Goal: Task Accomplishment & Management: Manage account settings

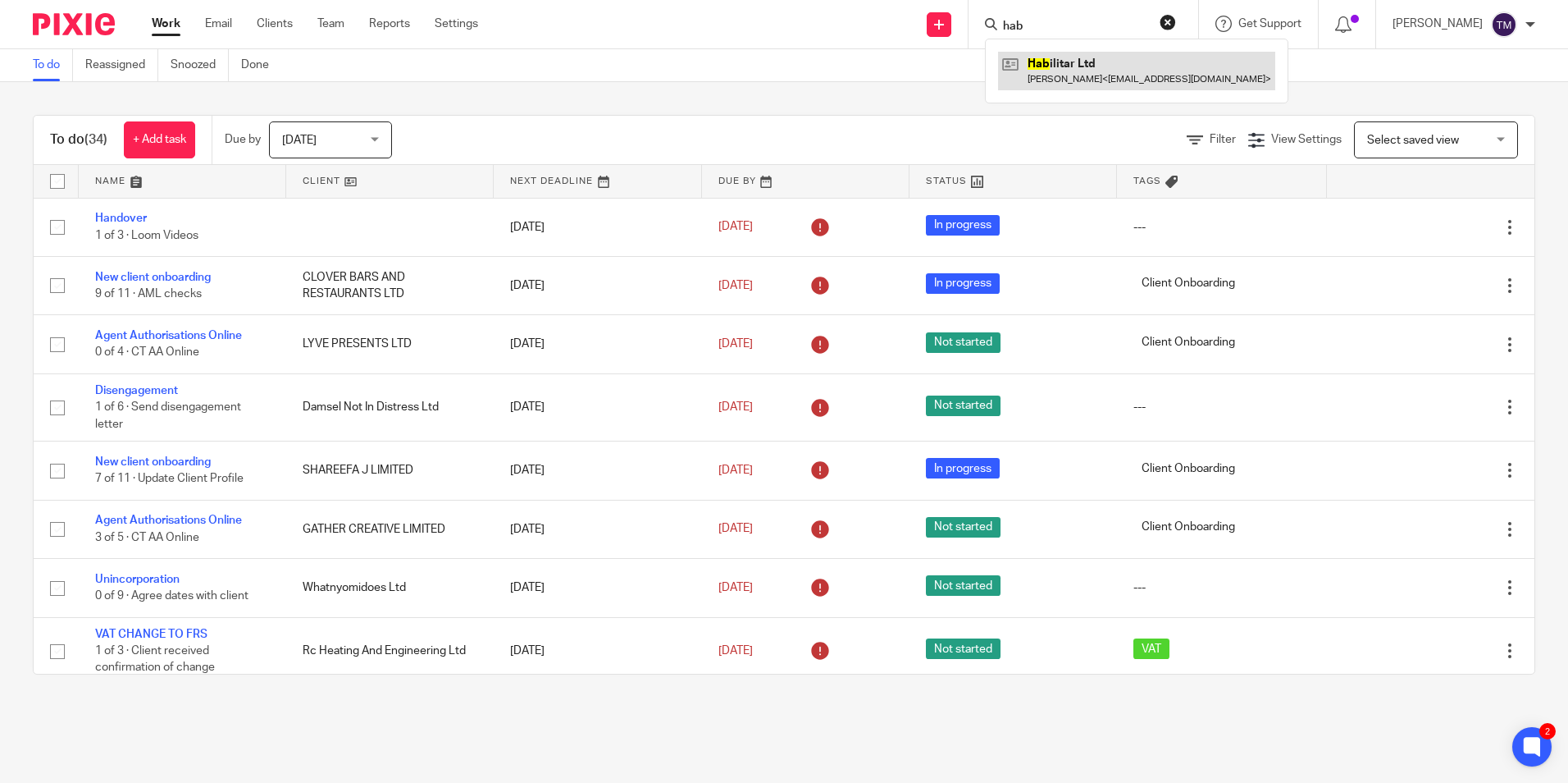
type input "hab"
click at [1128, 55] on link at bounding box center [1136, 71] width 277 height 38
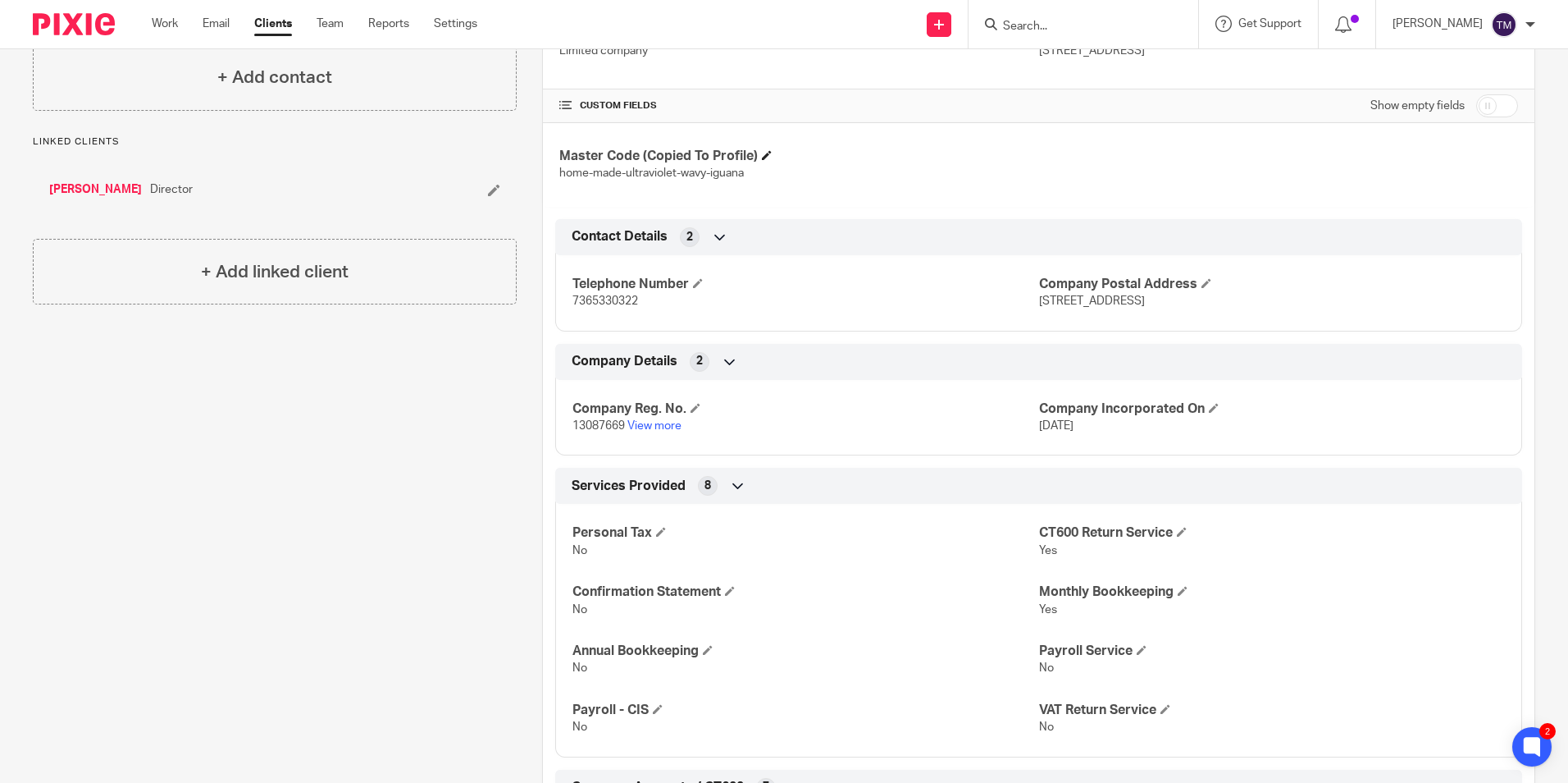
scroll to position [328, 0]
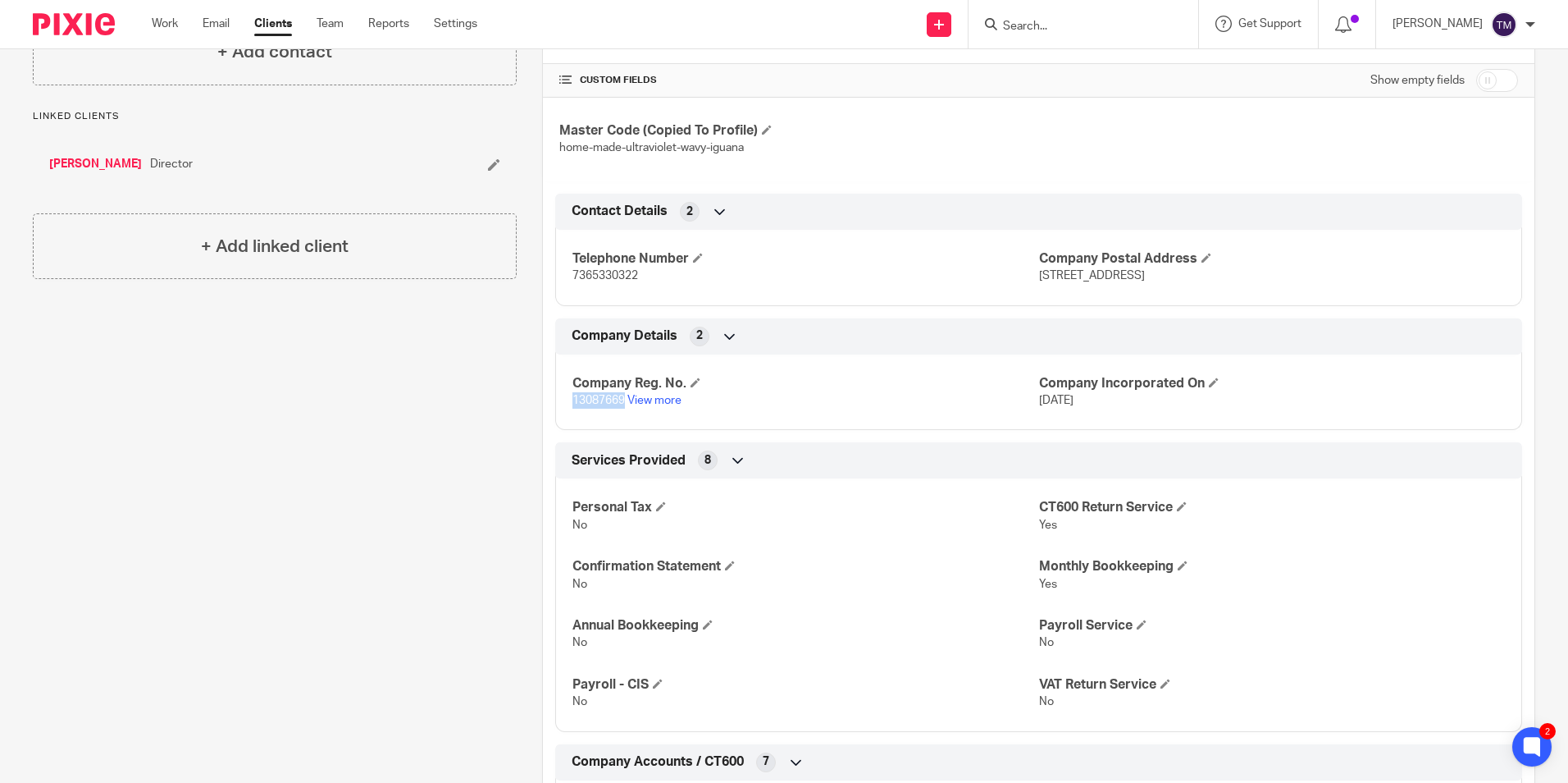
drag, startPoint x: 620, startPoint y: 399, endPoint x: 569, endPoint y: 396, distance: 51.1
click at [572, 396] on span "13087669" at bounding box center [598, 401] width 53 height 12
copy span "13087669"
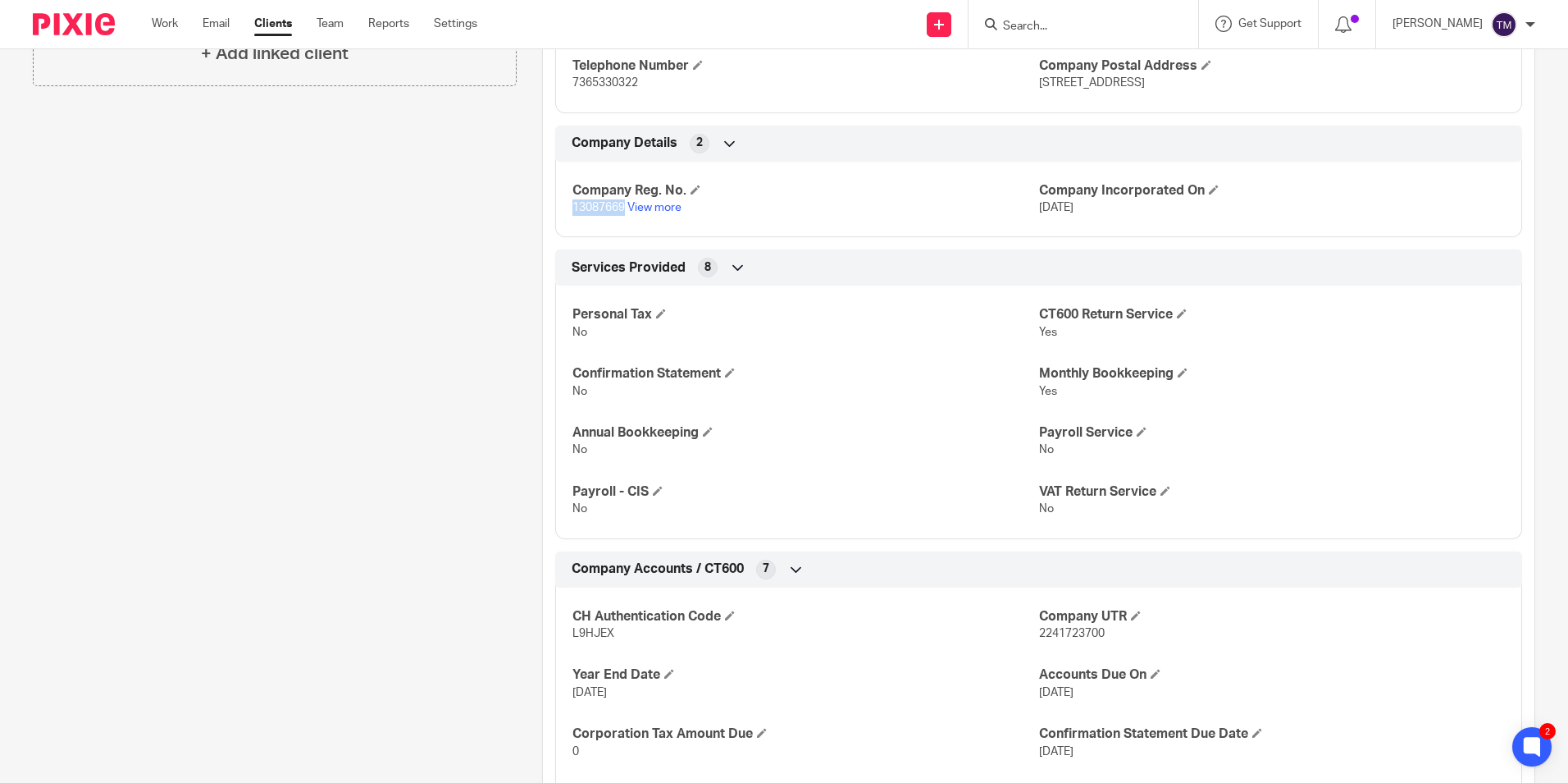
scroll to position [656, 0]
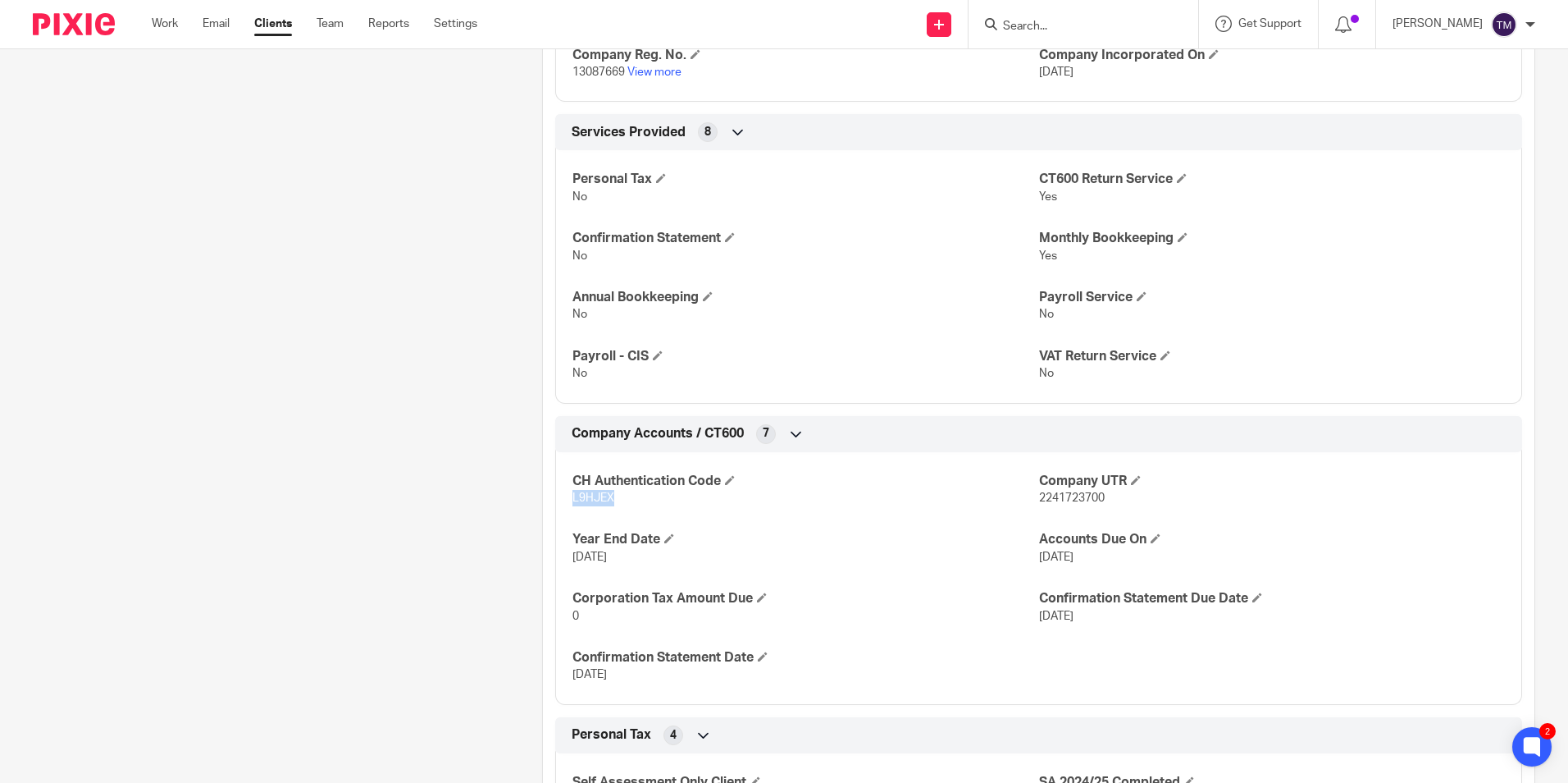
drag, startPoint x: 610, startPoint y: 498, endPoint x: 567, endPoint y: 501, distance: 43.1
click at [567, 501] on div "CH Authentication Code L9HJEX Company UTR 2241723700 Year End Date 31 Dec 2025 …" at bounding box center [1039, 573] width 967 height 265
copy span "L9HJEX"
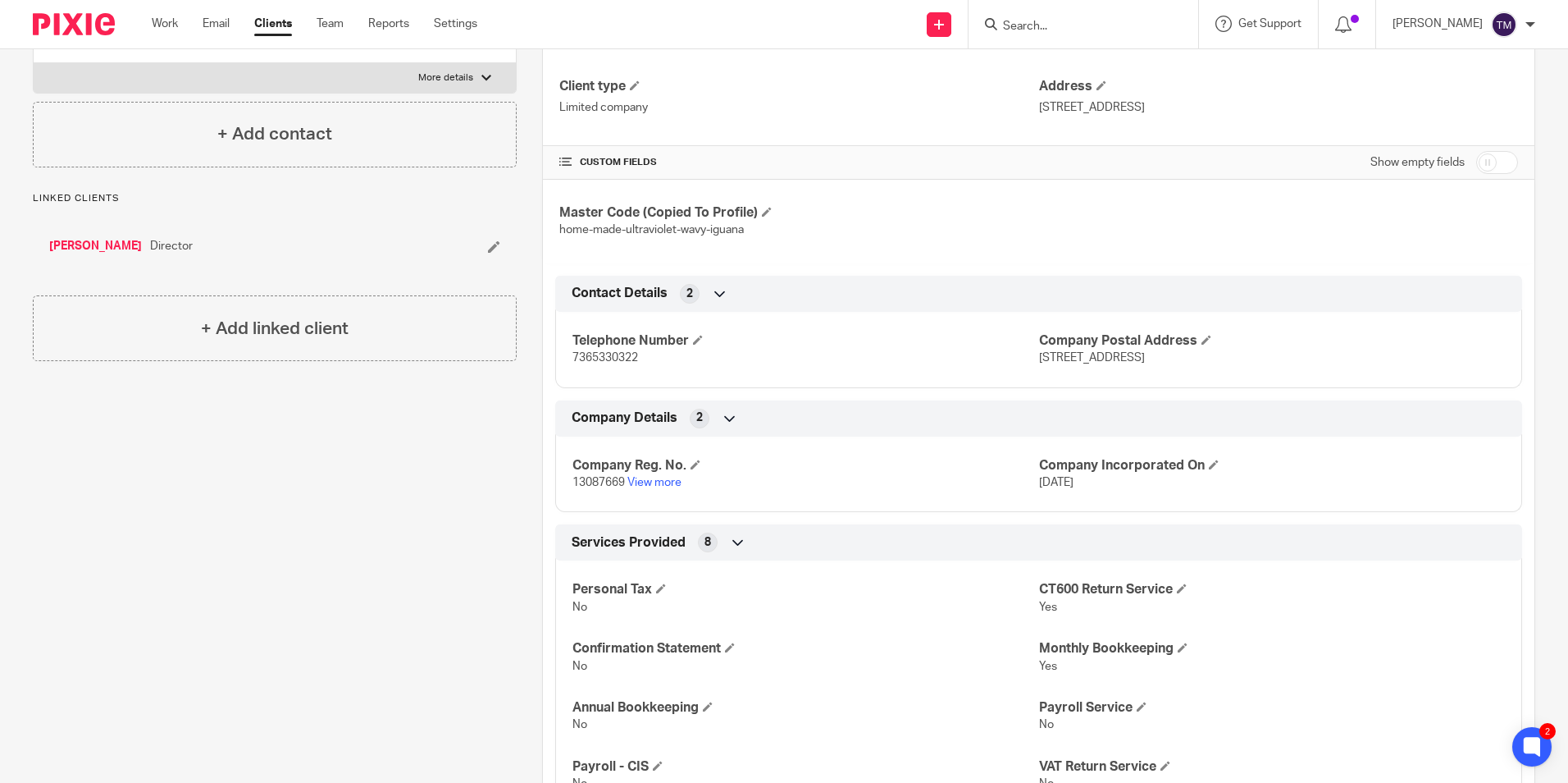
scroll to position [0, 0]
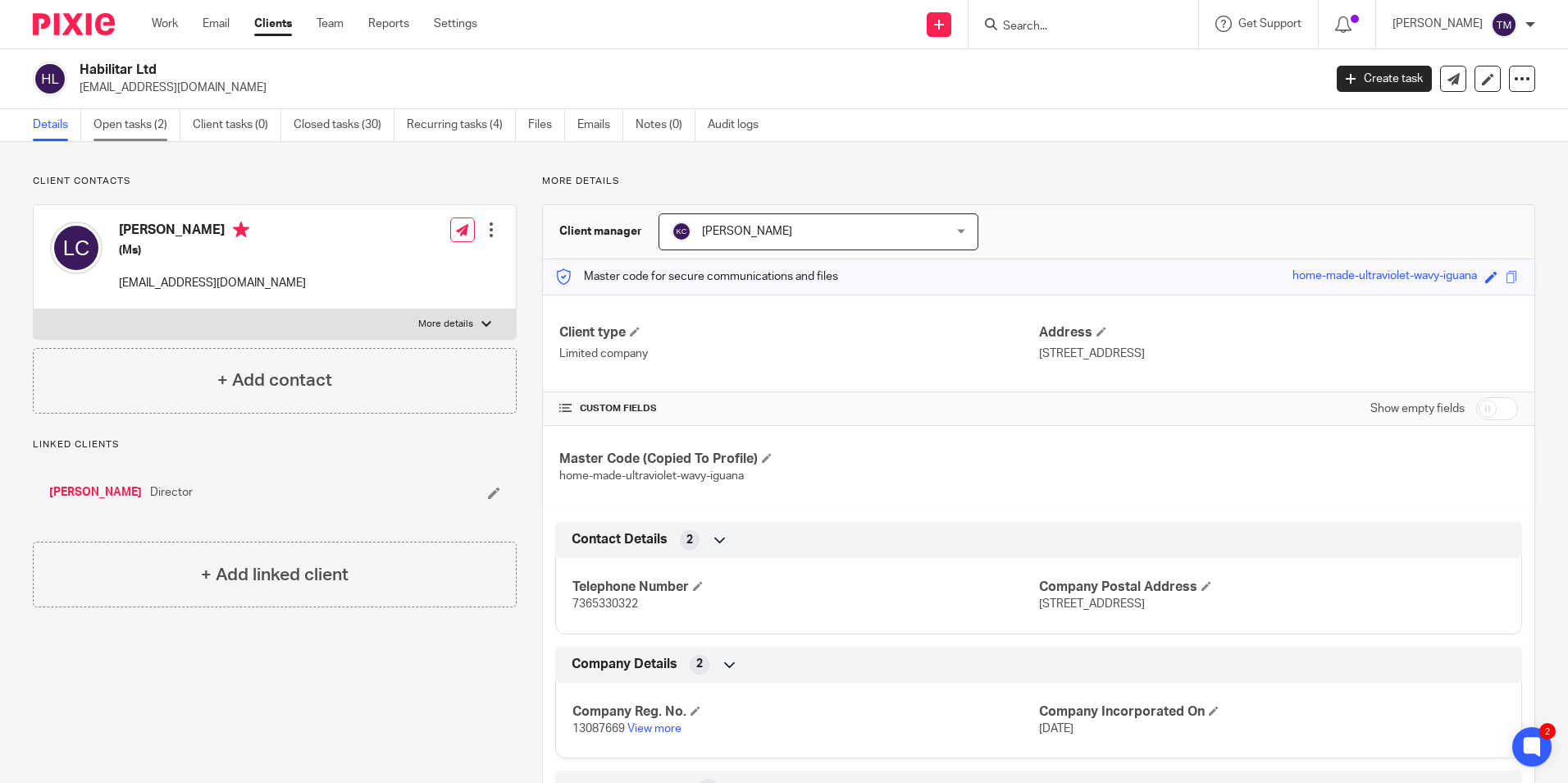
click at [140, 129] on link "Open tasks (2)" at bounding box center [137, 125] width 87 height 32
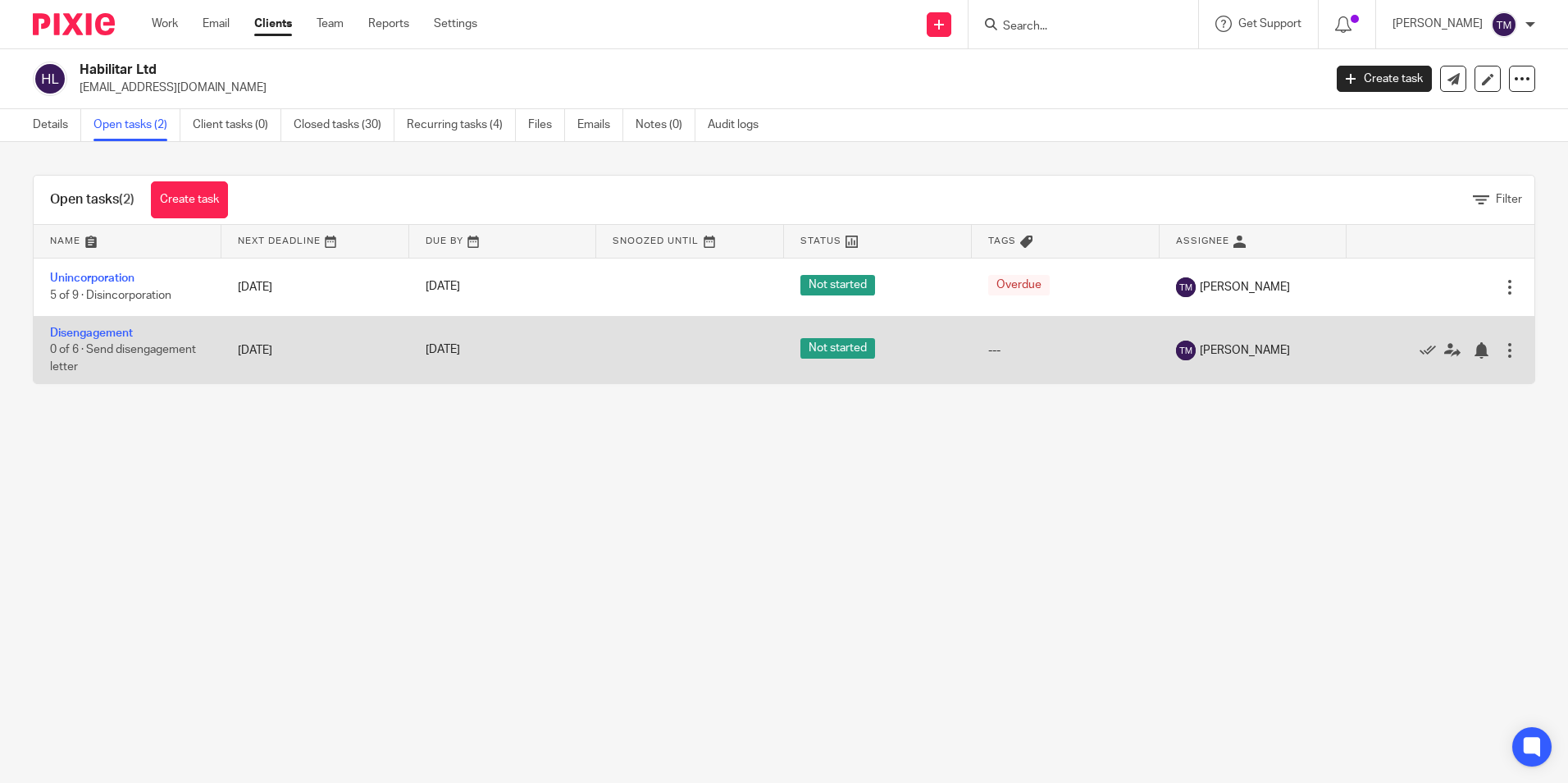
click at [1501, 345] on div at bounding box center [1509, 350] width 16 height 16
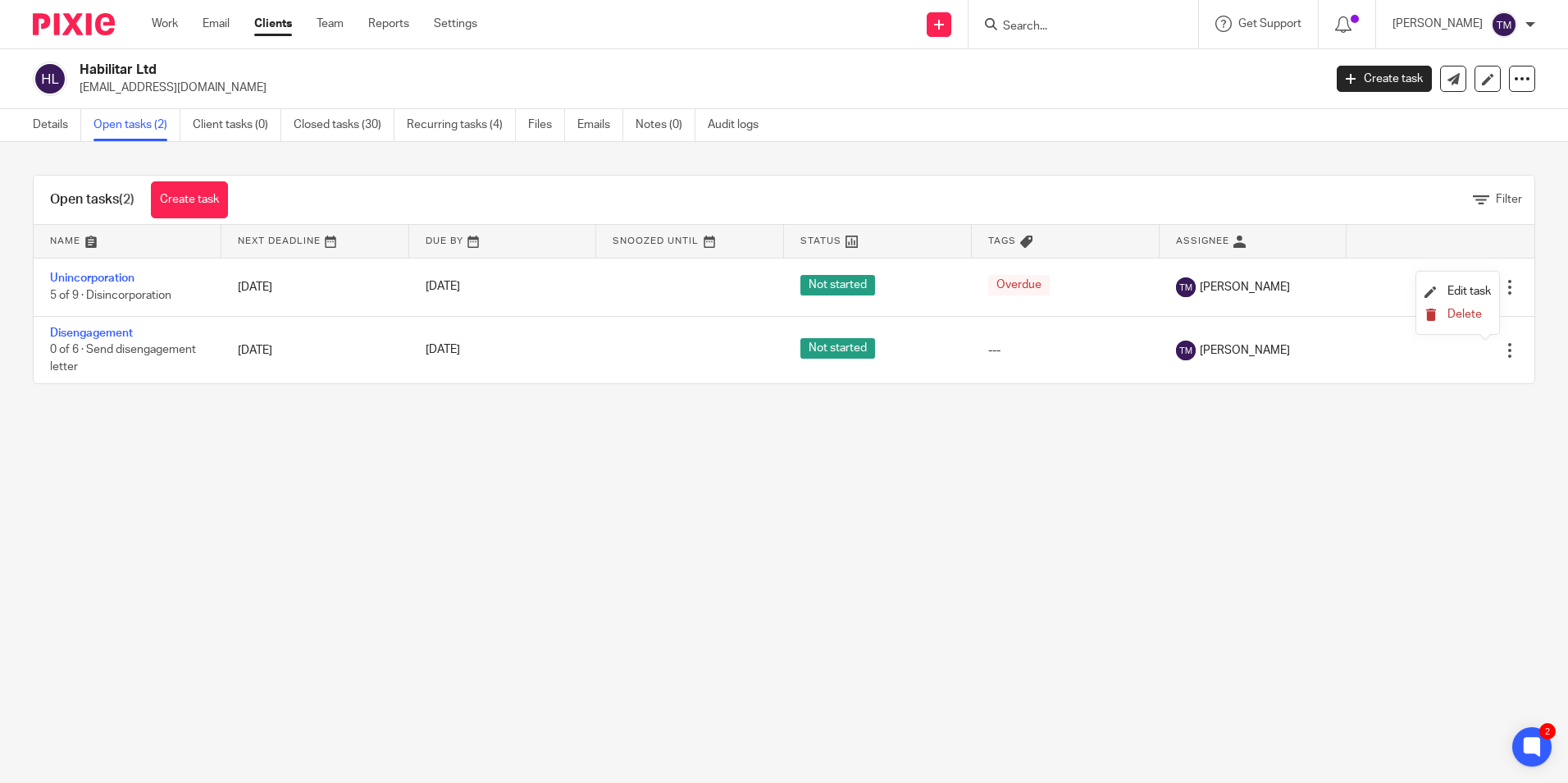
click at [1479, 311] on span "Delete" at bounding box center [1464, 314] width 35 height 12
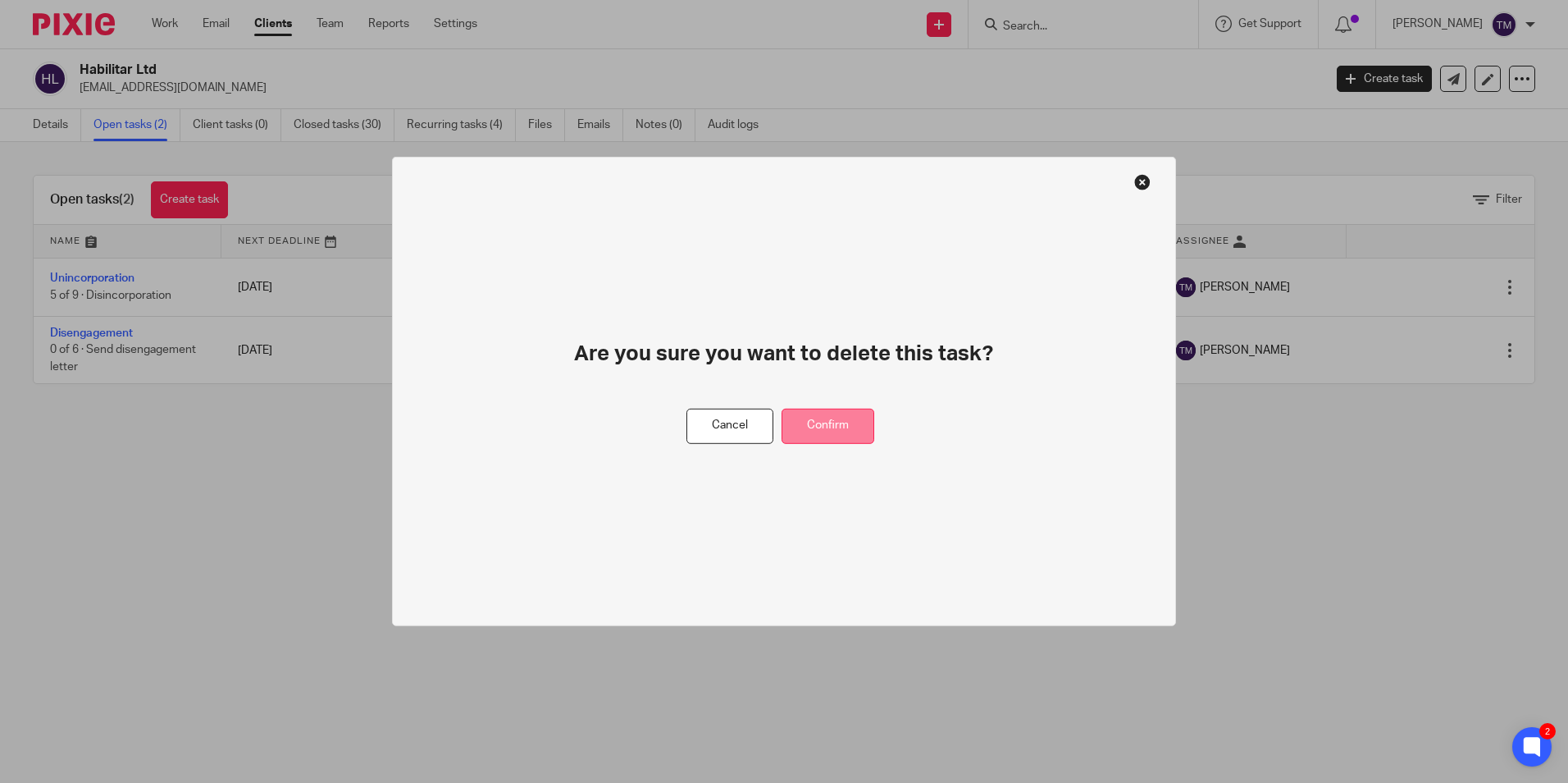
click at [844, 433] on button "Confirm" at bounding box center [827, 426] width 93 height 35
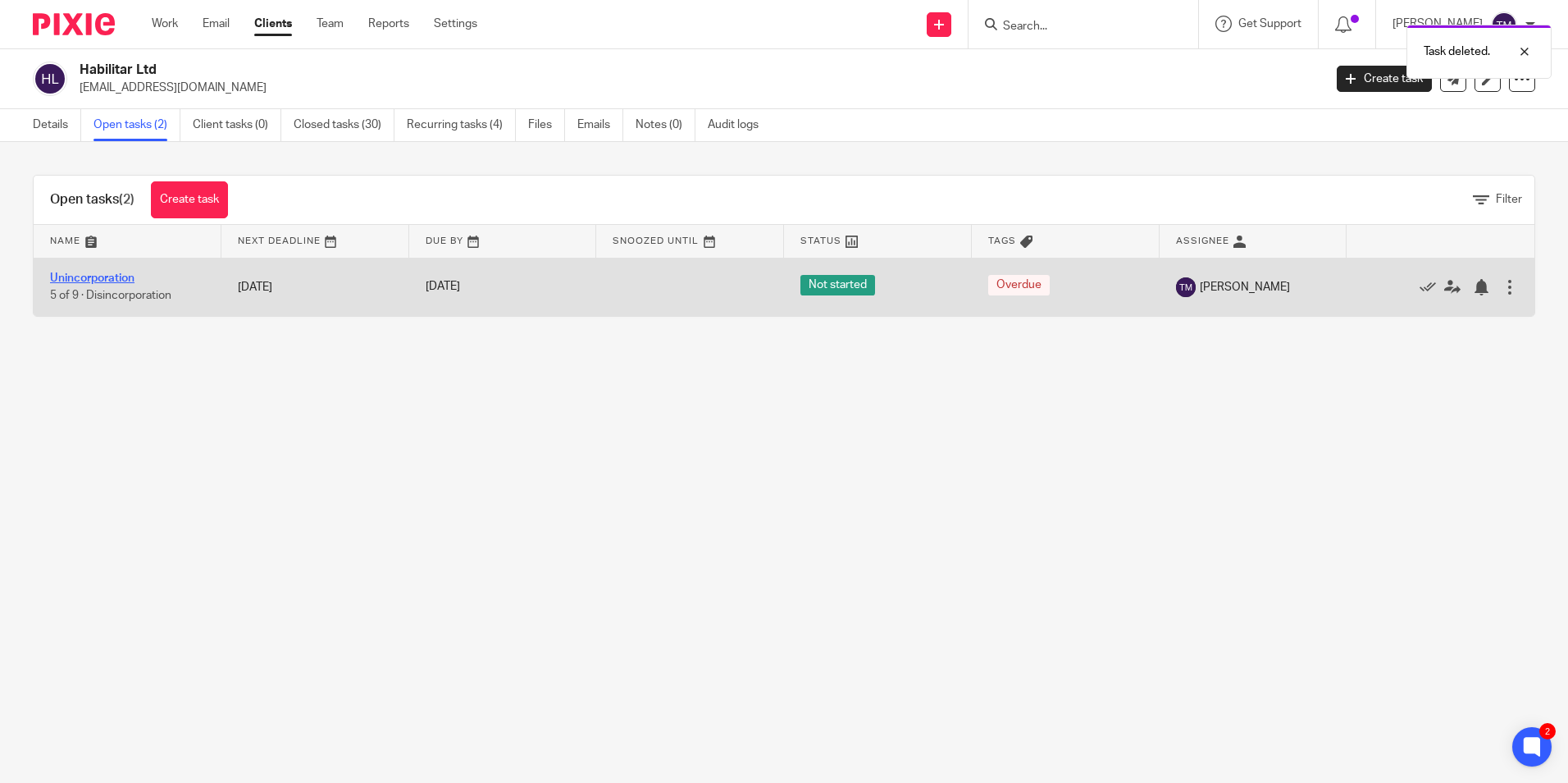
click at [109, 280] on link "Unincorporation" at bounding box center [92, 278] width 85 height 12
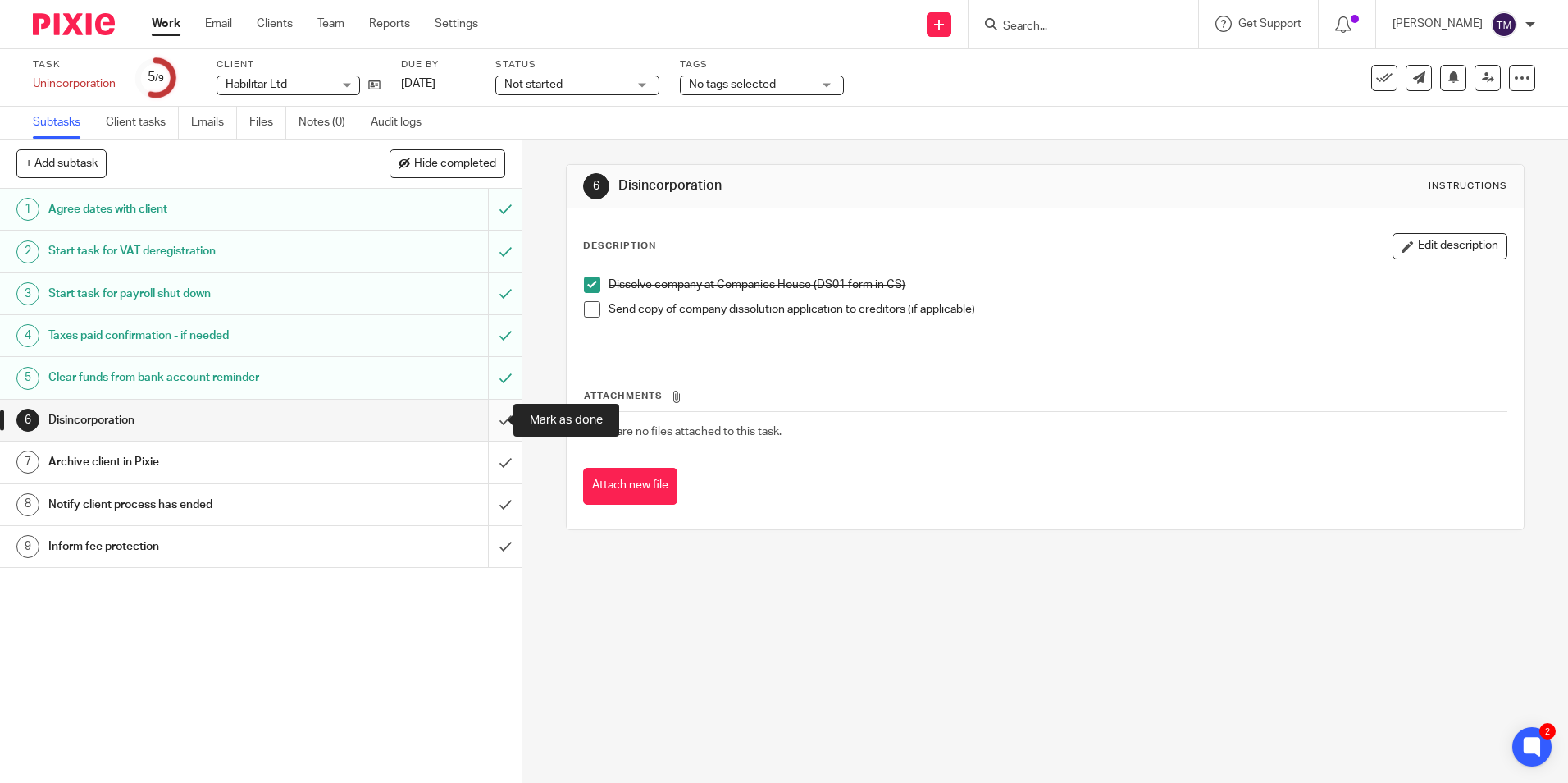
click at [492, 419] on input "submit" at bounding box center [260, 420] width 521 height 41
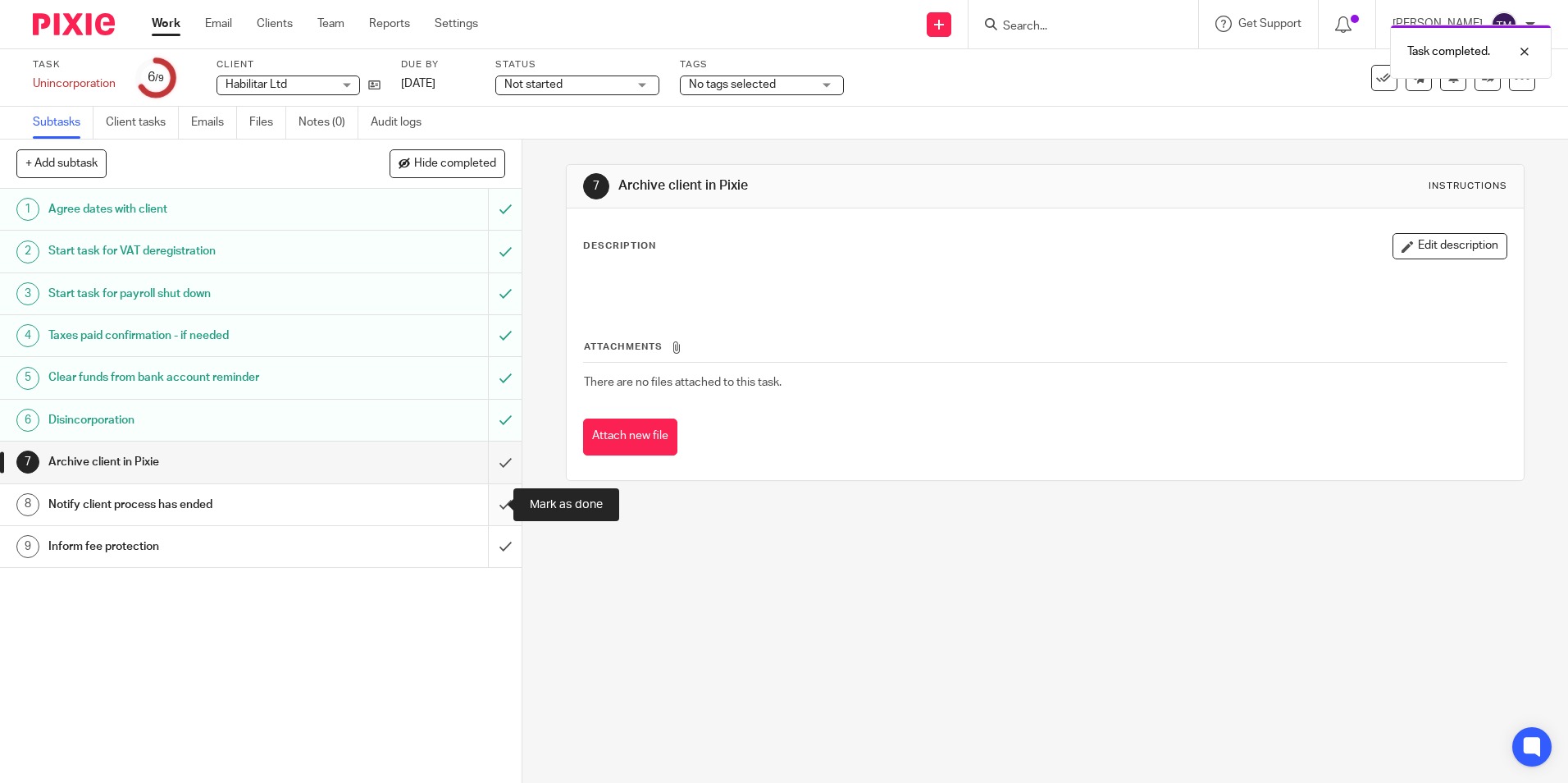
click at [486, 500] on input "submit" at bounding box center [260, 504] width 521 height 41
click at [417, 507] on div "Notify client process has ended" at bounding box center [260, 505] width 424 height 25
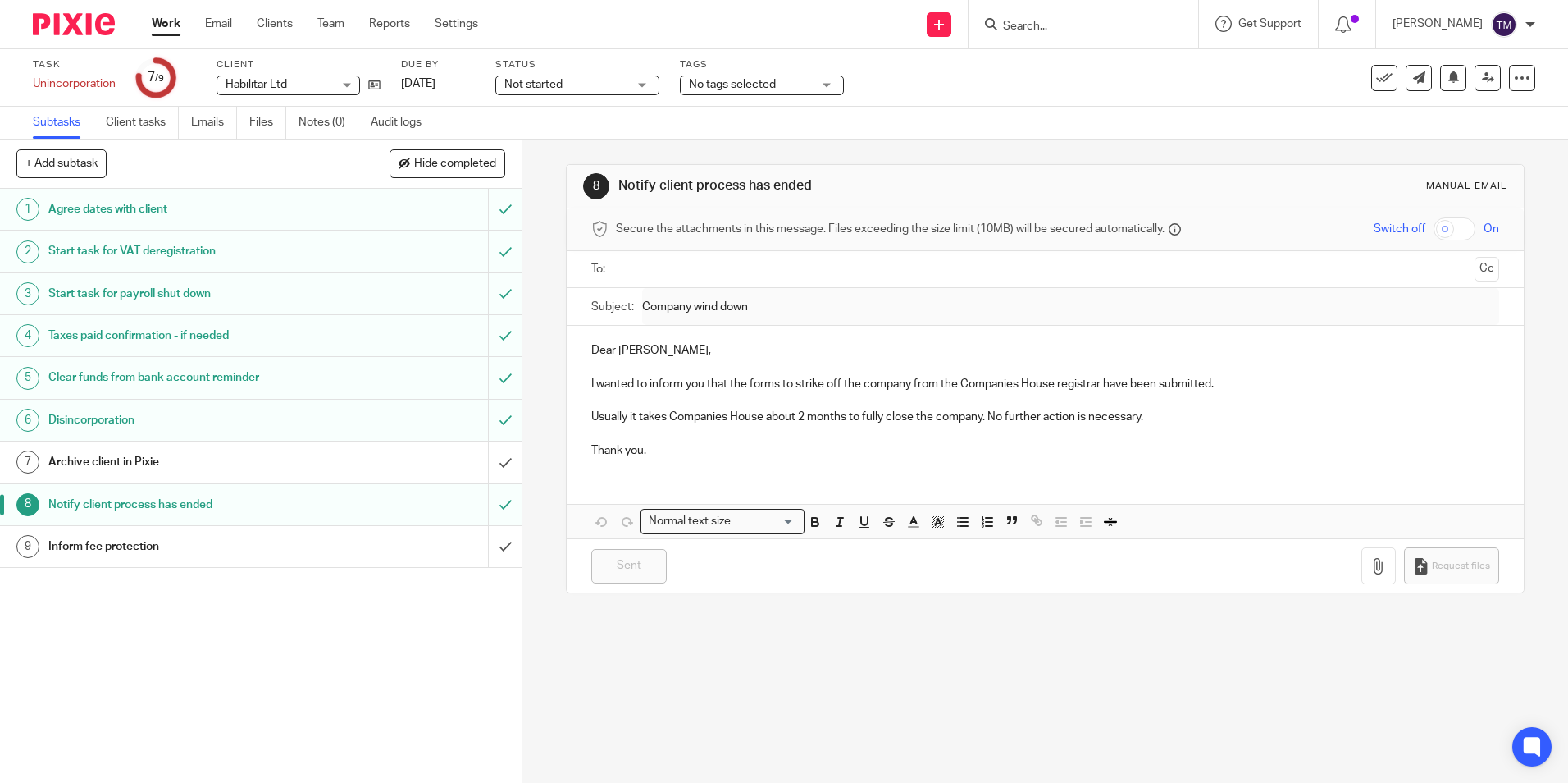
click at [723, 271] on input "text" at bounding box center [1045, 269] width 845 height 19
click at [712, 443] on p at bounding box center [1045, 437] width 907 height 16
click at [492, 508] on input "submit" at bounding box center [260, 504] width 521 height 41
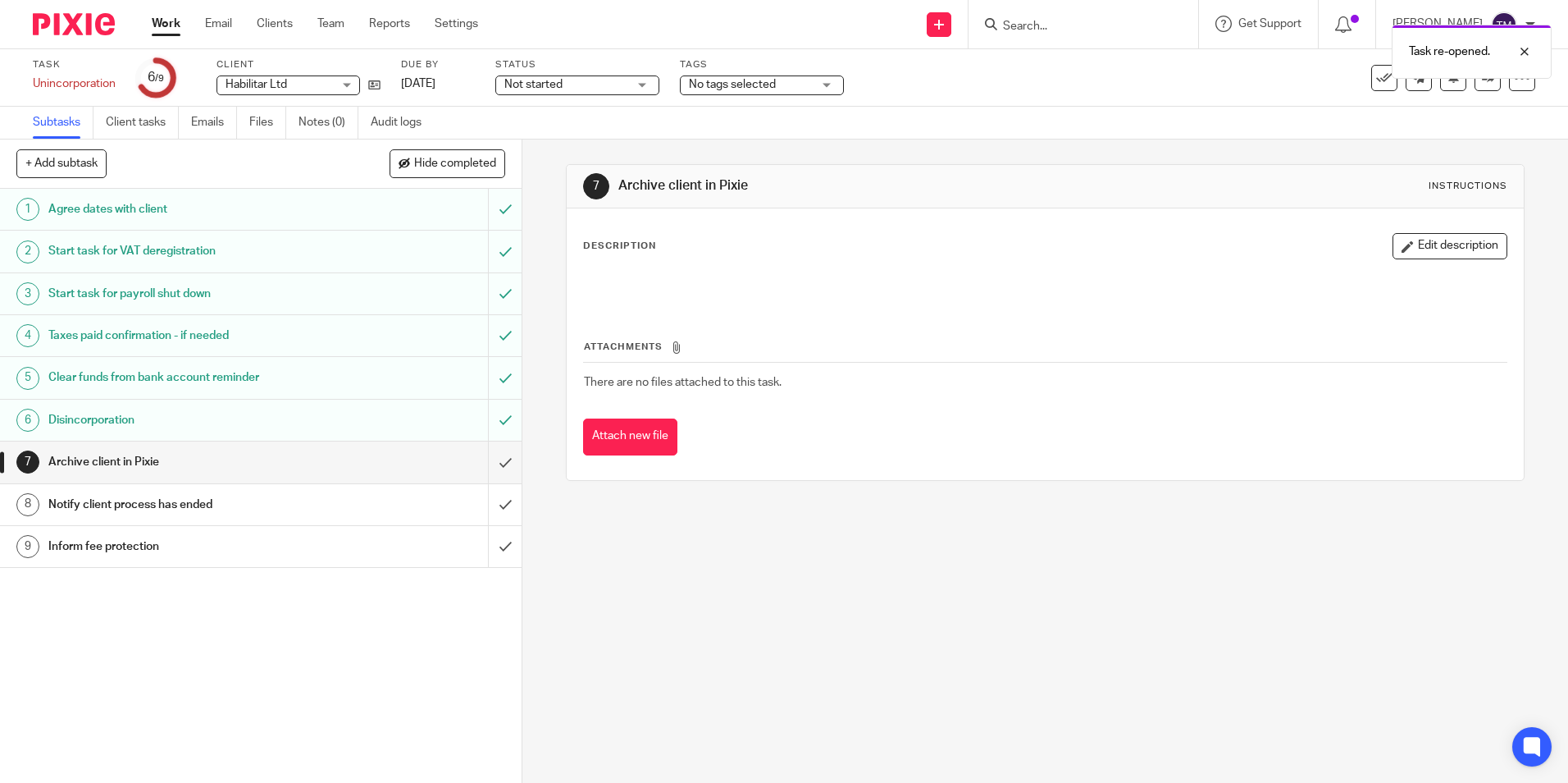
click at [331, 503] on div "Notify client process has ended" at bounding box center [260, 505] width 424 height 25
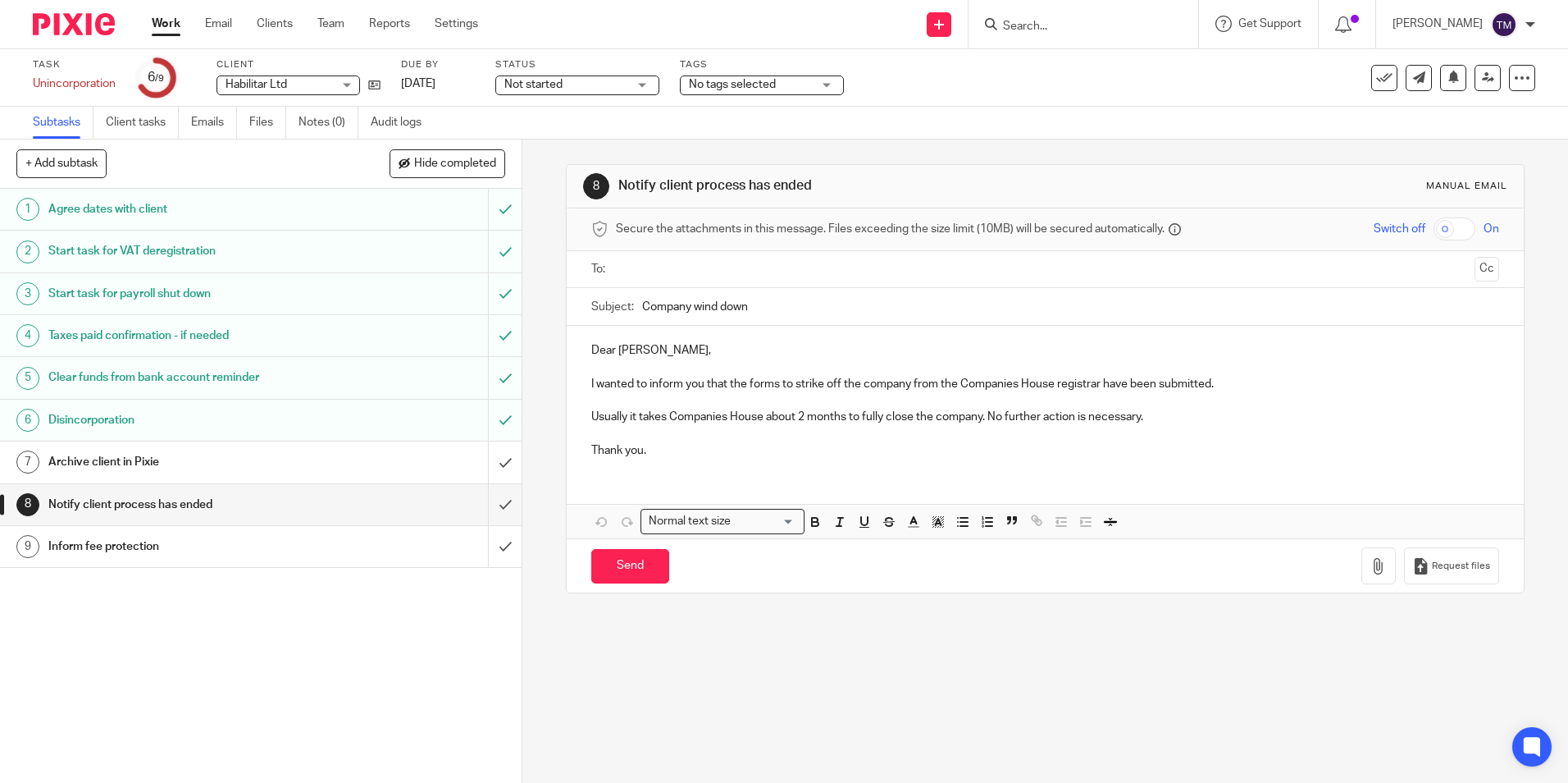
click at [674, 271] on input "text" at bounding box center [1045, 269] width 845 height 19
click at [632, 563] on input "Send" at bounding box center [630, 570] width 78 height 35
type input "Sent"
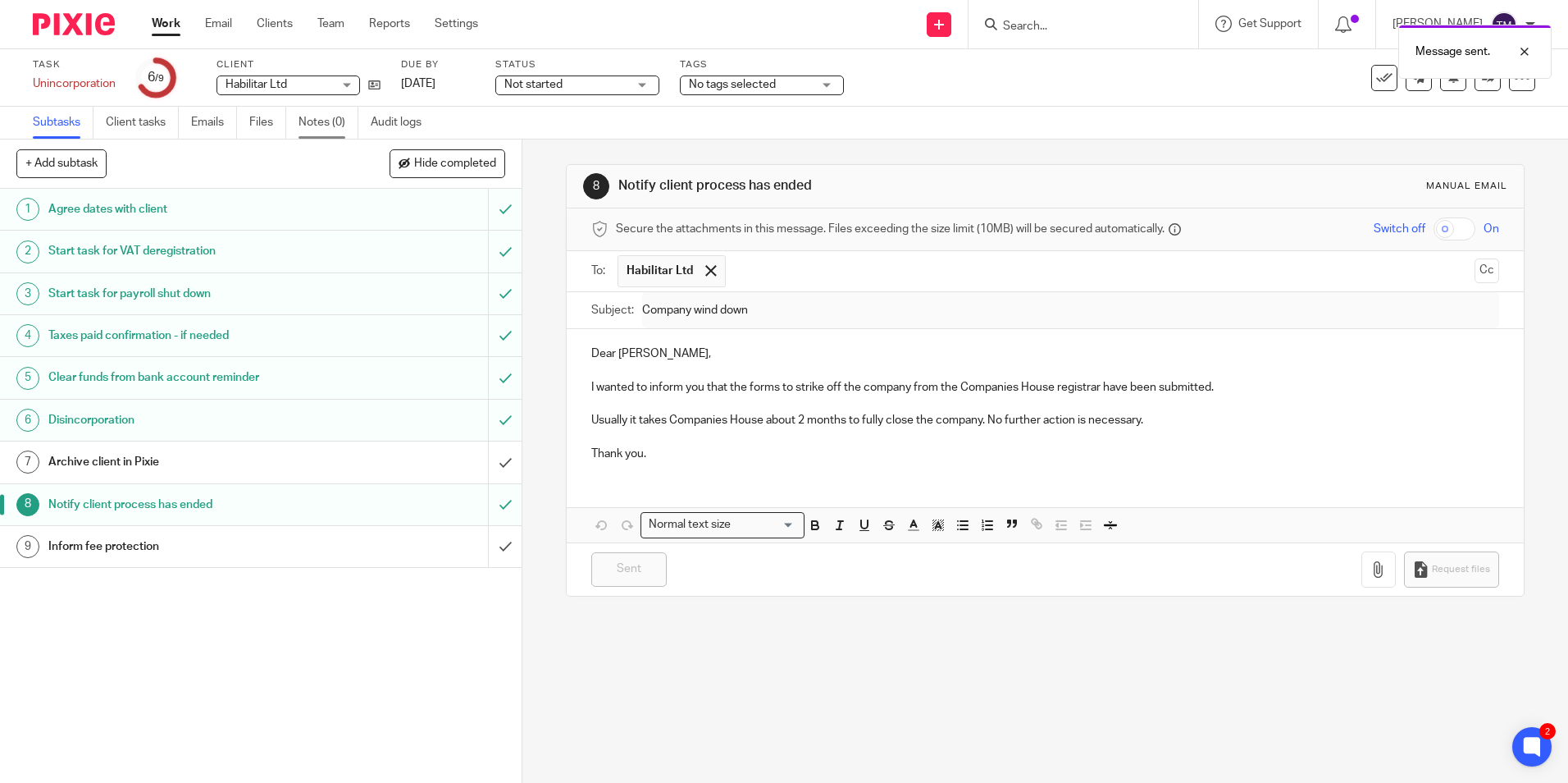
click at [315, 125] on link "Notes (0)" at bounding box center [328, 123] width 60 height 32
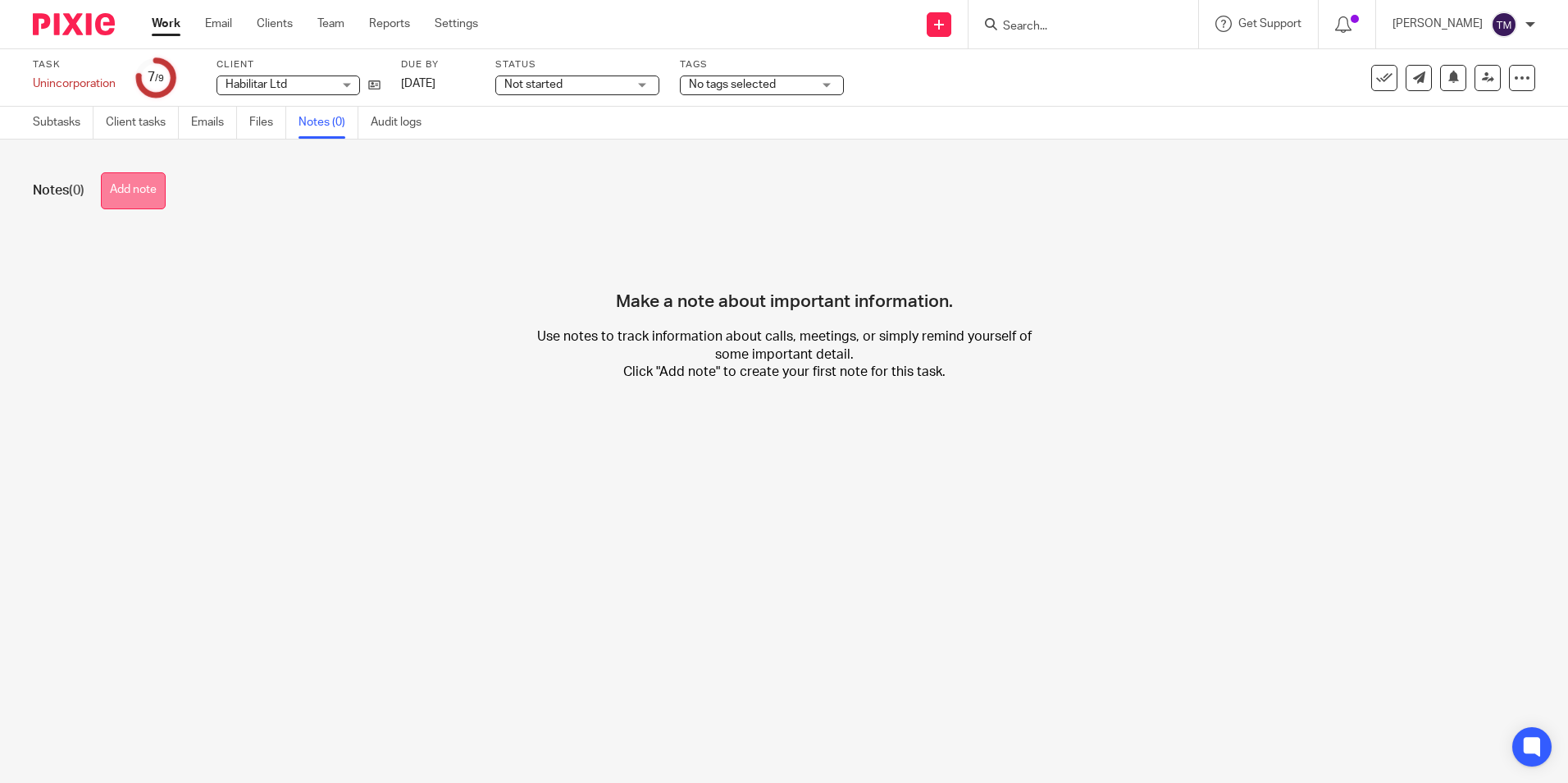
click at [110, 194] on button "Add note" at bounding box center [133, 191] width 65 height 37
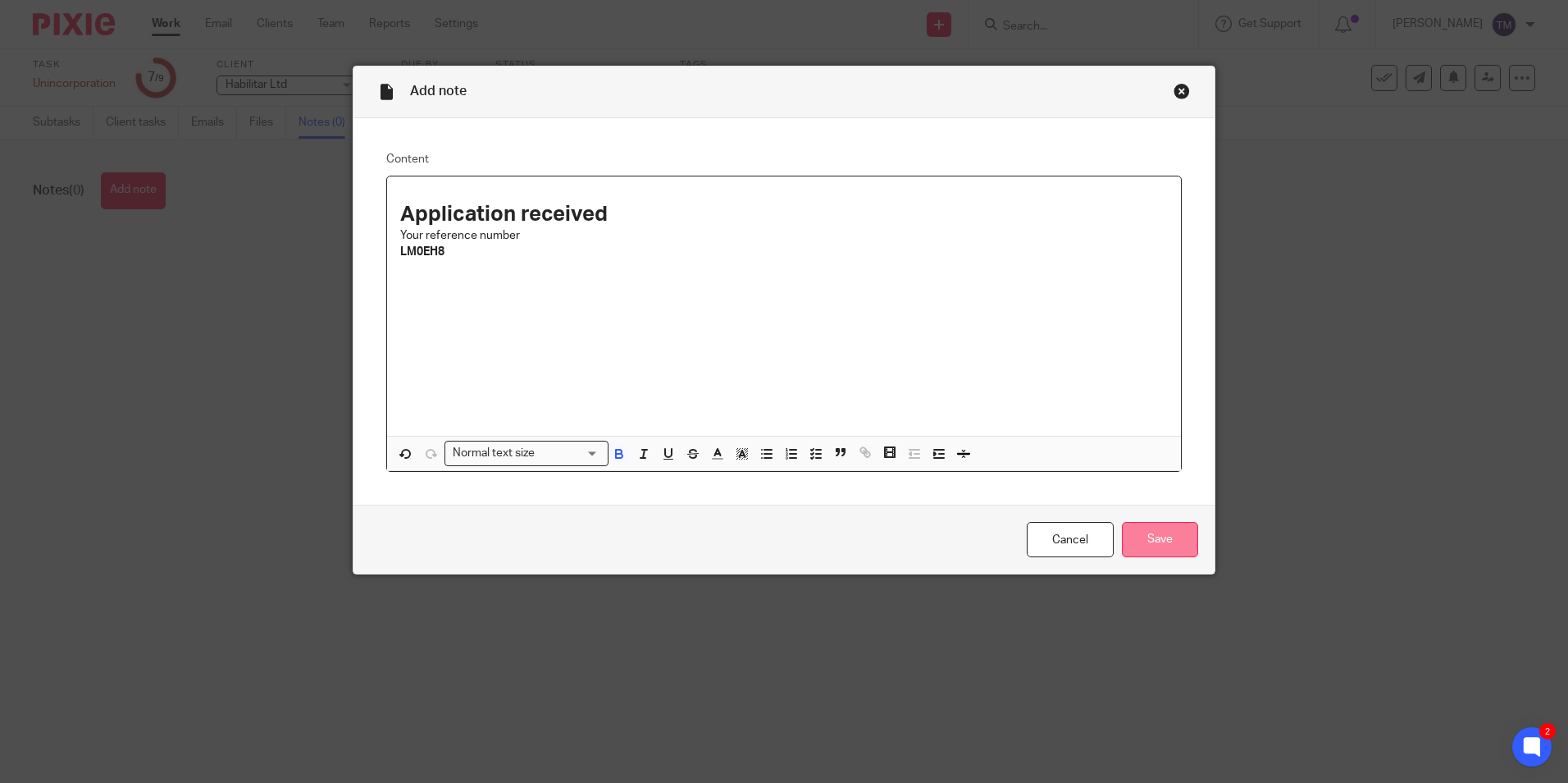
click at [1156, 544] on input "Save" at bounding box center [1160, 539] width 77 height 35
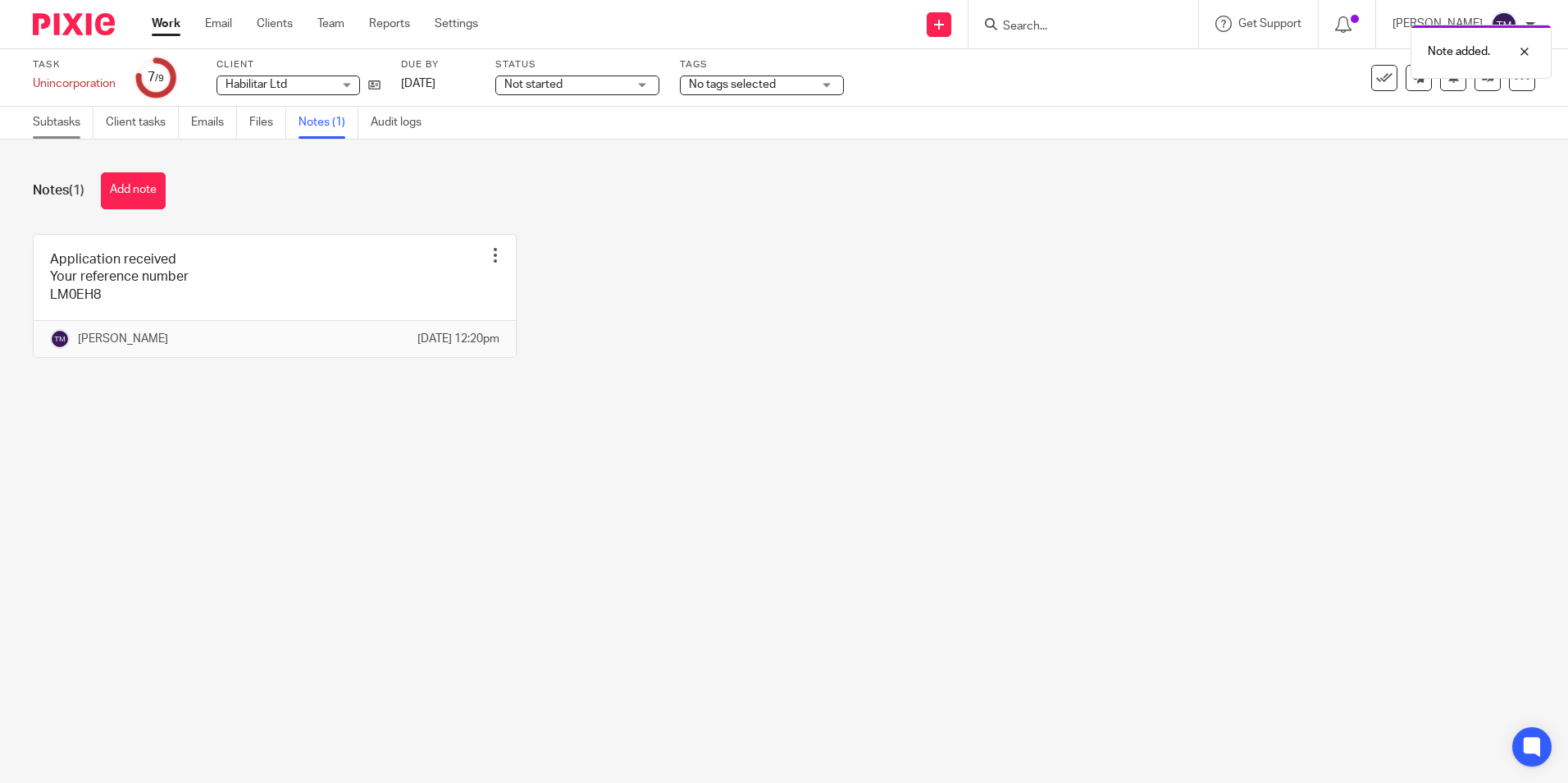
click at [63, 131] on link "Subtasks" at bounding box center [63, 123] width 61 height 32
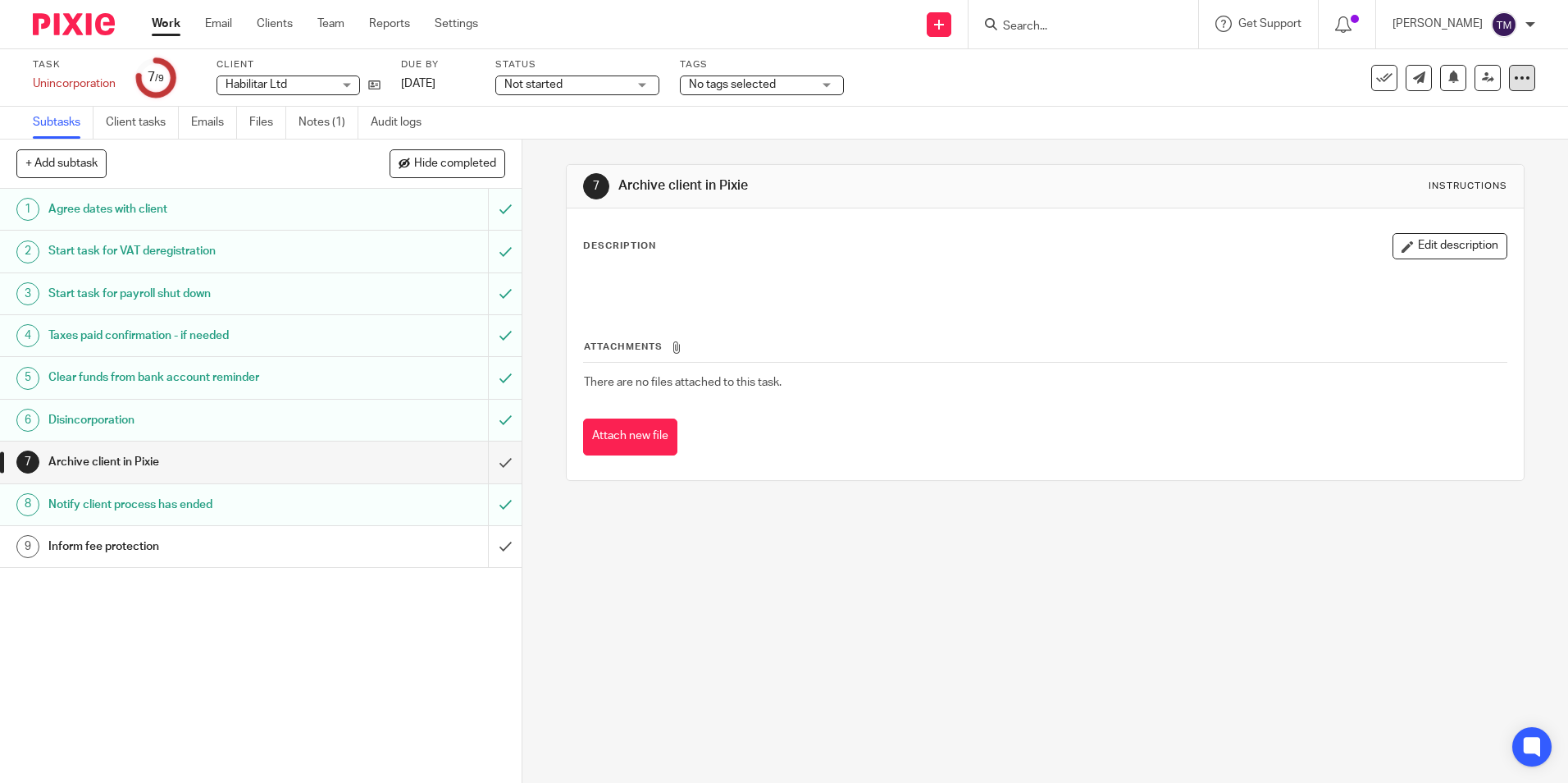
click at [1514, 81] on icon at bounding box center [1522, 78] width 16 height 16
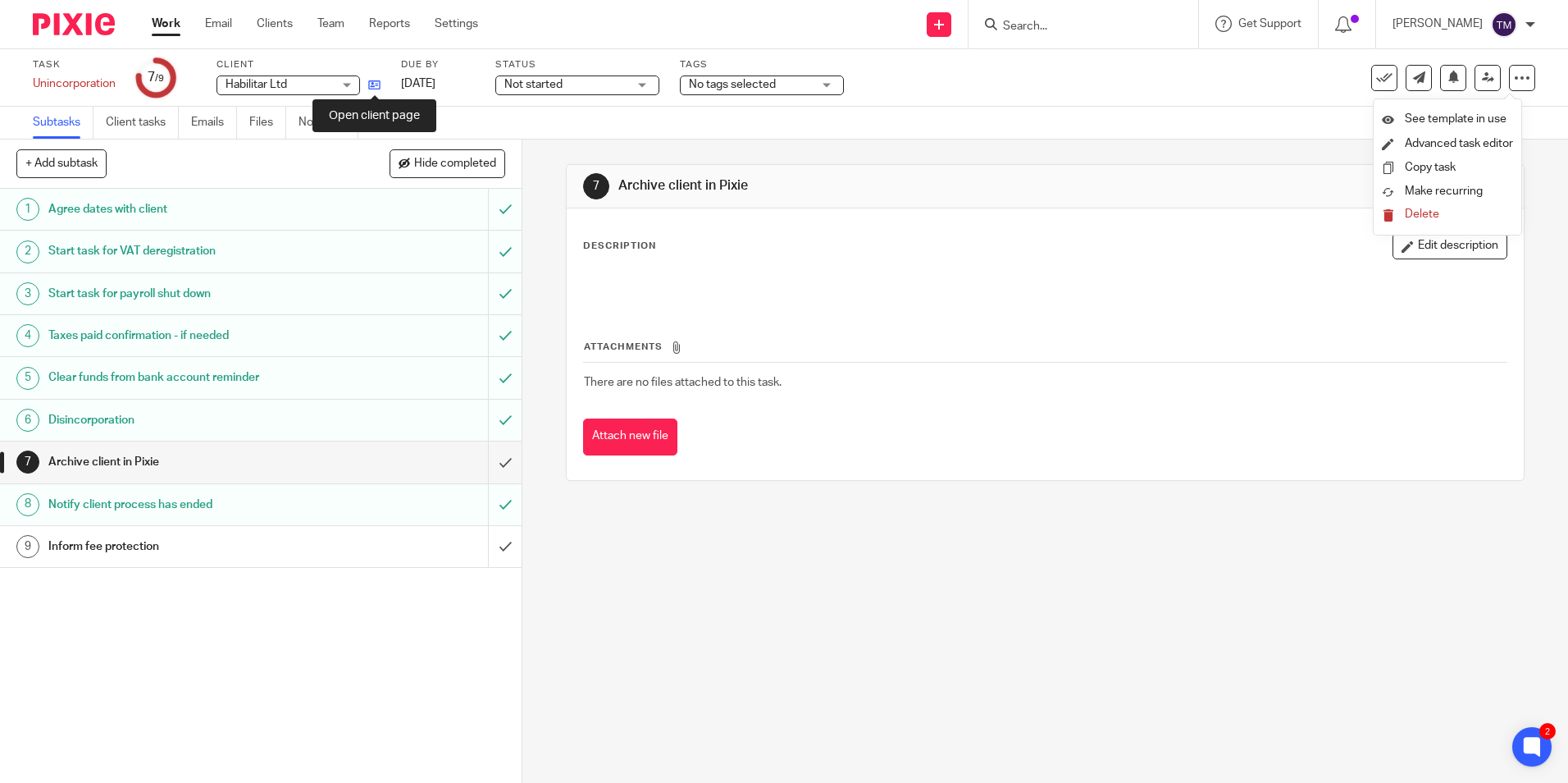
click at [377, 86] on icon at bounding box center [374, 85] width 12 height 12
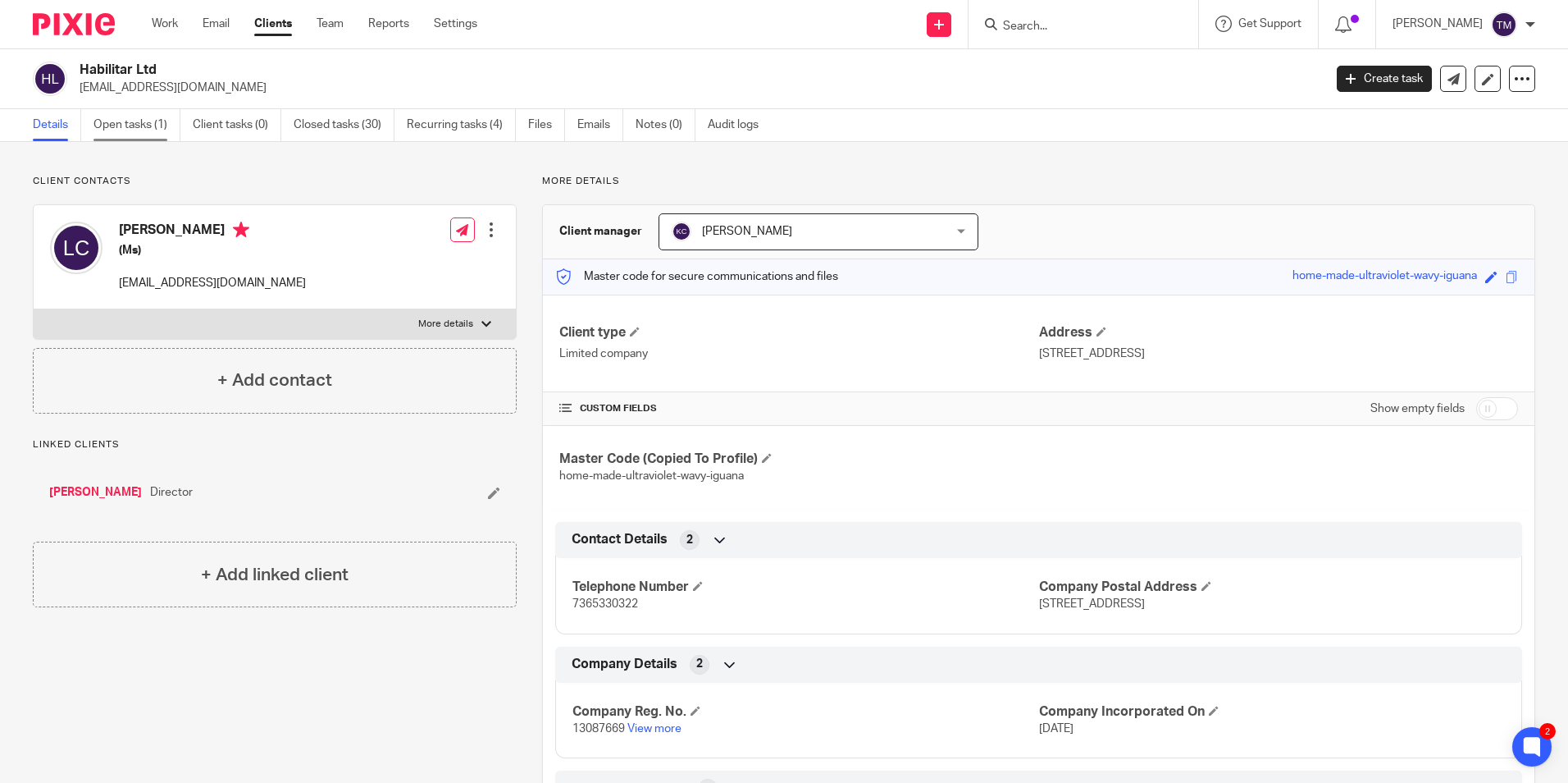
click at [152, 132] on link "Open tasks (1)" at bounding box center [137, 125] width 87 height 32
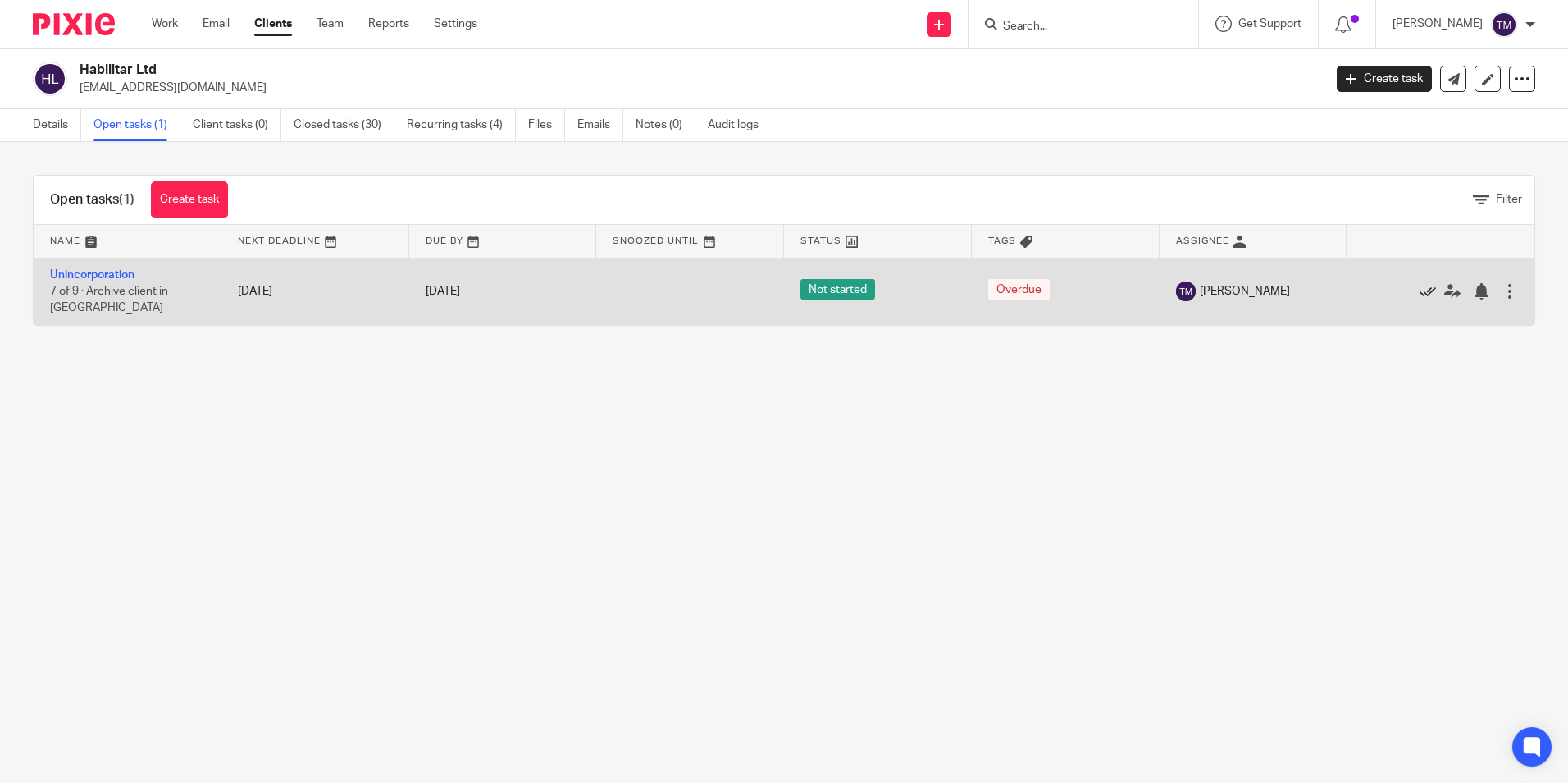
click at [1419, 289] on icon at bounding box center [1427, 291] width 16 height 16
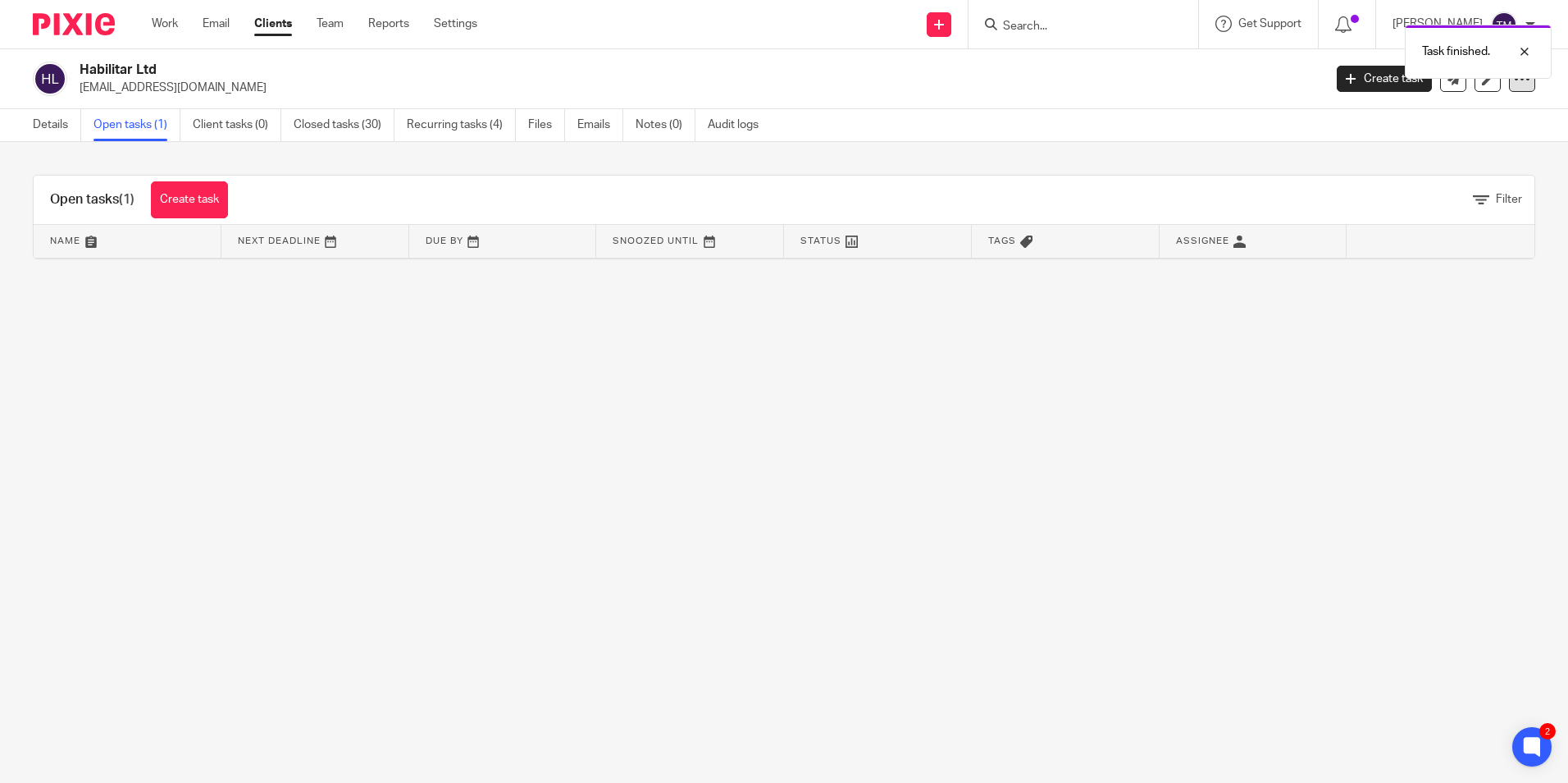
click at [1509, 87] on div at bounding box center [1522, 79] width 26 height 26
click at [1450, 188] on button "Archive client" at bounding box center [1420, 191] width 181 height 21
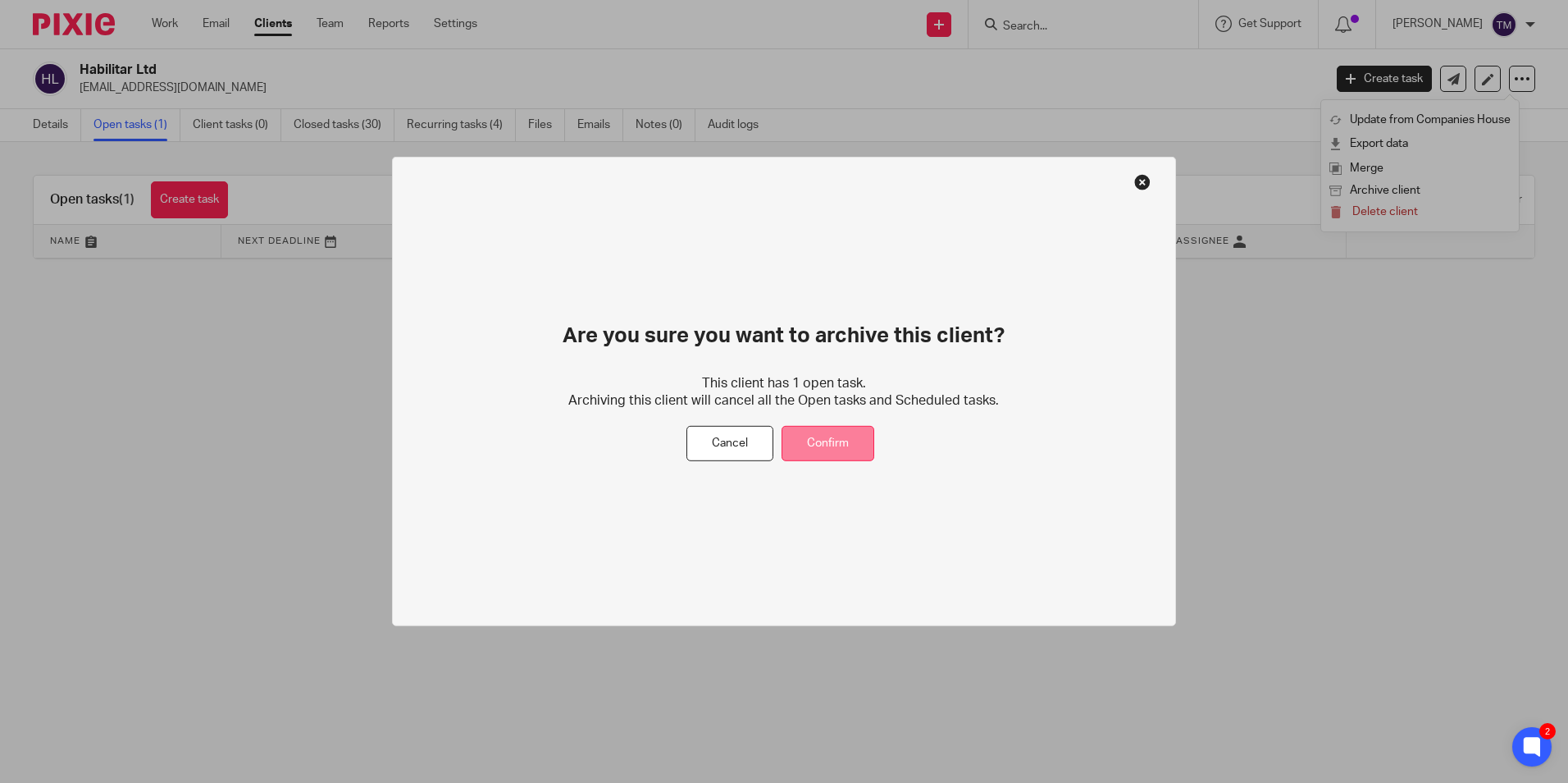
click at [842, 430] on button "Confirm" at bounding box center [827, 443] width 93 height 35
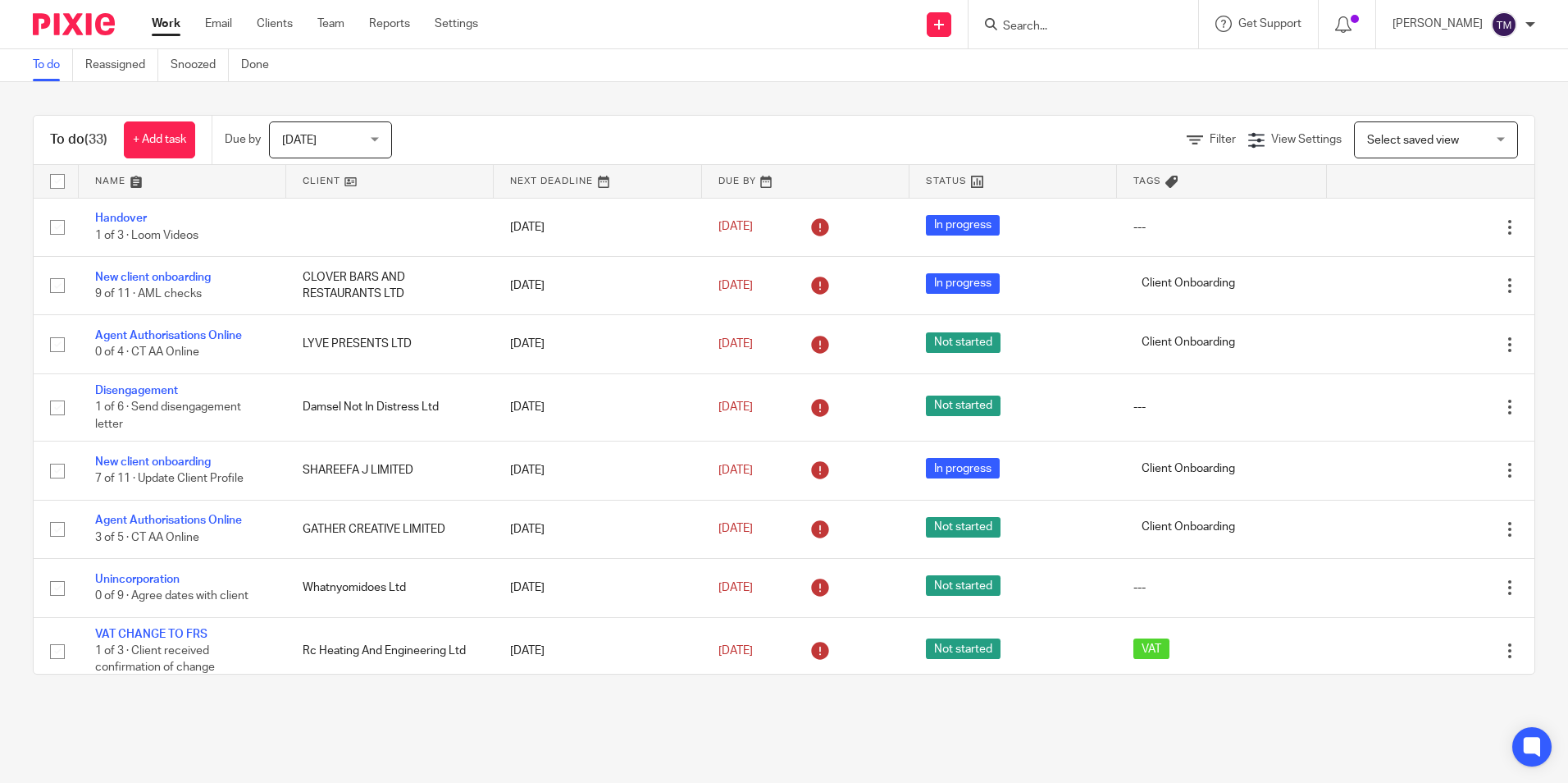
click at [1094, 29] on input "Search" at bounding box center [1076, 27] width 148 height 15
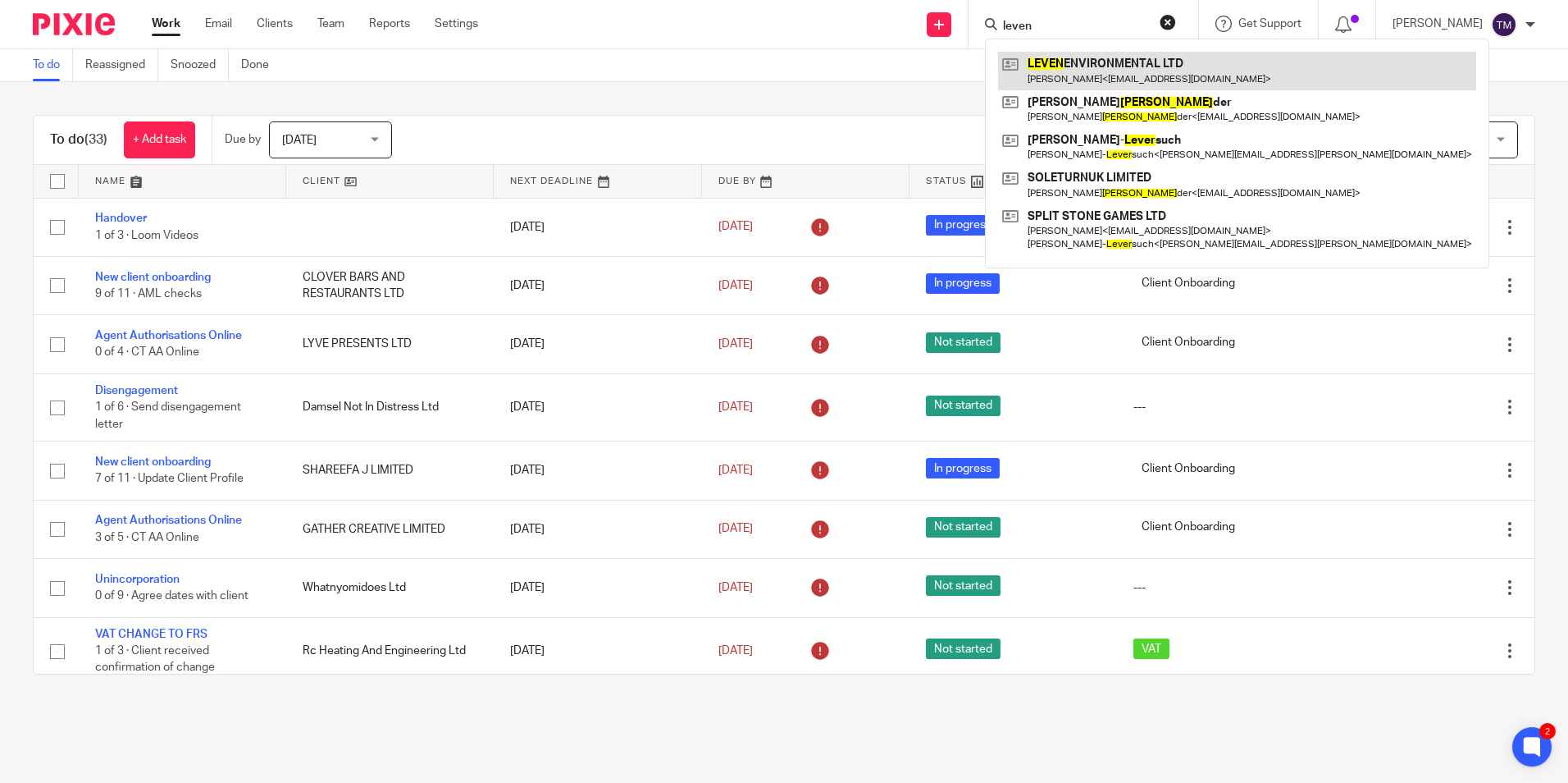
type input "leven"
click at [1092, 62] on link at bounding box center [1237, 71] width 478 height 38
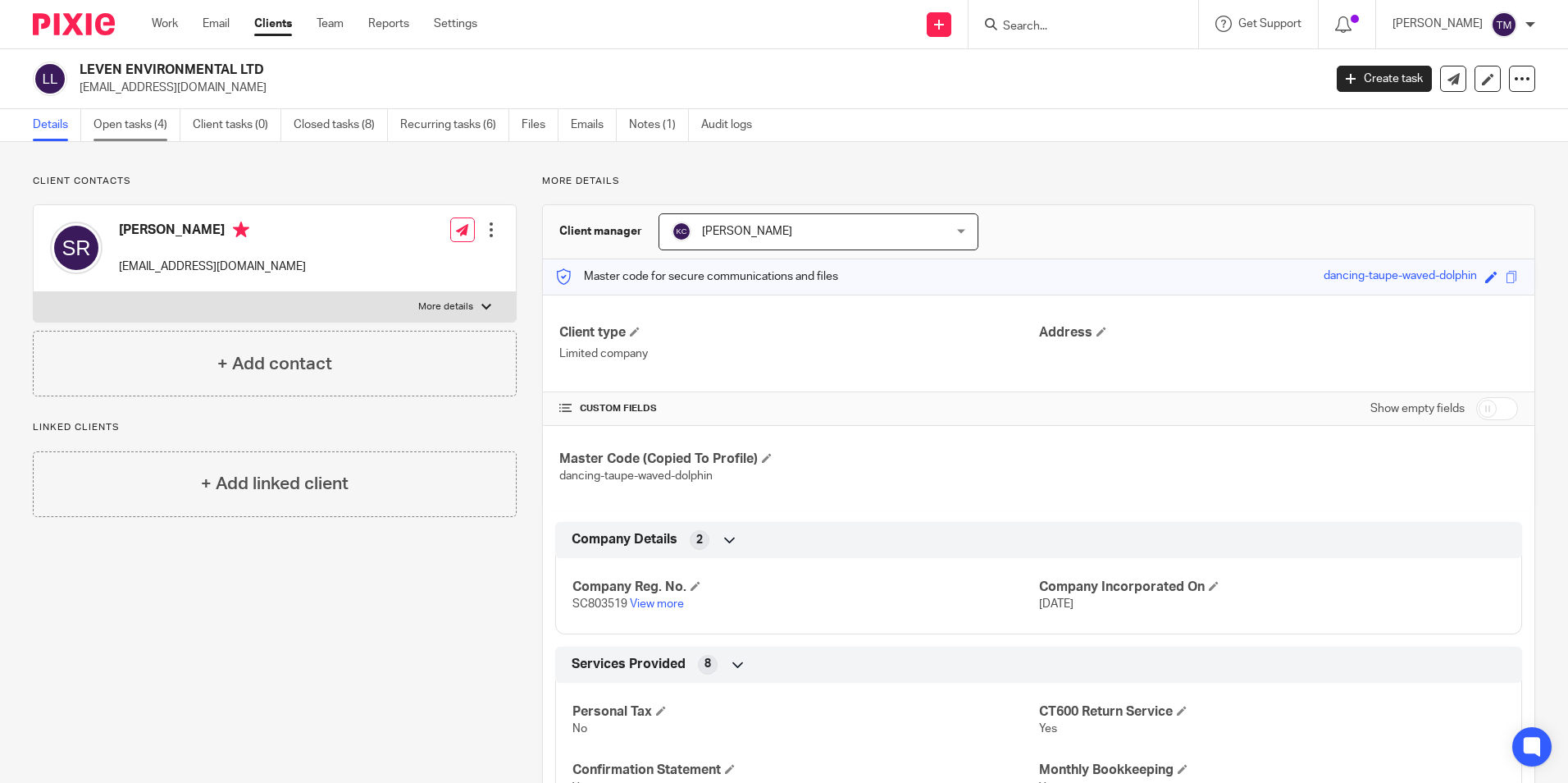
click at [146, 122] on link "Open tasks (4)" at bounding box center [137, 125] width 87 height 32
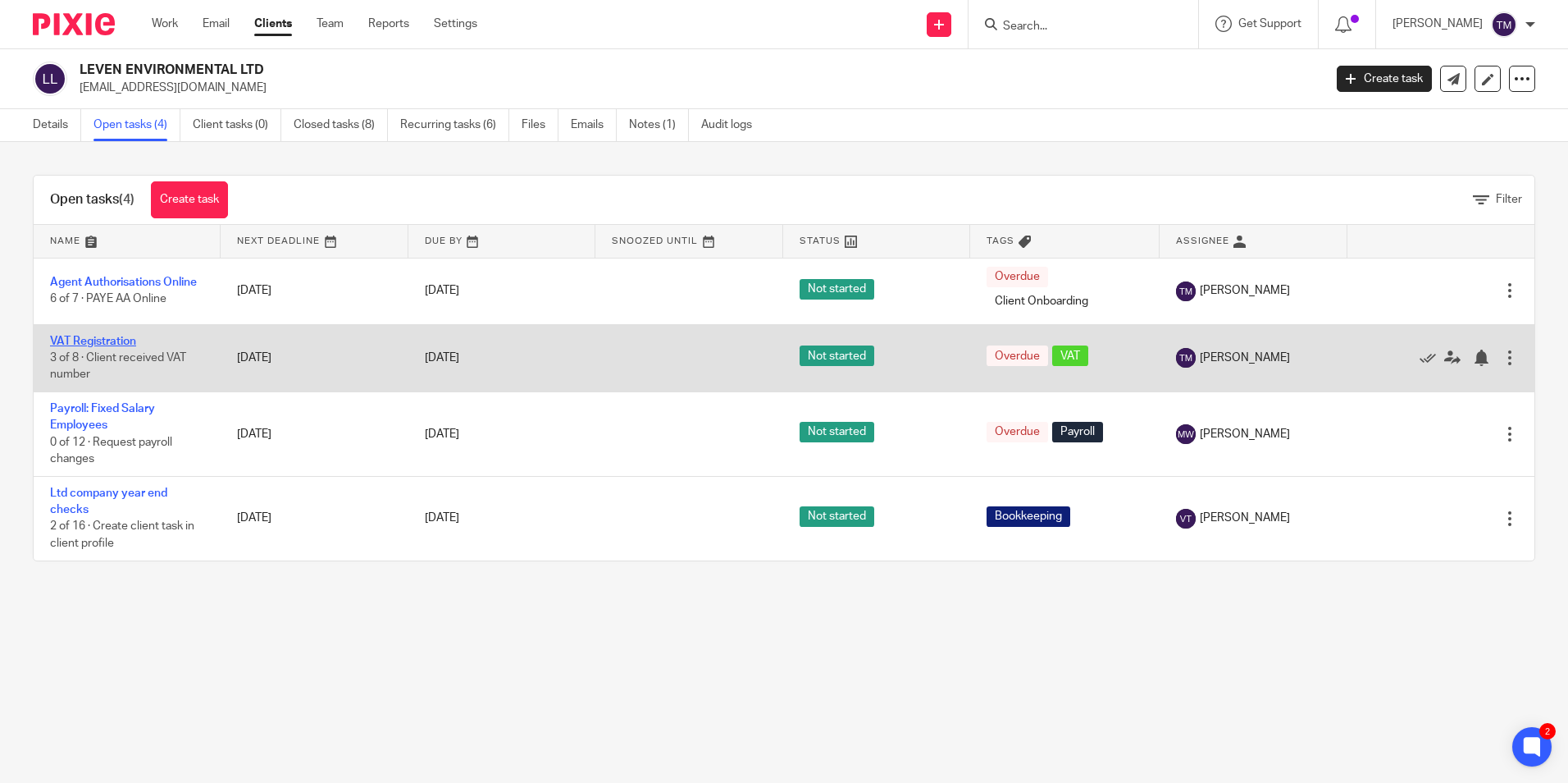
click at [132, 341] on link "VAT Registration" at bounding box center [93, 342] width 86 height 12
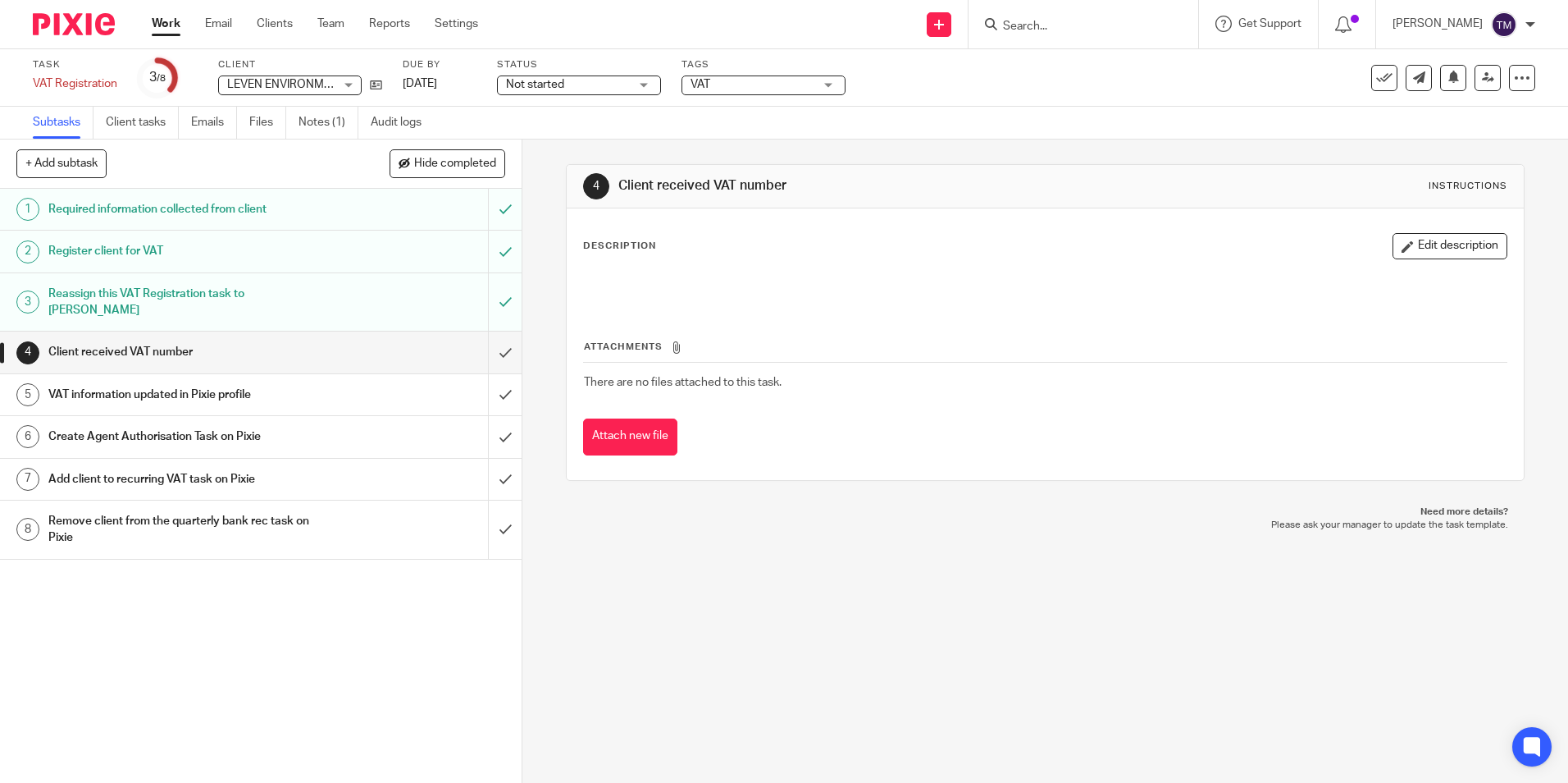
click at [262, 340] on h1 "Client received VAT number" at bounding box center [189, 352] width 282 height 25
click at [488, 336] on input "submit" at bounding box center [260, 351] width 521 height 41
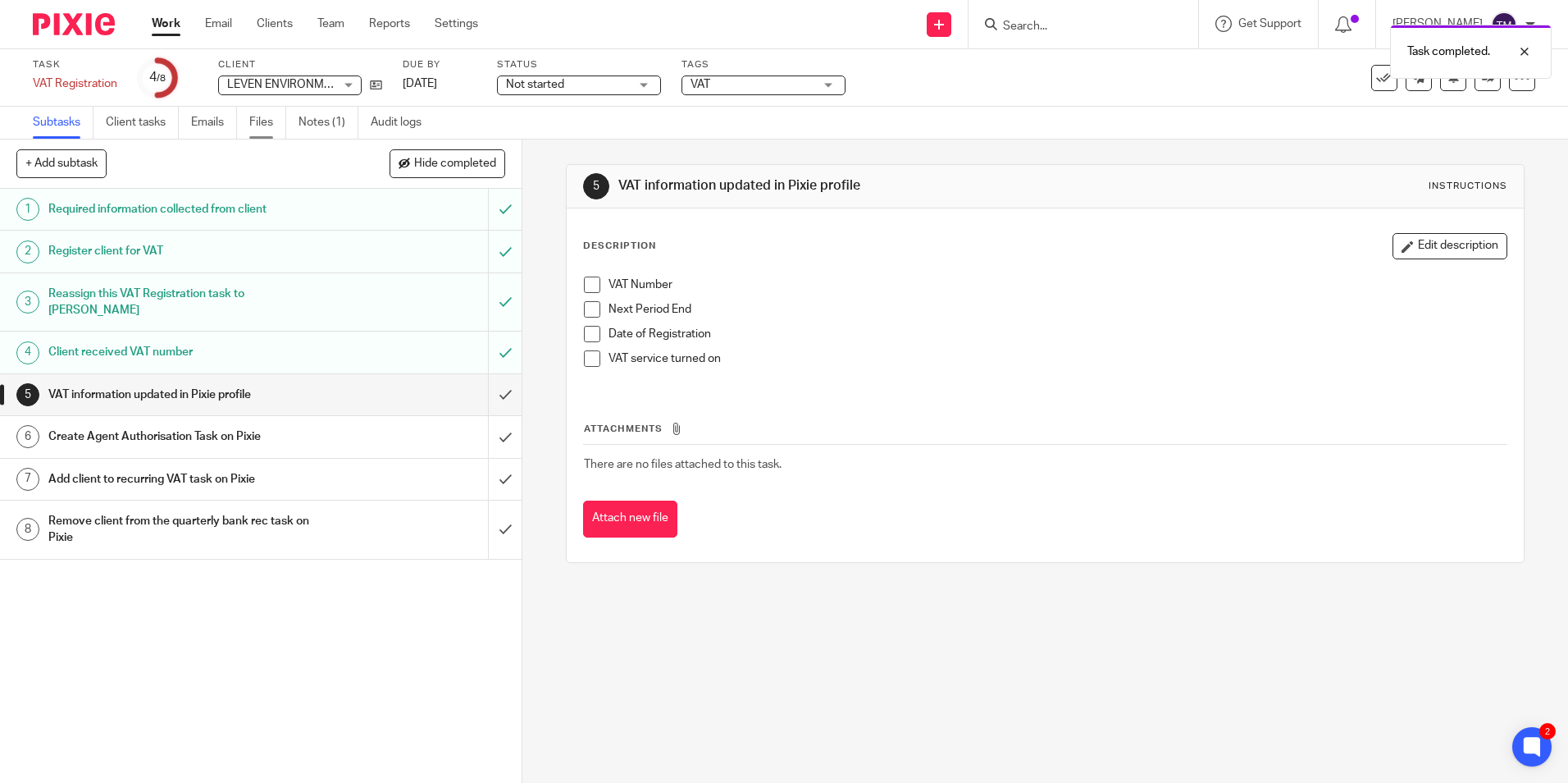
click at [280, 123] on link "Files" at bounding box center [267, 123] width 37 height 32
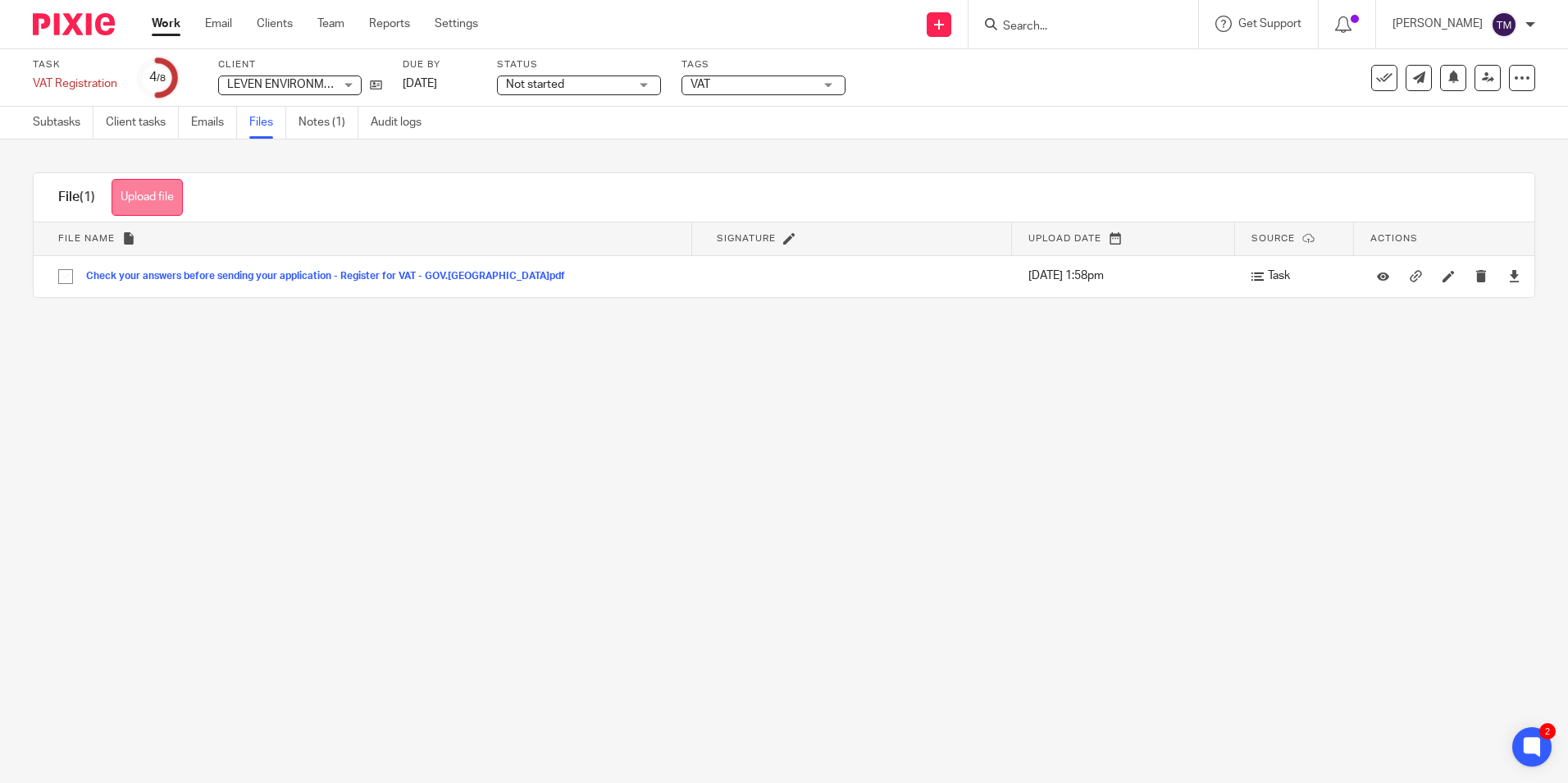
click at [124, 208] on button "Upload file" at bounding box center [148, 196] width 72 height 37
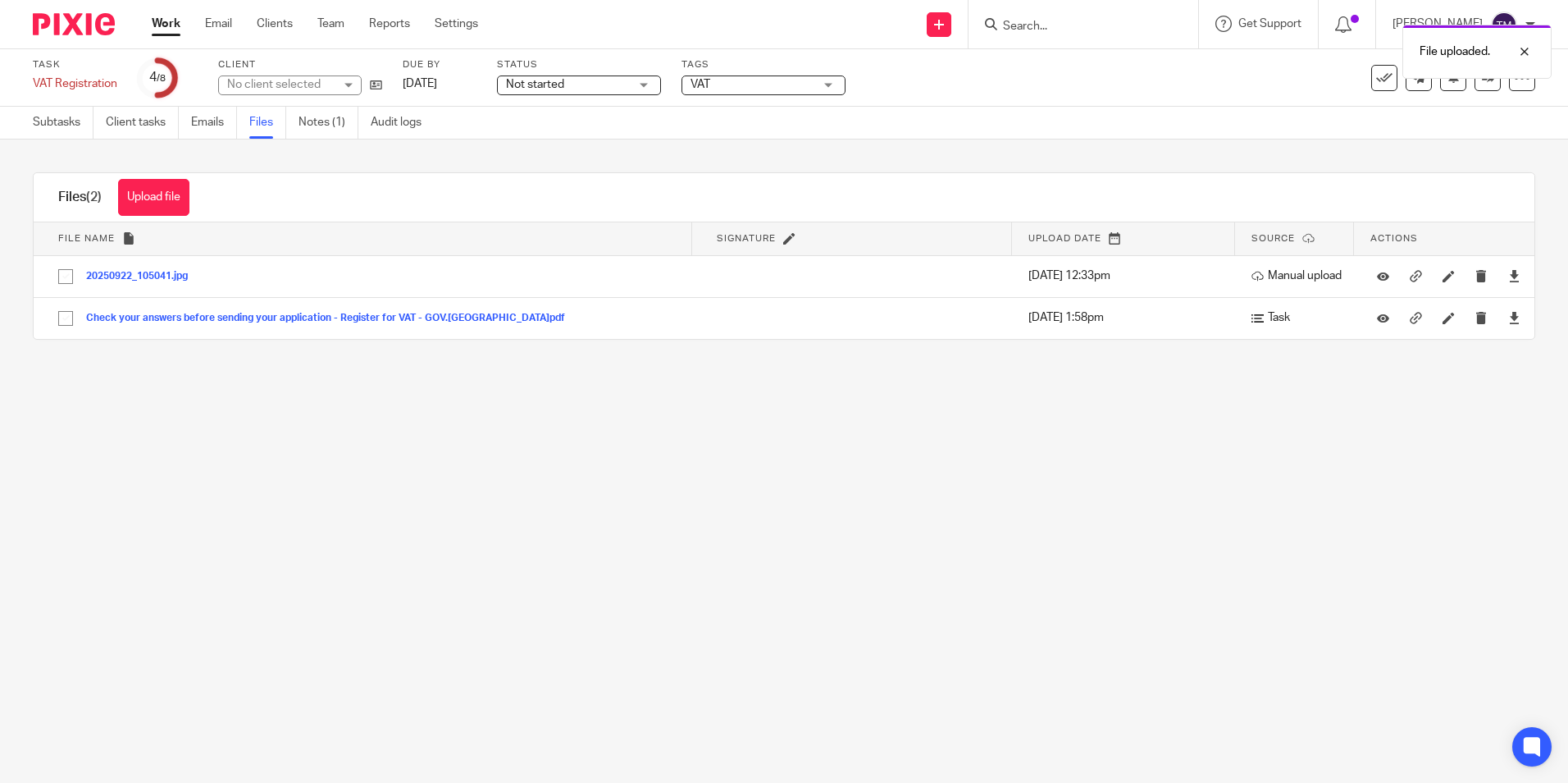
click at [32, 118] on div "Subtasks Client tasks Emails Files Notes (1) Audit logs" at bounding box center [231, 123] width 463 height 32
click at [68, 123] on link "Subtasks" at bounding box center [63, 123] width 61 height 32
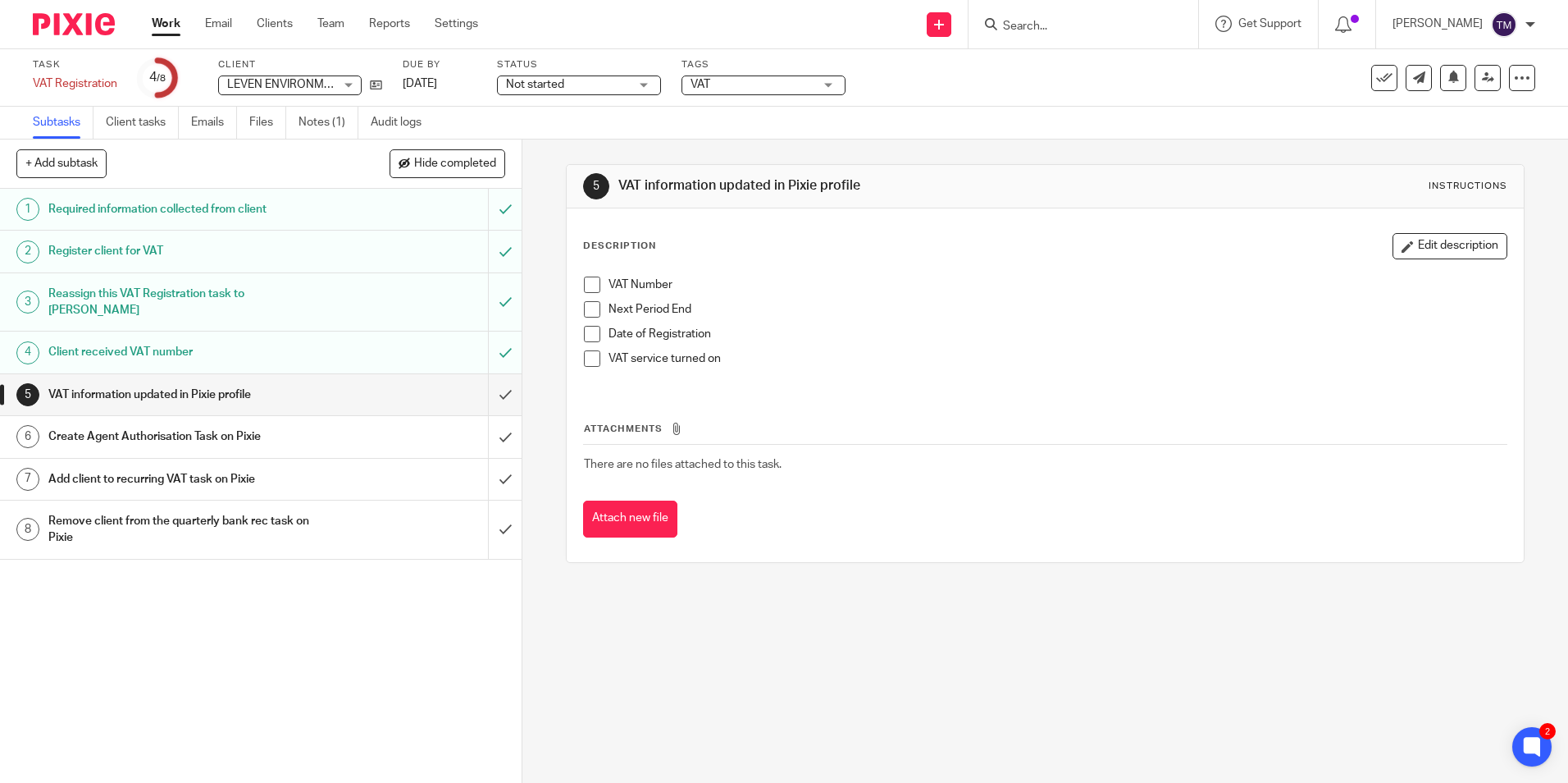
click at [590, 283] on span at bounding box center [592, 284] width 16 height 16
click at [584, 307] on span at bounding box center [592, 309] width 16 height 16
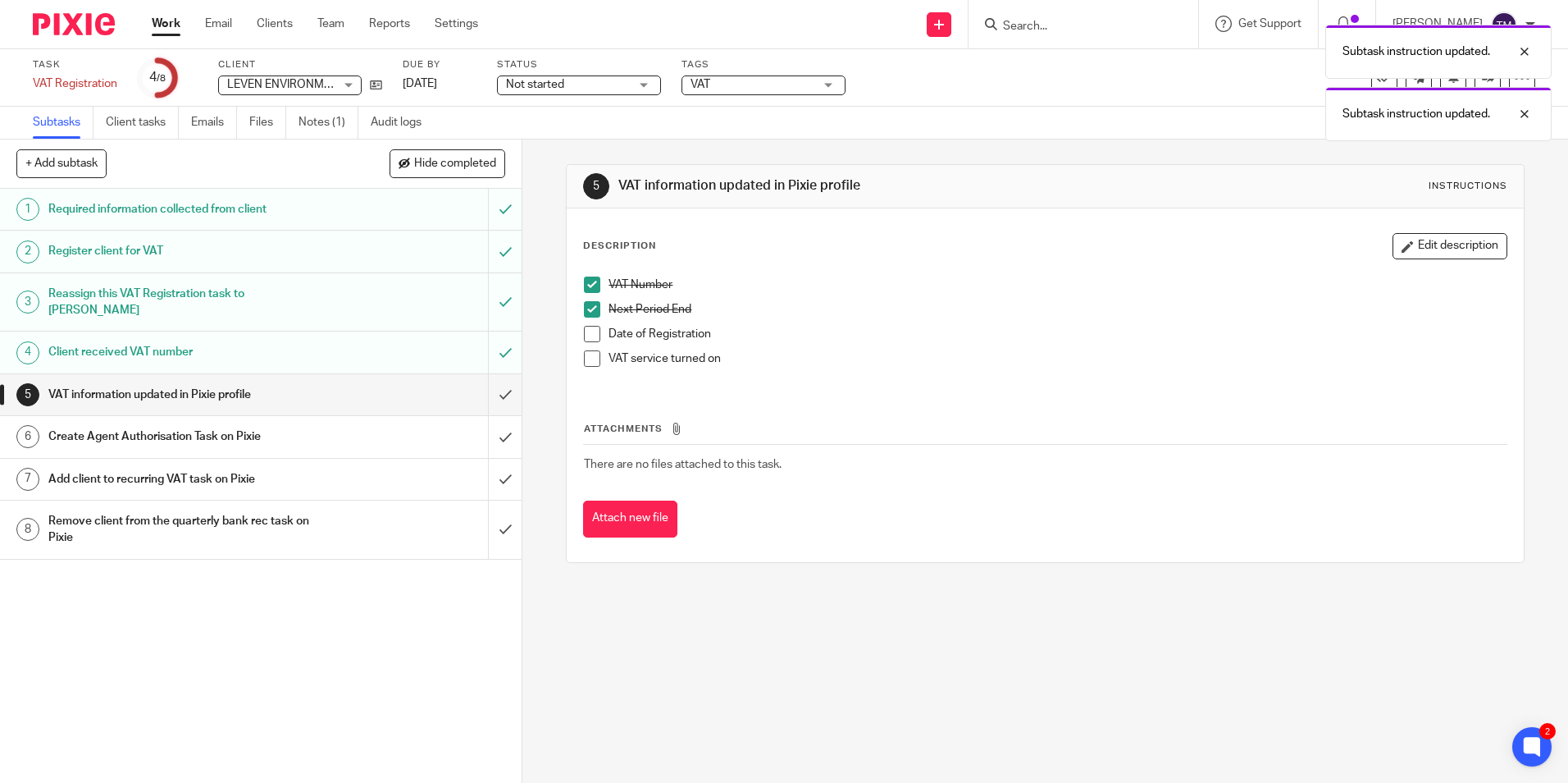
click at [584, 332] on span at bounding box center [592, 334] width 16 height 16
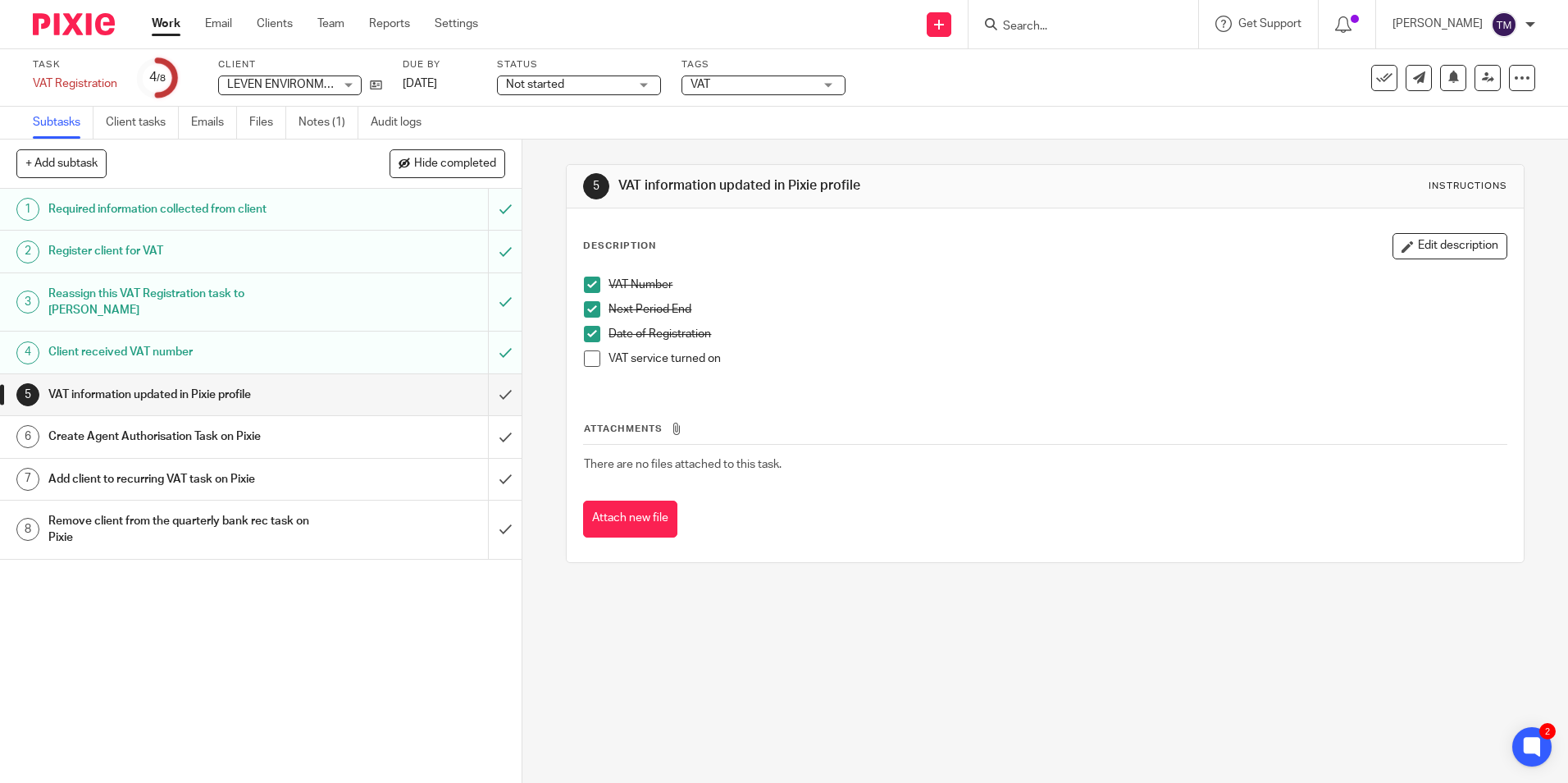
click at [587, 362] on span at bounding box center [592, 358] width 16 height 16
click at [486, 381] on input "submit" at bounding box center [260, 394] width 521 height 41
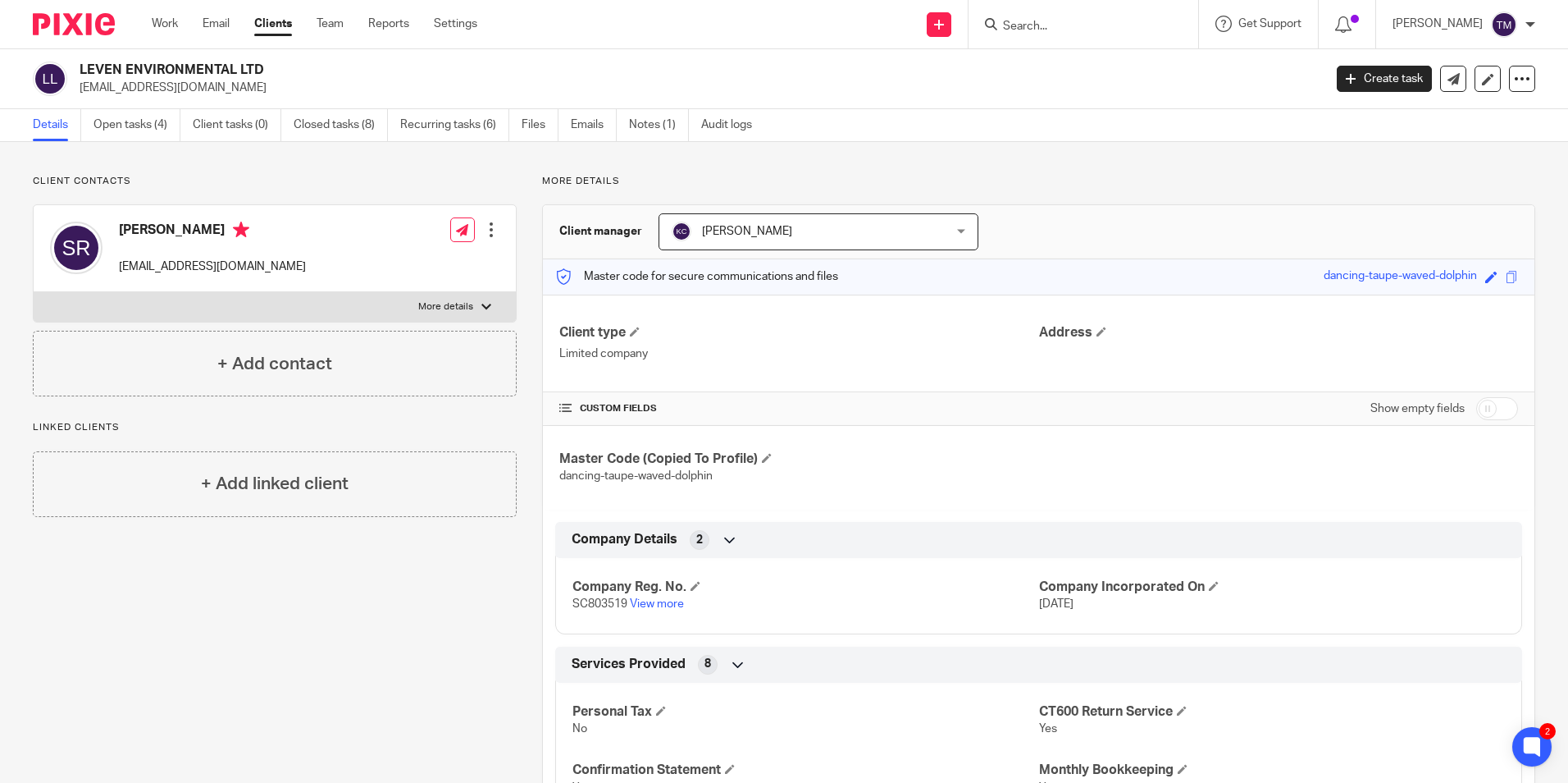
click at [1478, 414] on input "checkbox" at bounding box center [1497, 408] width 42 height 23
checkbox input "true"
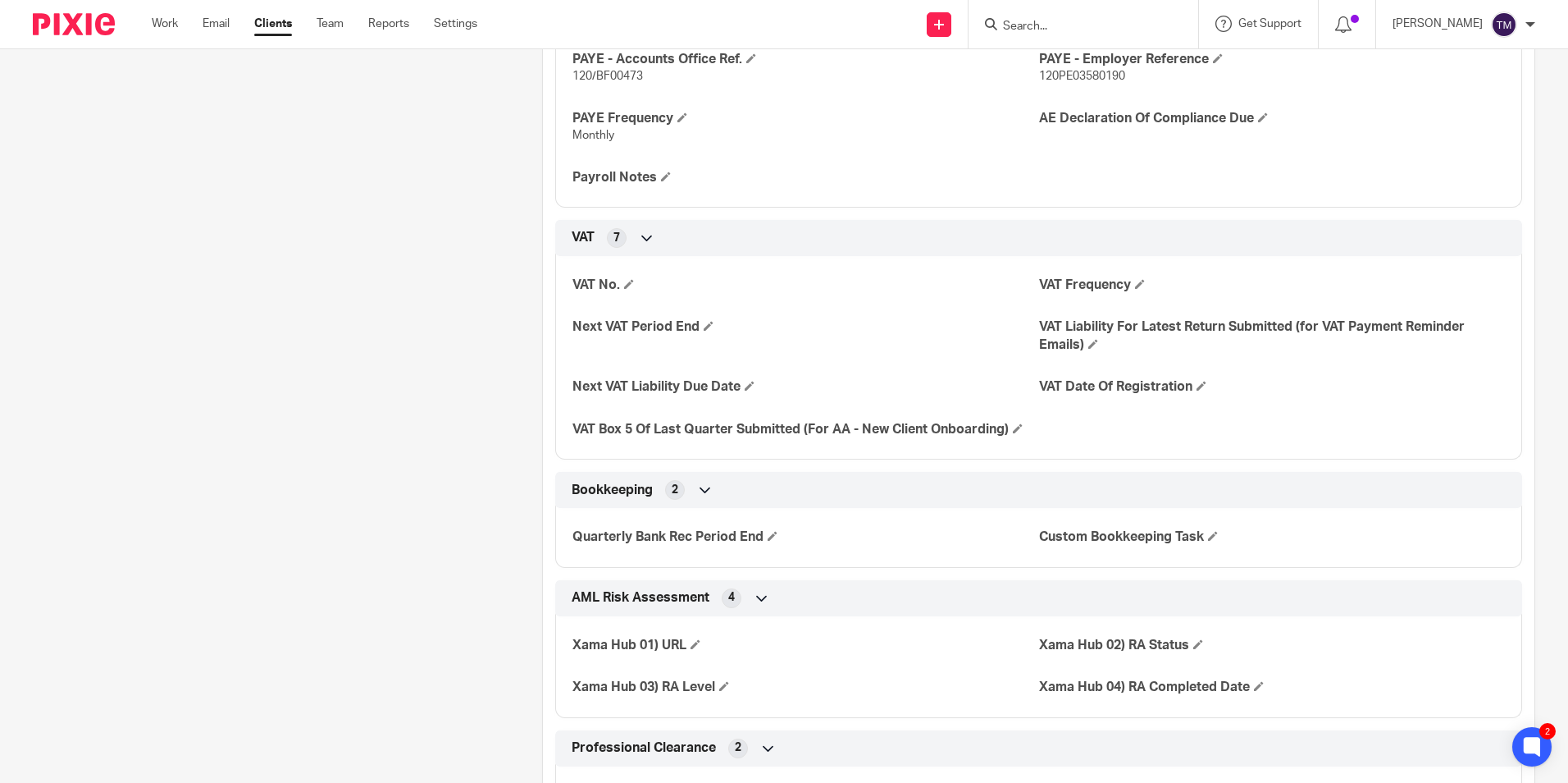
scroll to position [1724, 0]
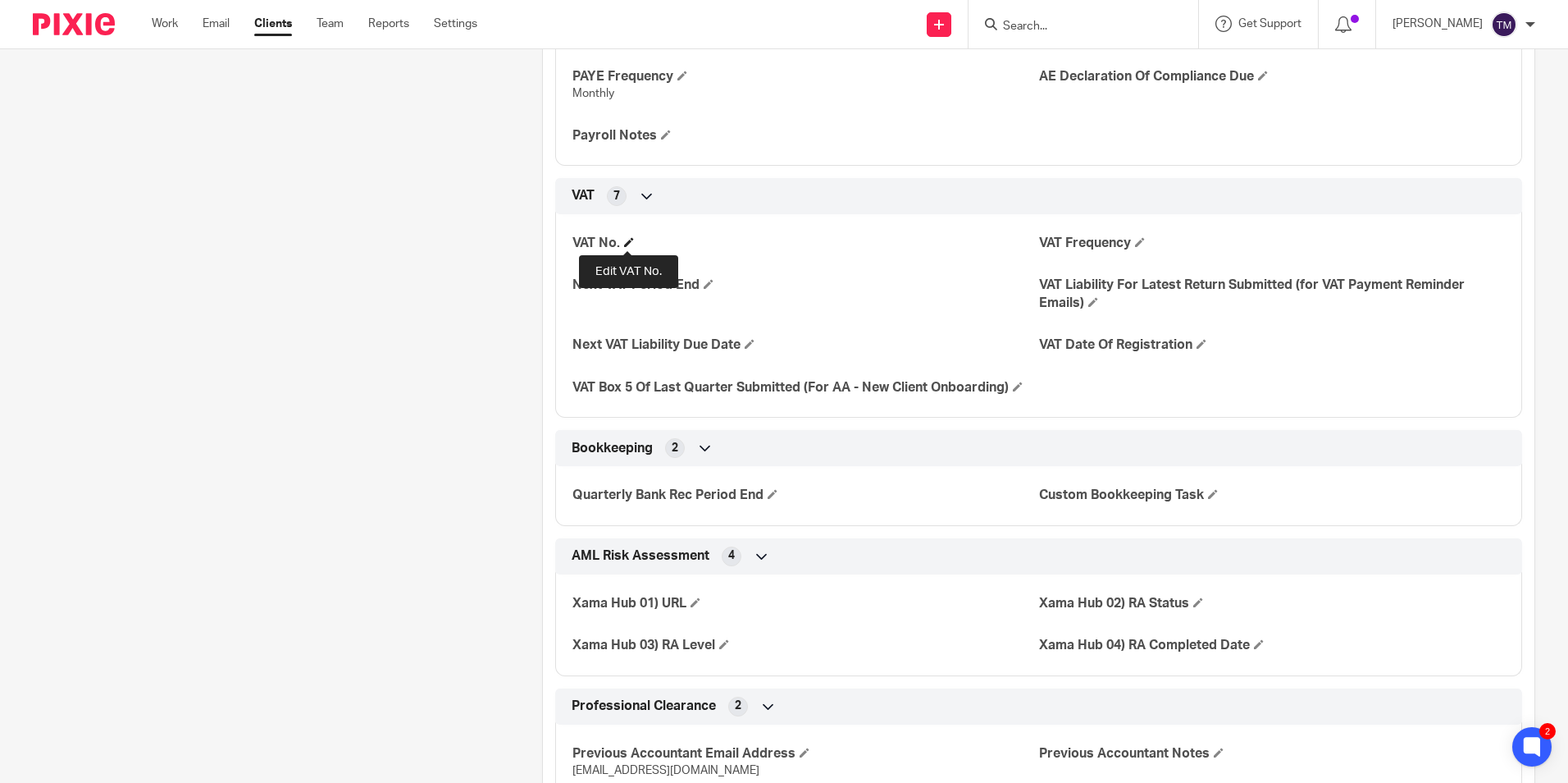
click at [628, 240] on span at bounding box center [629, 242] width 10 height 10
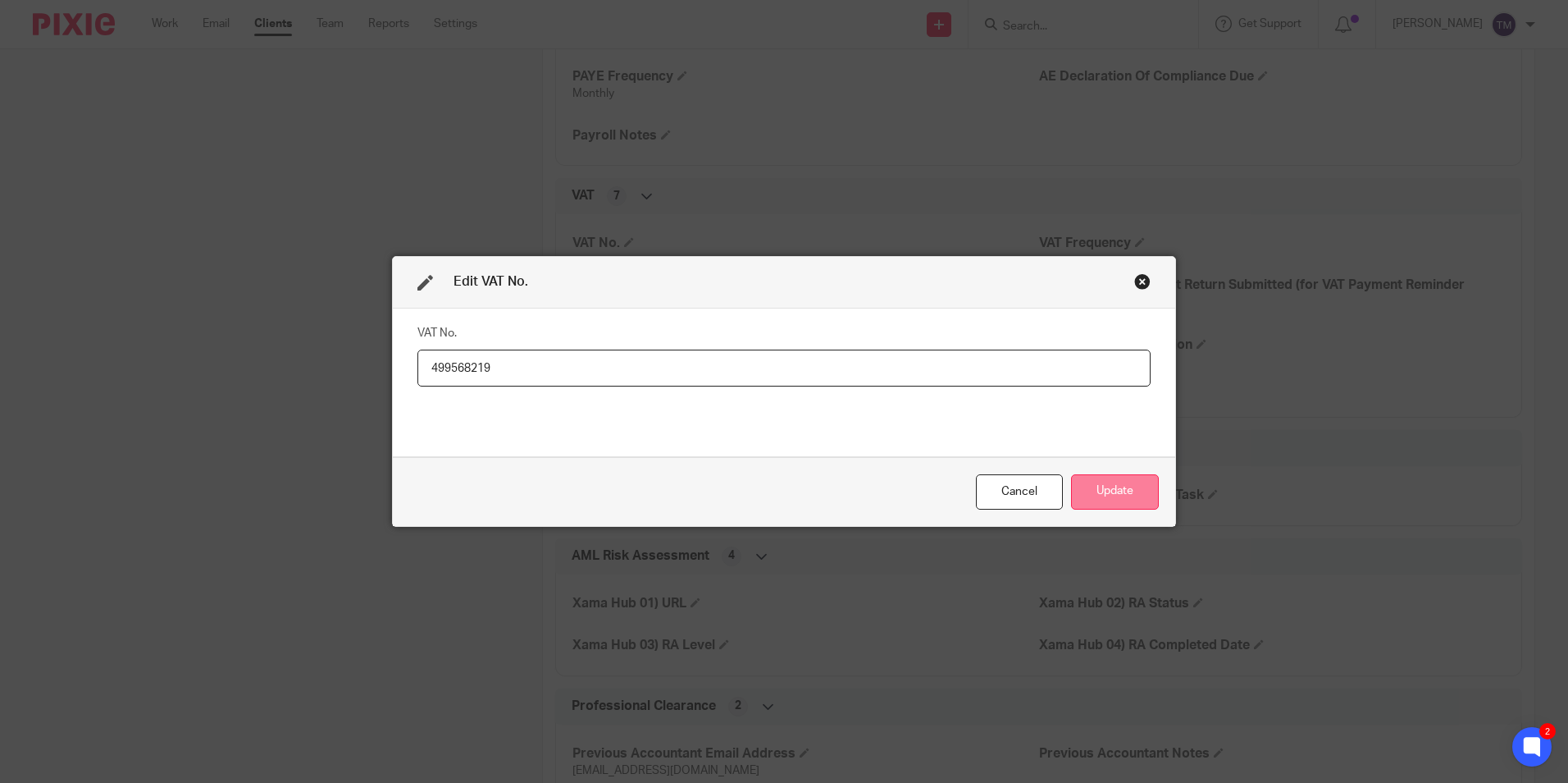
type input "499568219"
click at [1114, 488] on button "Update" at bounding box center [1115, 492] width 88 height 35
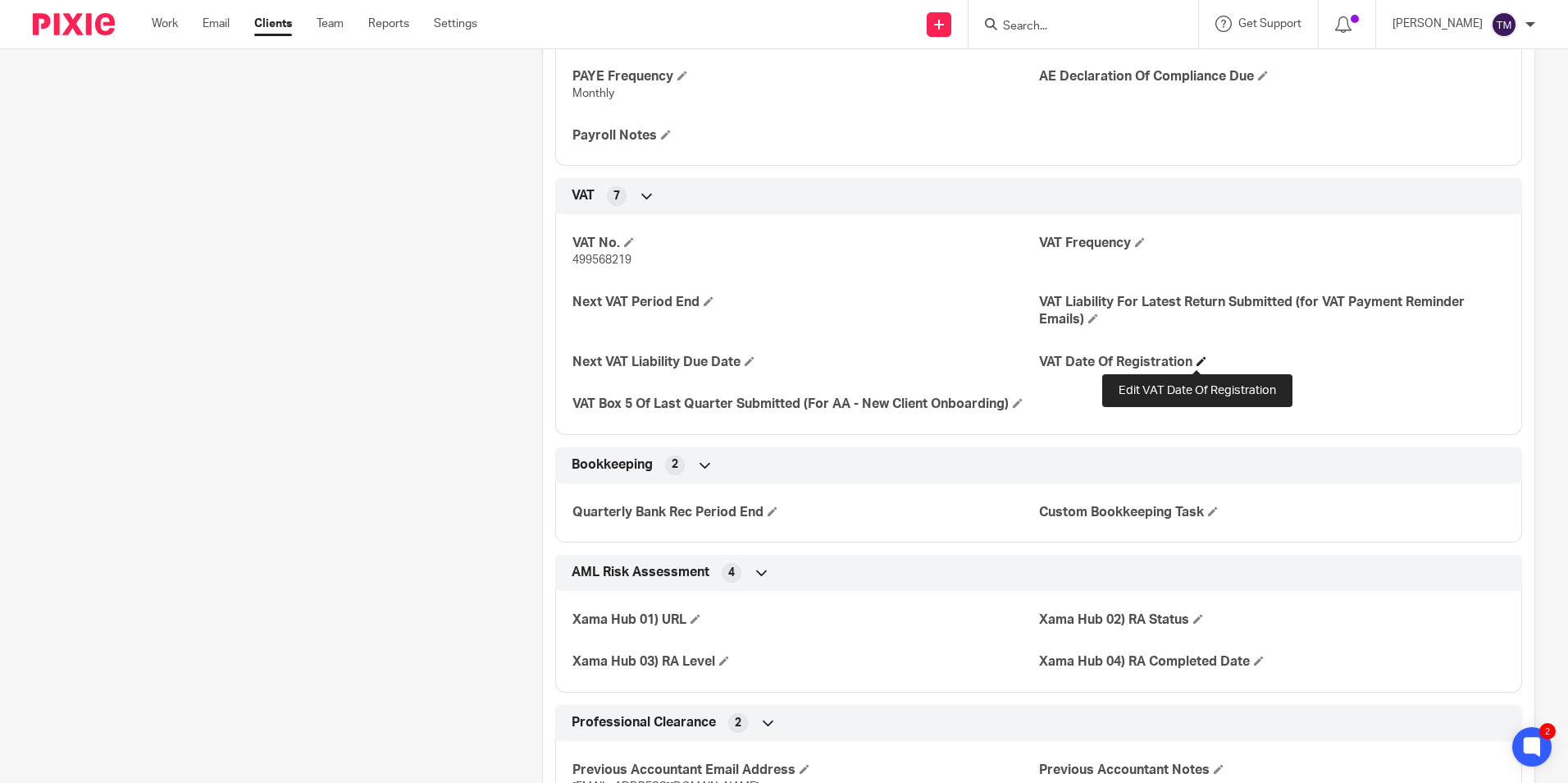
click at [1196, 361] on span at bounding box center [1201, 361] width 10 height 10
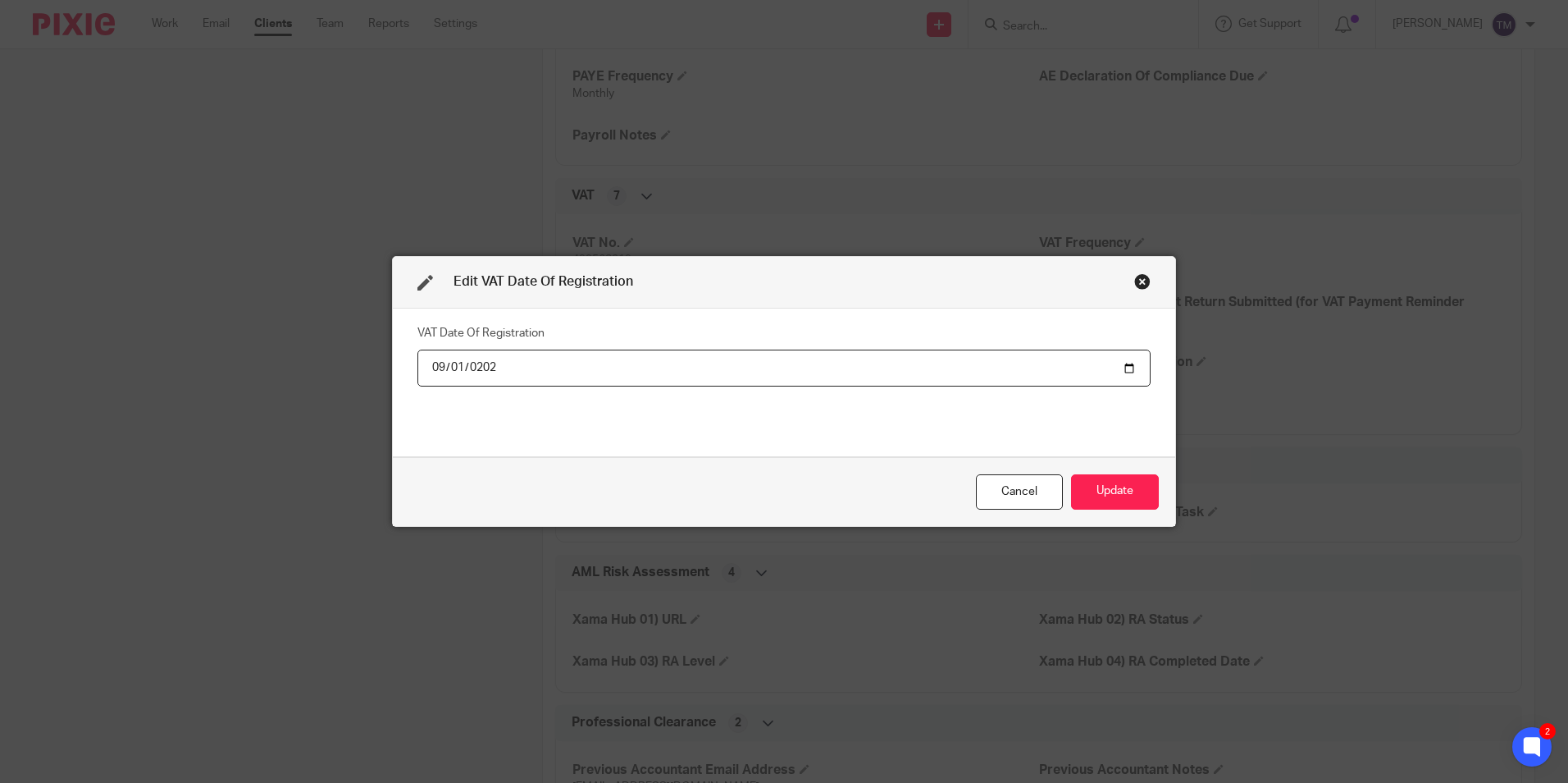
type input "2025-09-01"
click at [1093, 491] on button "Update" at bounding box center [1115, 492] width 88 height 35
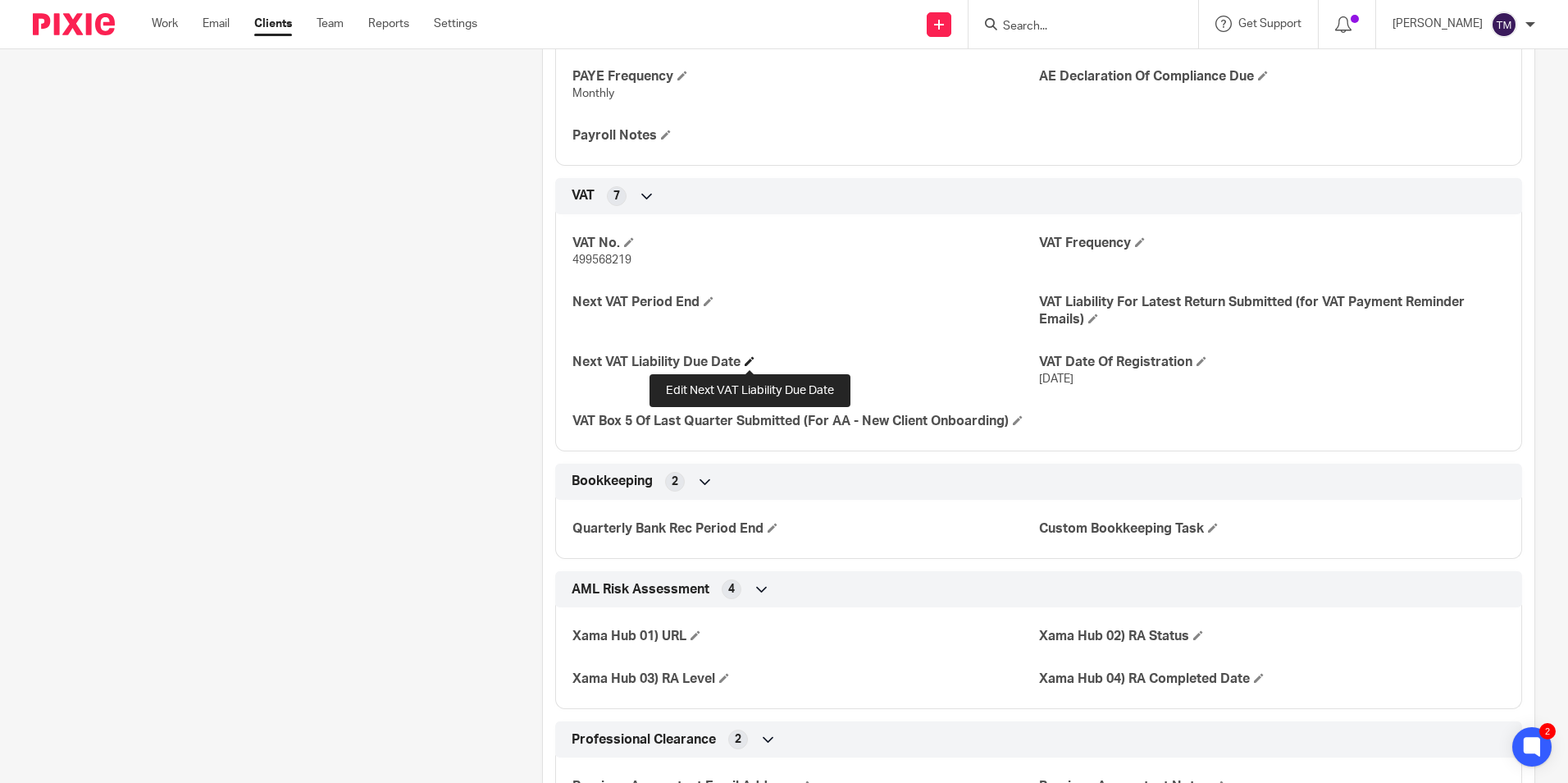
click at [751, 360] on span at bounding box center [750, 361] width 10 height 10
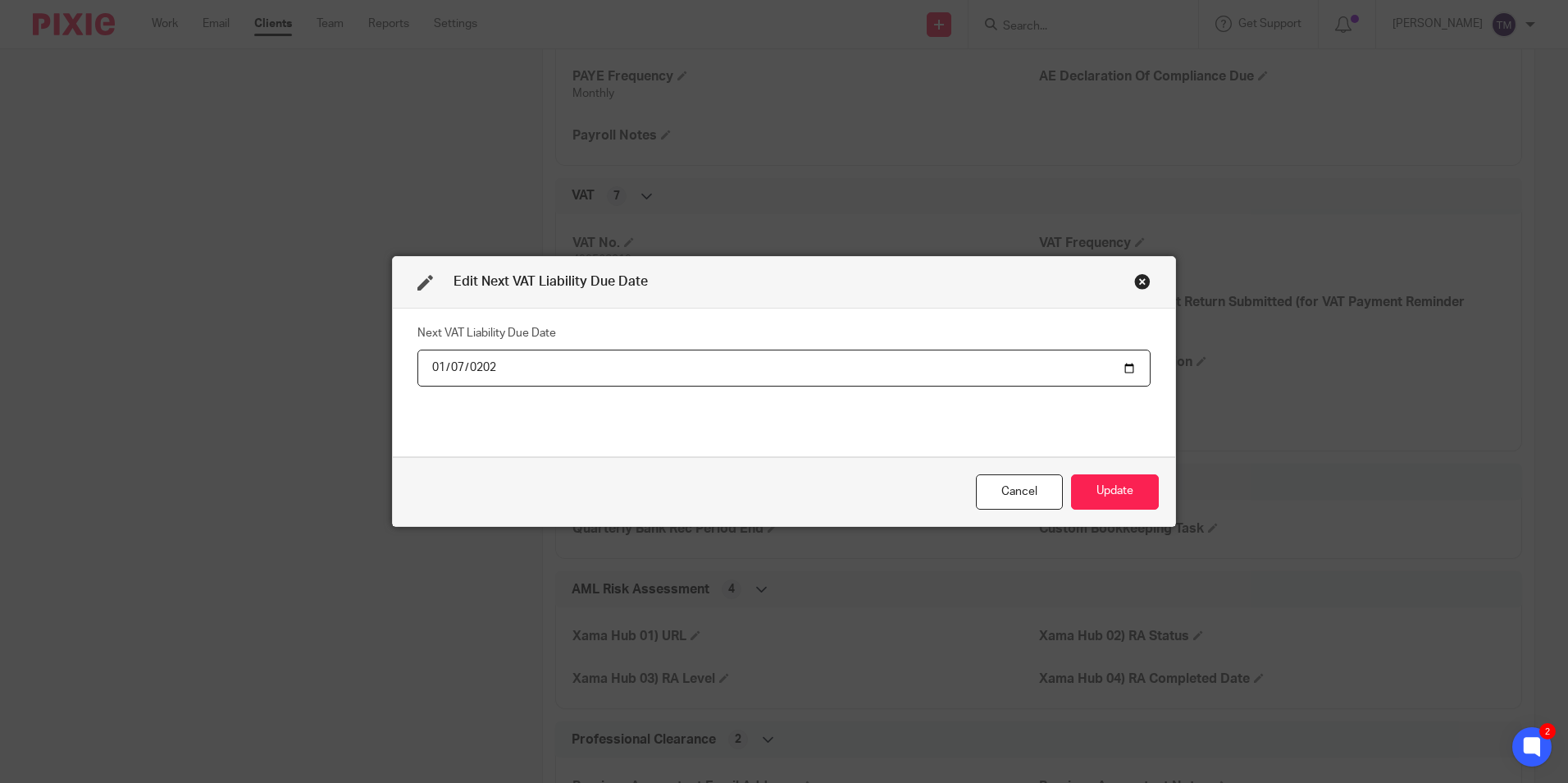
type input "2025-01-07"
type input "62026-01-07"
click at [519, 367] on input "62026-01-07" at bounding box center [784, 367] width 734 height 37
click at [501, 366] on input "62026-01-07" at bounding box center [784, 367] width 734 height 37
click at [476, 363] on input "62026-01-07" at bounding box center [784, 367] width 734 height 37
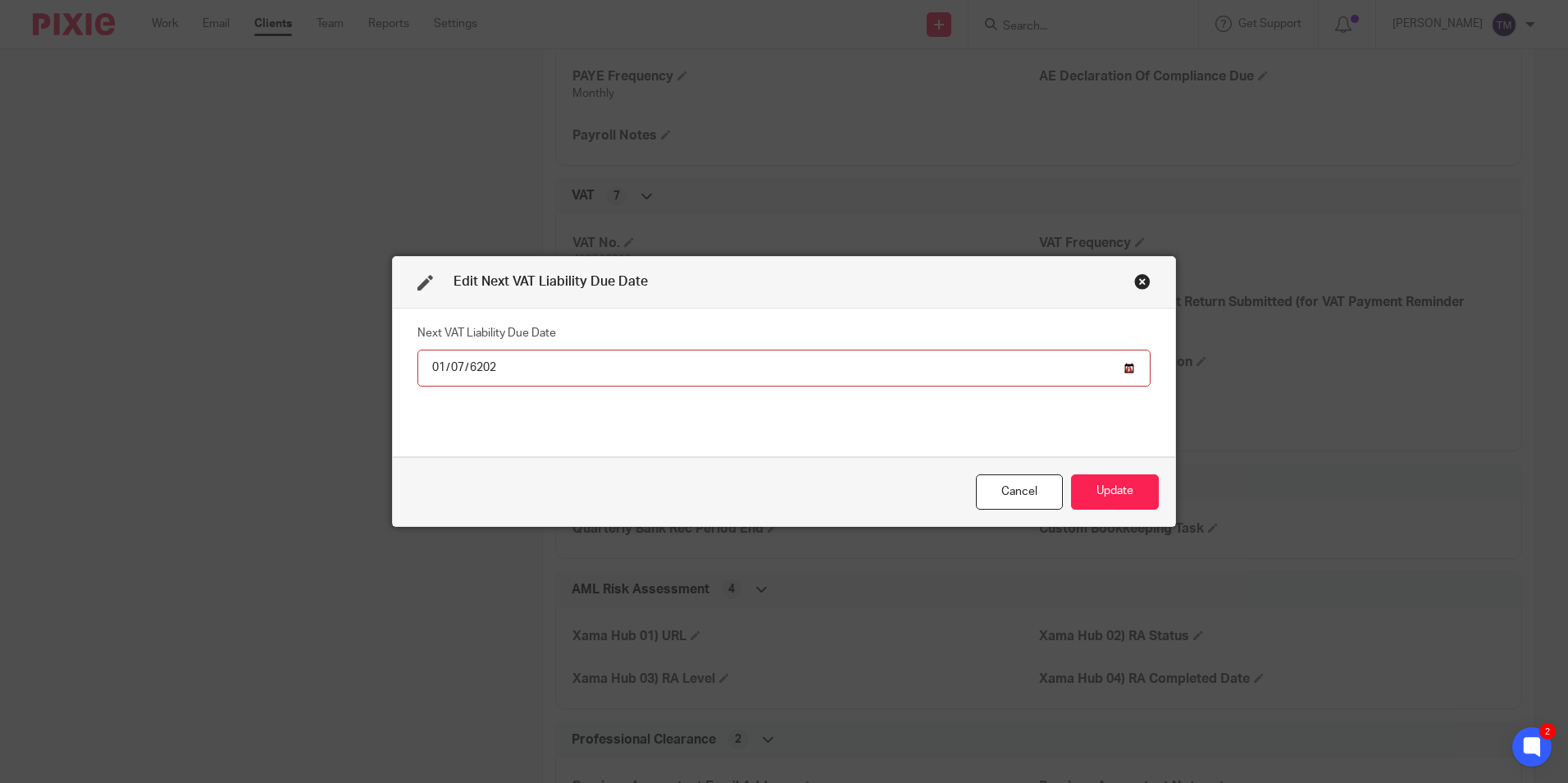
click at [476, 363] on input "62026-01-07" at bounding box center [784, 367] width 734 height 37
type input "2026-01-07"
click at [1094, 484] on button "Update" at bounding box center [1115, 492] width 88 height 35
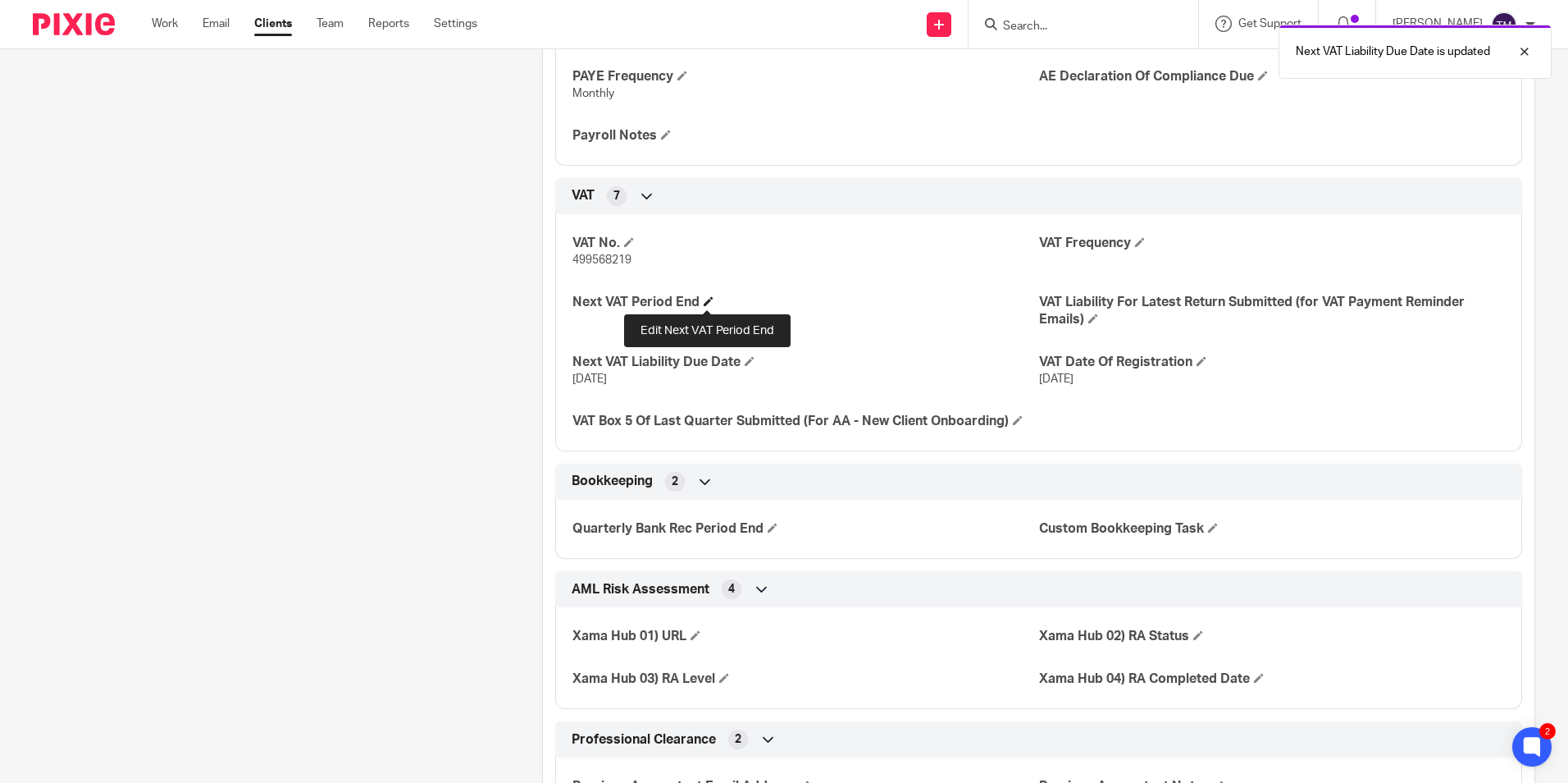
click at [706, 298] on span at bounding box center [709, 301] width 10 height 10
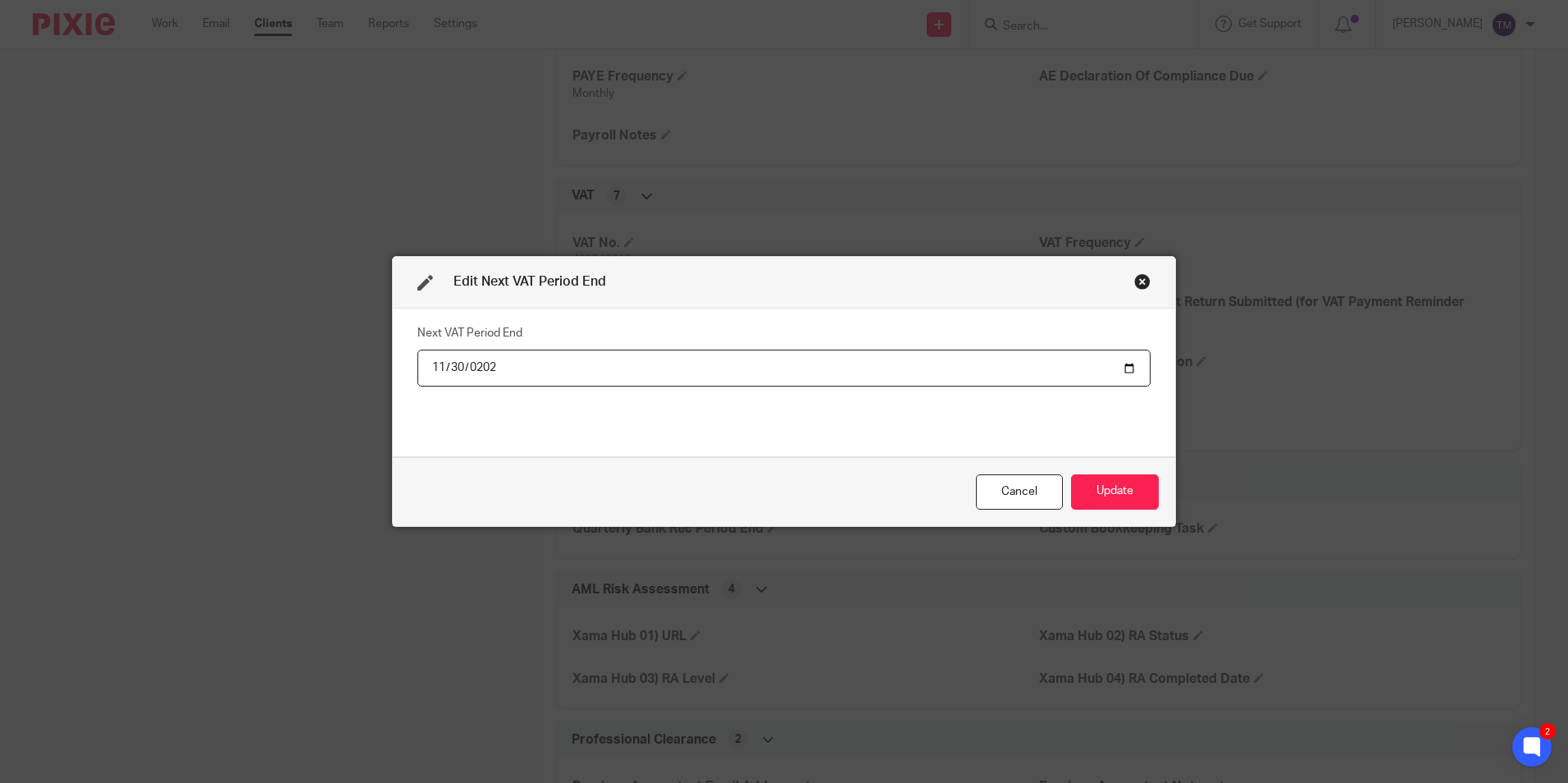
type input "2025-11-30"
click at [1092, 488] on button "Update" at bounding box center [1115, 492] width 88 height 35
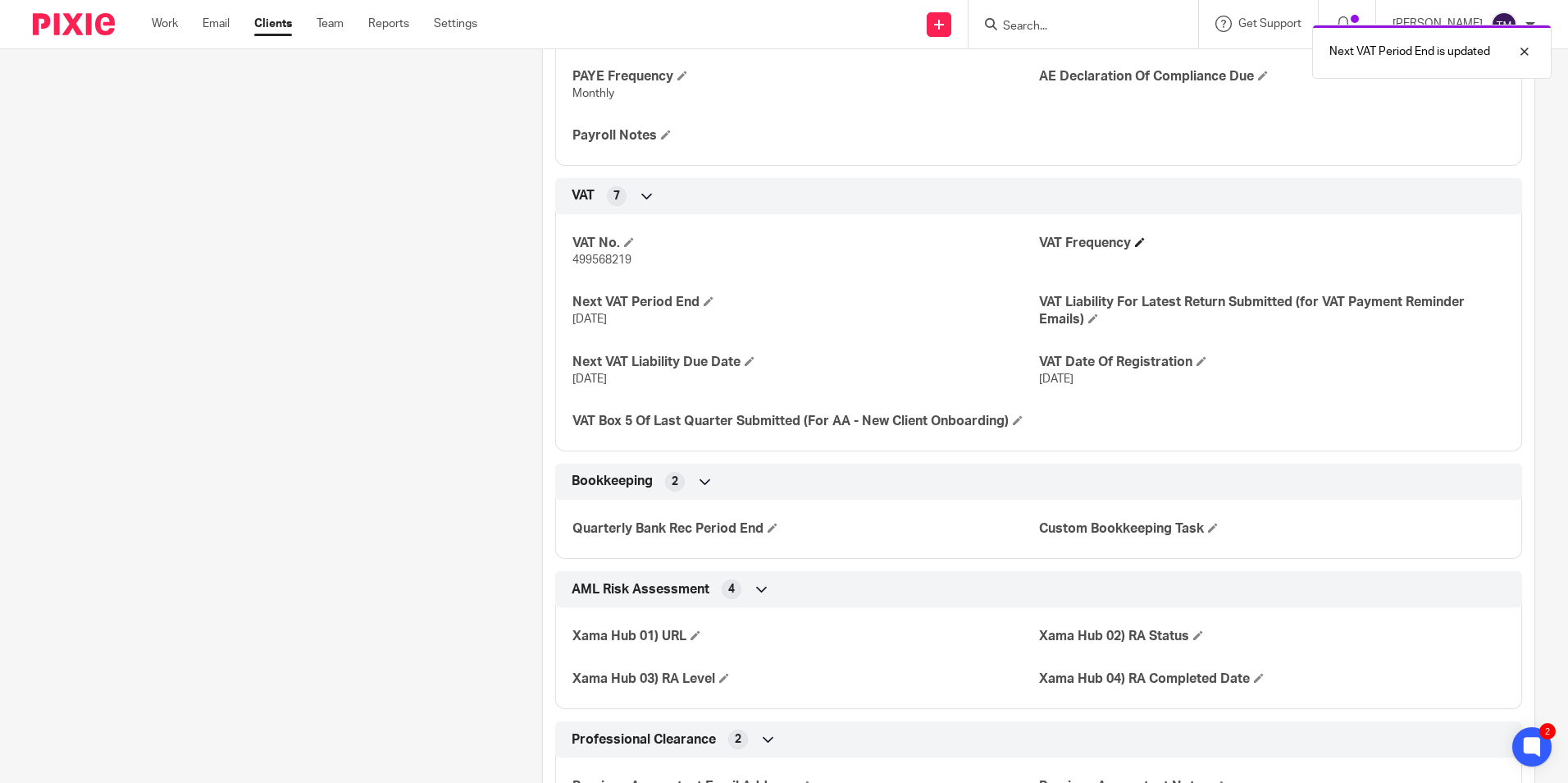
click at [1140, 240] on h4 "VAT Frequency" at bounding box center [1271, 242] width 466 height 17
click at [1136, 240] on span at bounding box center [1140, 242] width 10 height 10
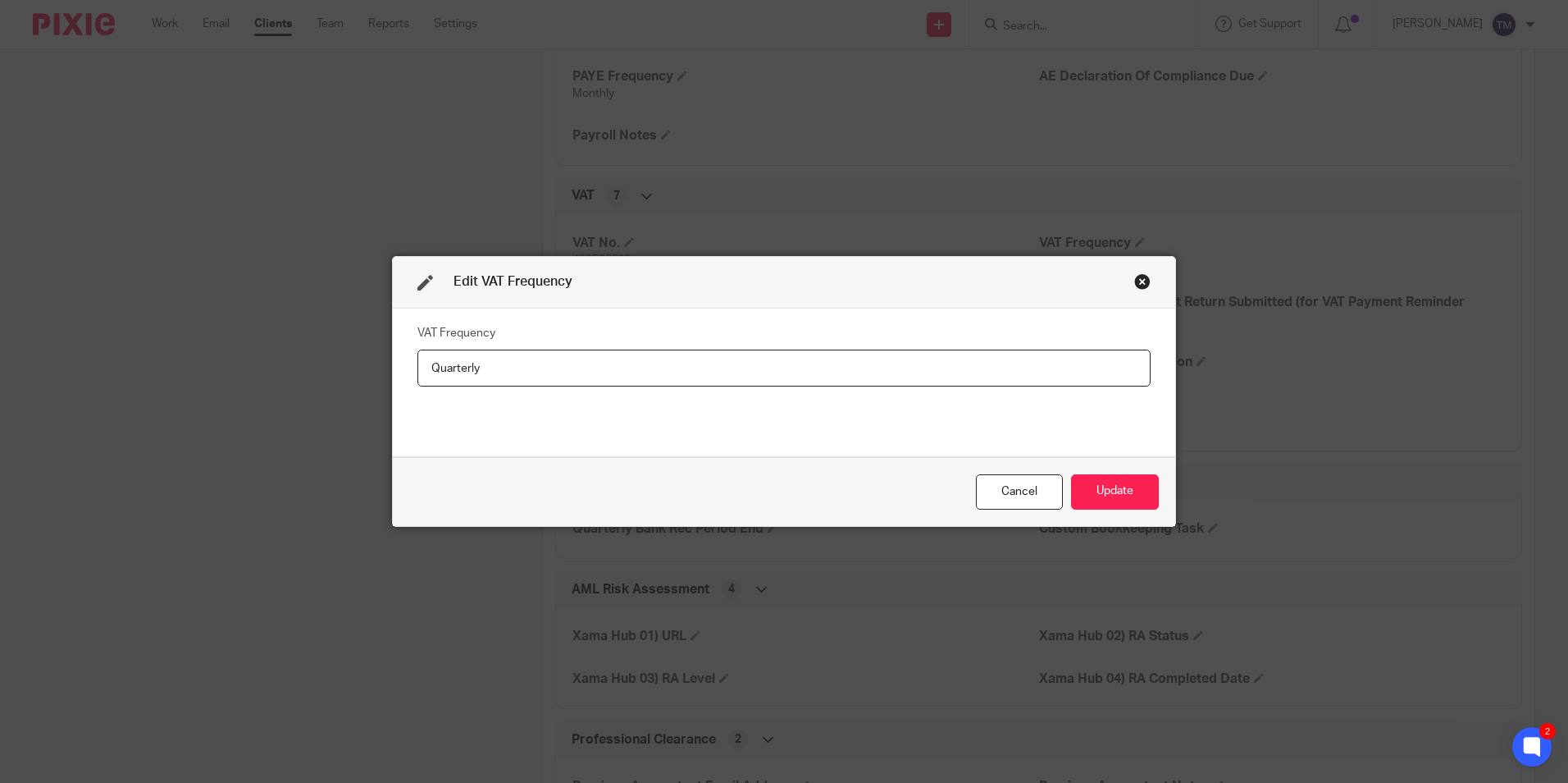
type input "Quarterly"
click at [1124, 465] on div "Cancel Update" at bounding box center [784, 491] width 783 height 69
click at [1120, 481] on button "Update" at bounding box center [1115, 492] width 88 height 35
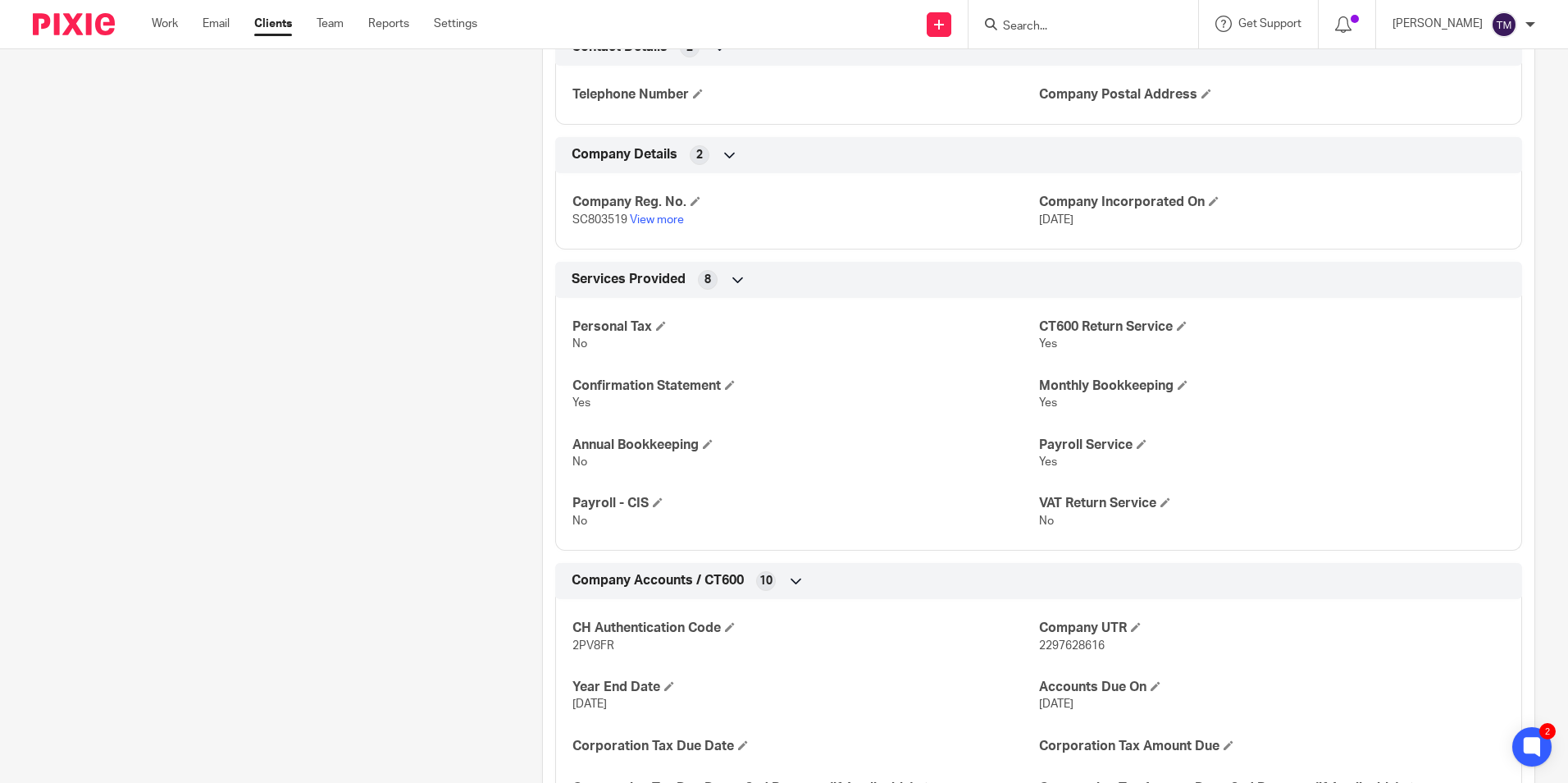
scroll to position [0, 0]
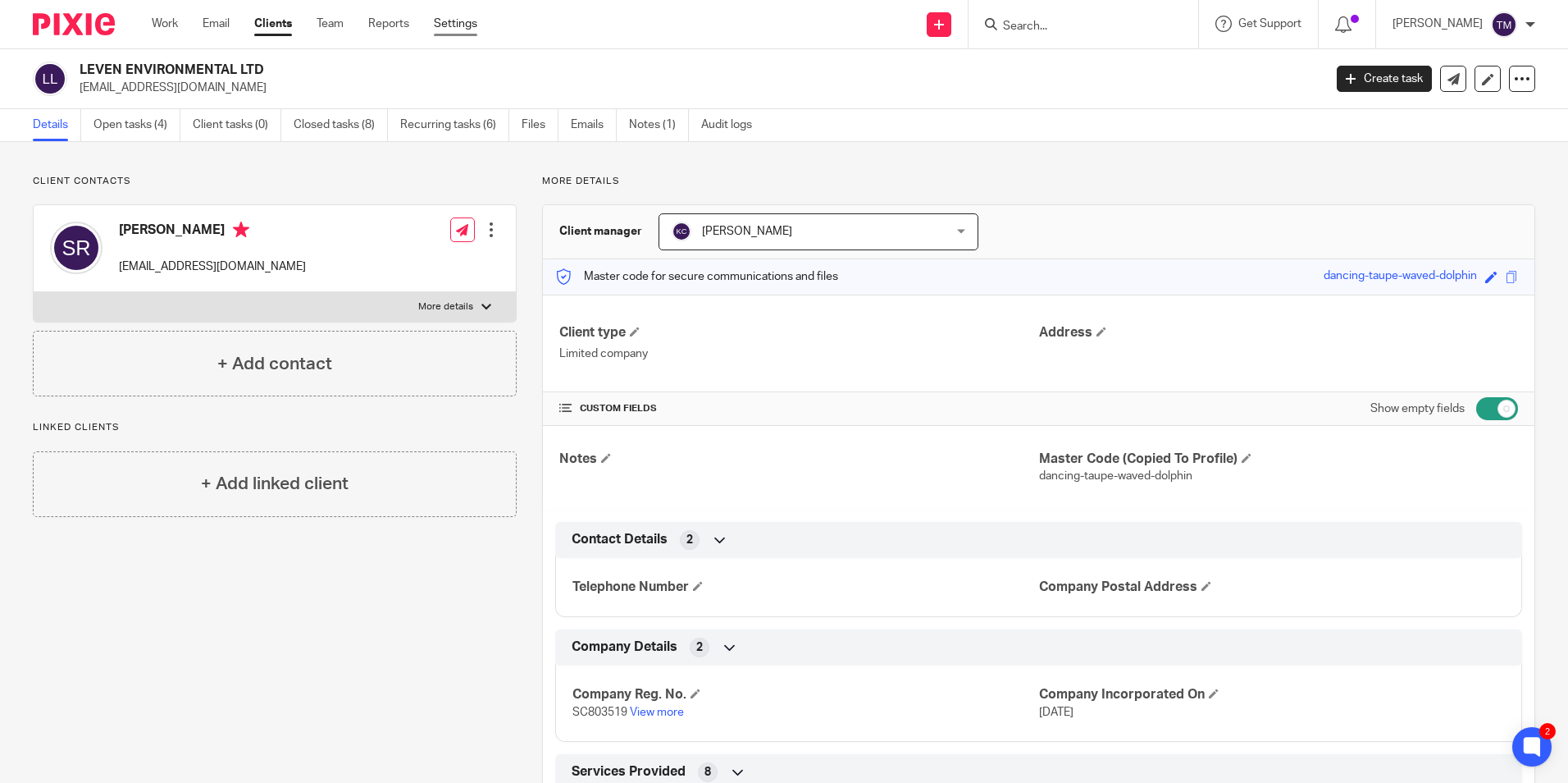
click at [471, 17] on link "Settings" at bounding box center [456, 24] width 44 height 16
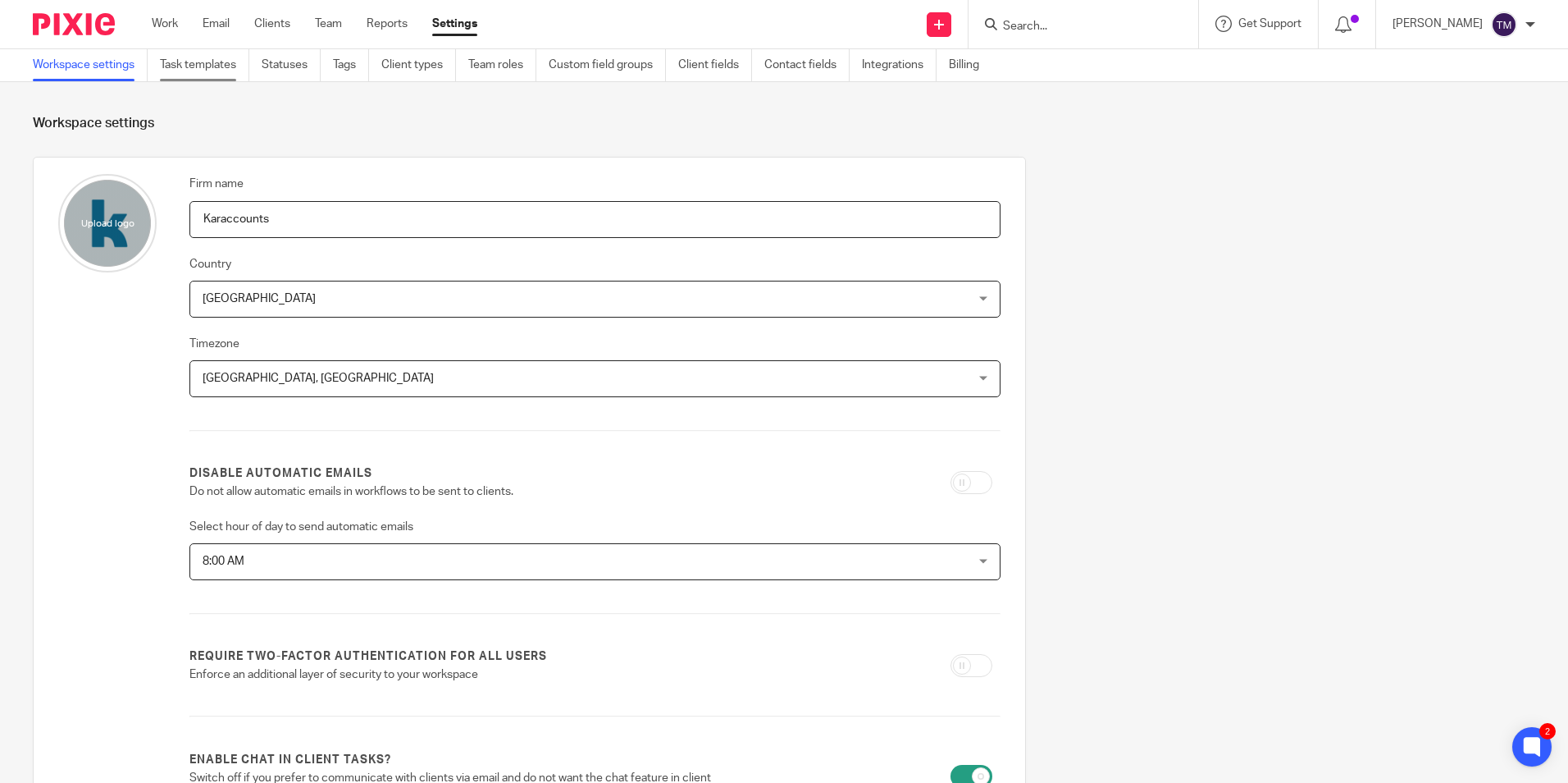
click at [180, 81] on link "Task templates" at bounding box center [204, 65] width 90 height 32
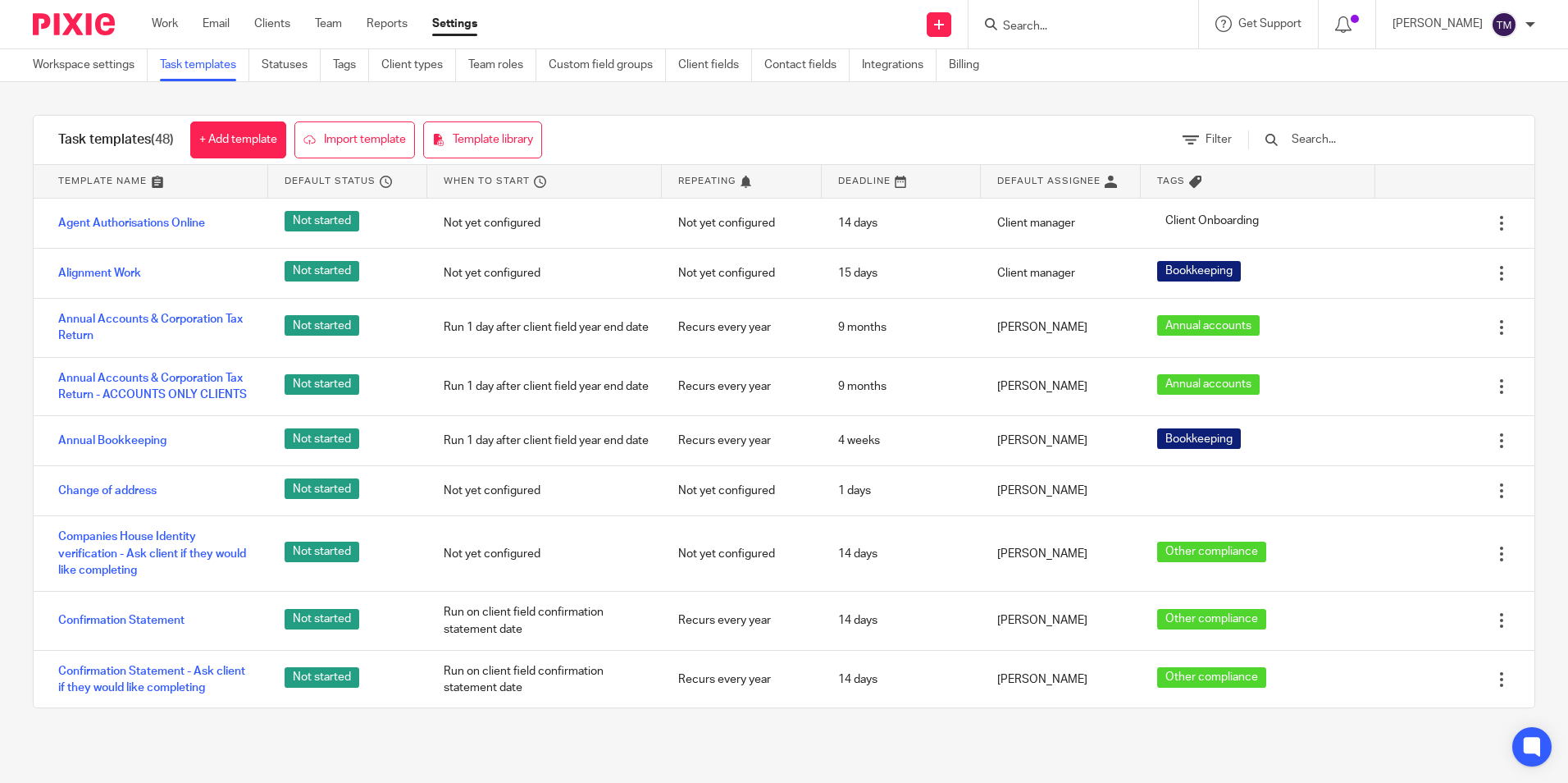
click at [1371, 146] on input "text" at bounding box center [1386, 140] width 191 height 18
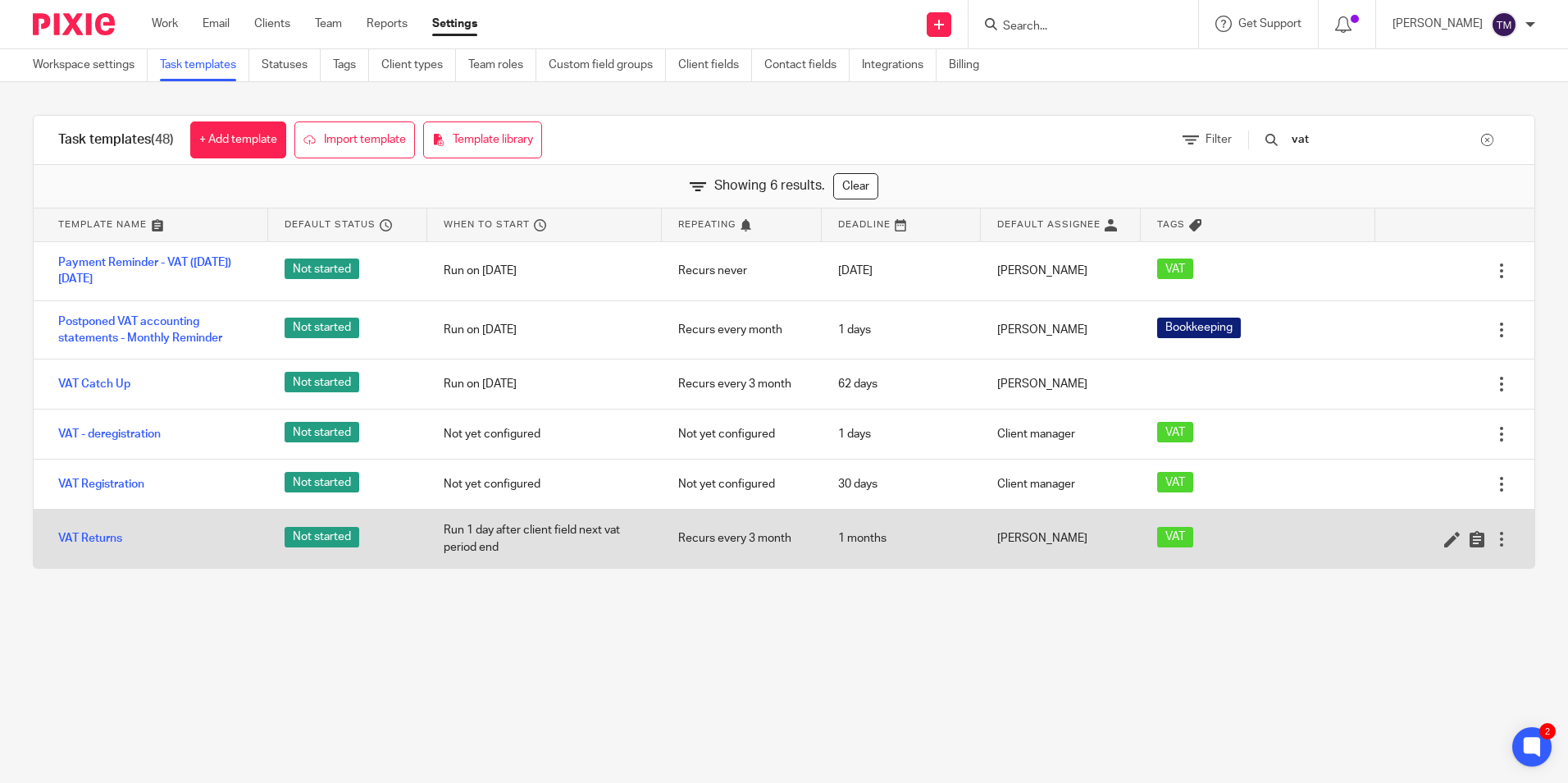
type input "vat"
click at [1347, 527] on div "VAT" at bounding box center [1257, 539] width 234 height 49
click at [107, 541] on link "VAT Returns" at bounding box center [90, 538] width 64 height 16
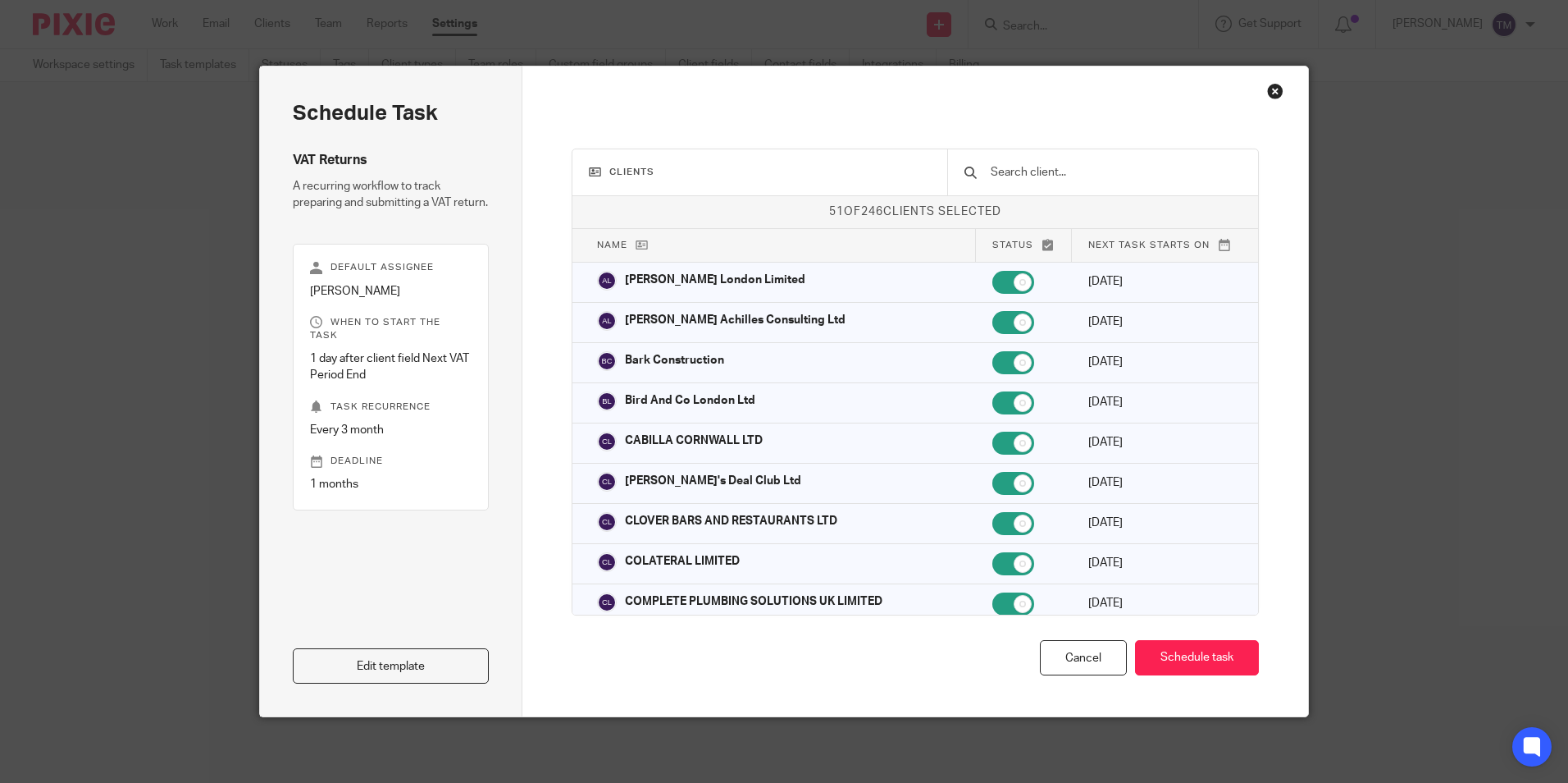
click at [1126, 176] on input "text" at bounding box center [1114, 173] width 252 height 18
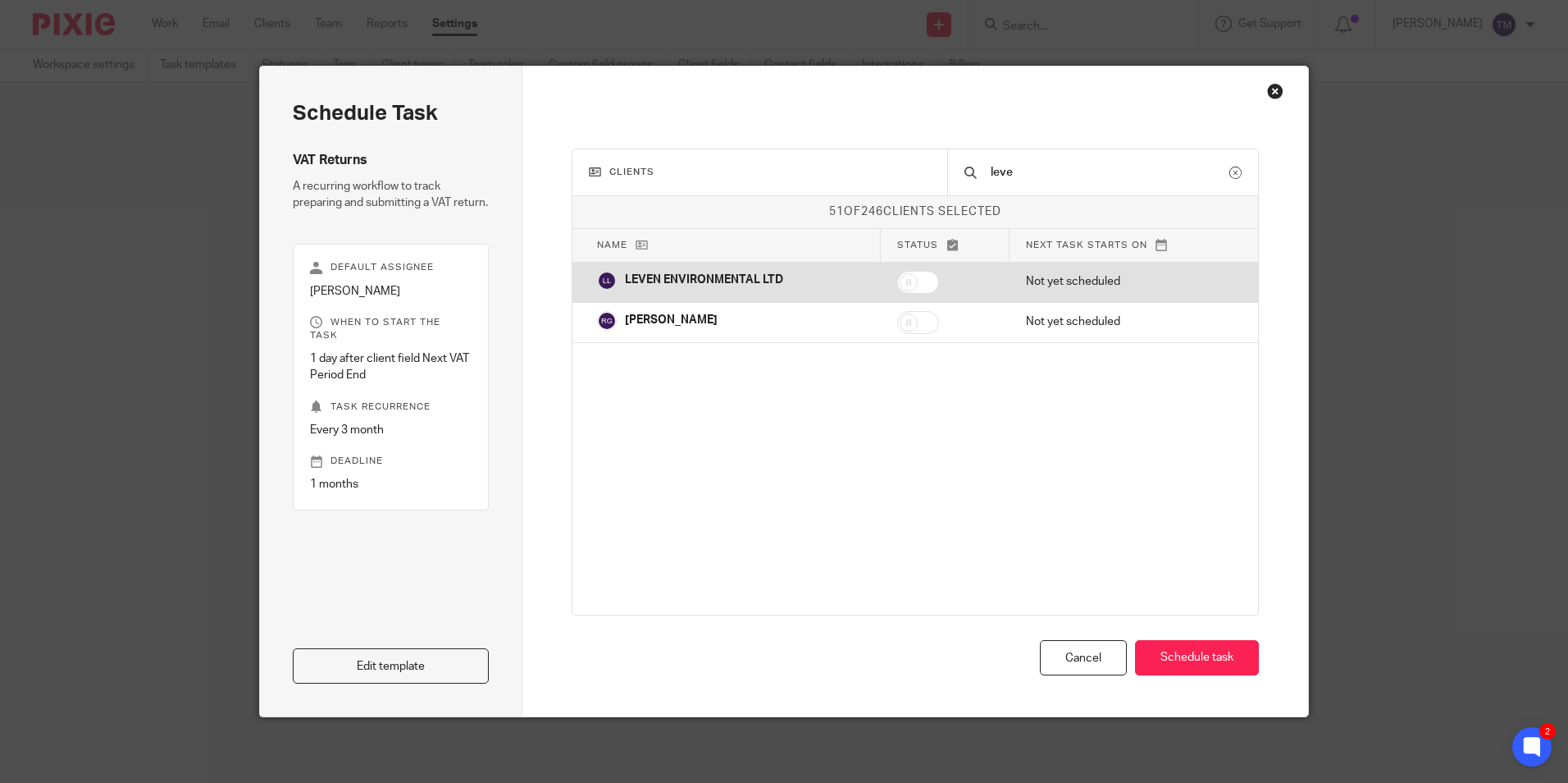
type input "leve"
click at [913, 281] on input "checkbox" at bounding box center [918, 282] width 42 height 23
checkbox input "true"
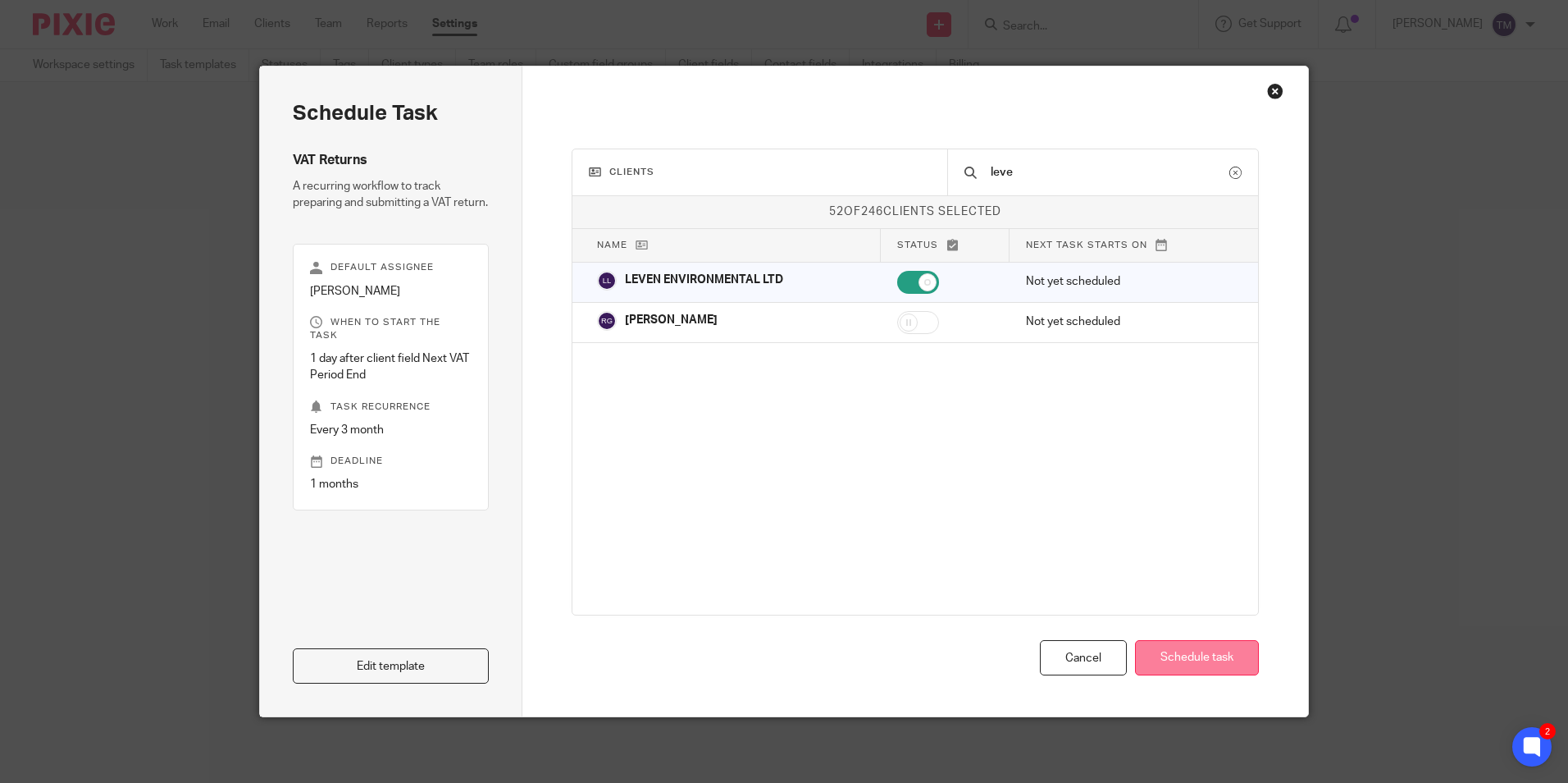
click at [1187, 664] on button "Schedule task" at bounding box center [1197, 657] width 124 height 35
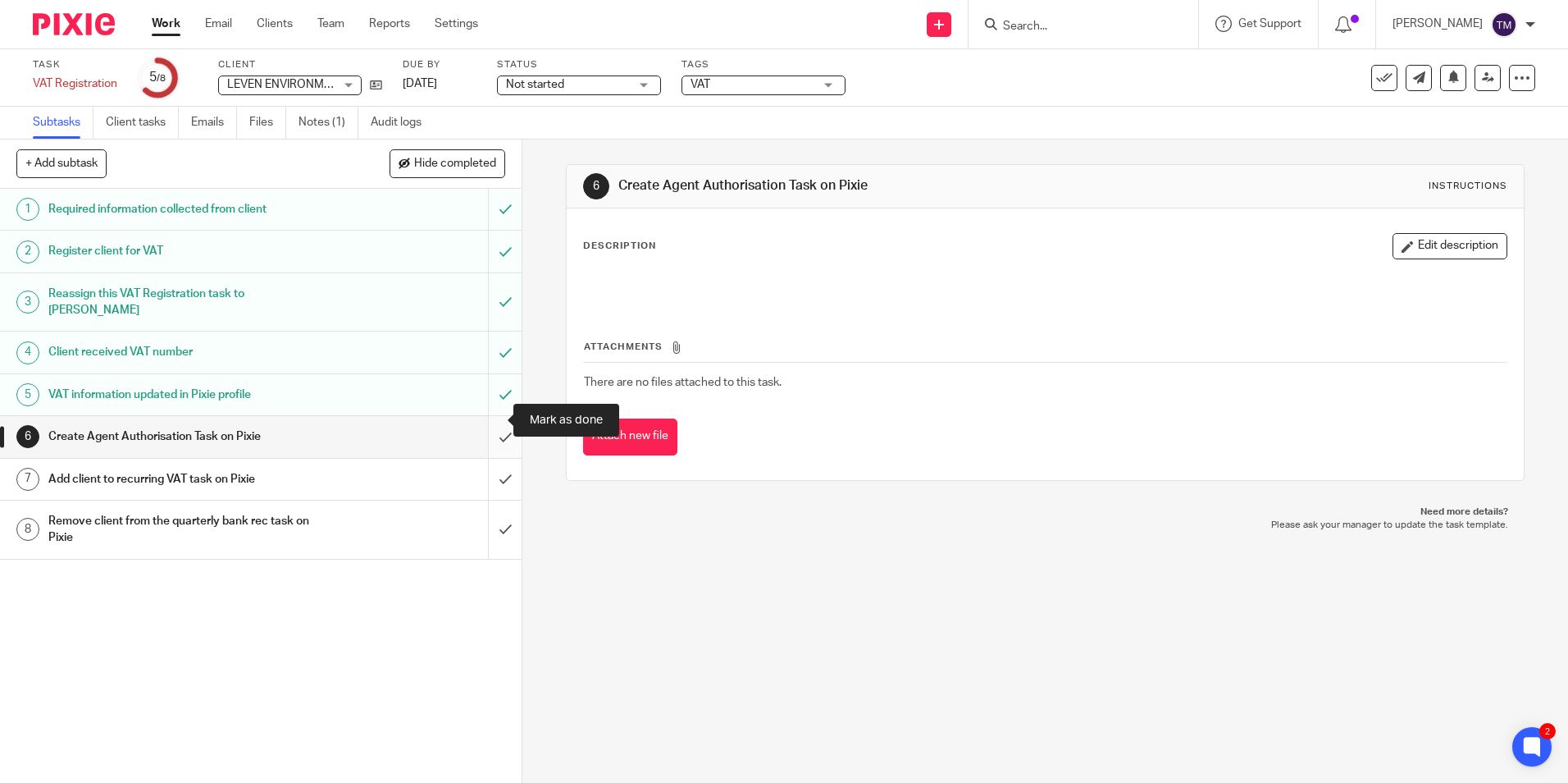
click at [482, 418] on input "submit" at bounding box center [260, 436] width 521 height 41
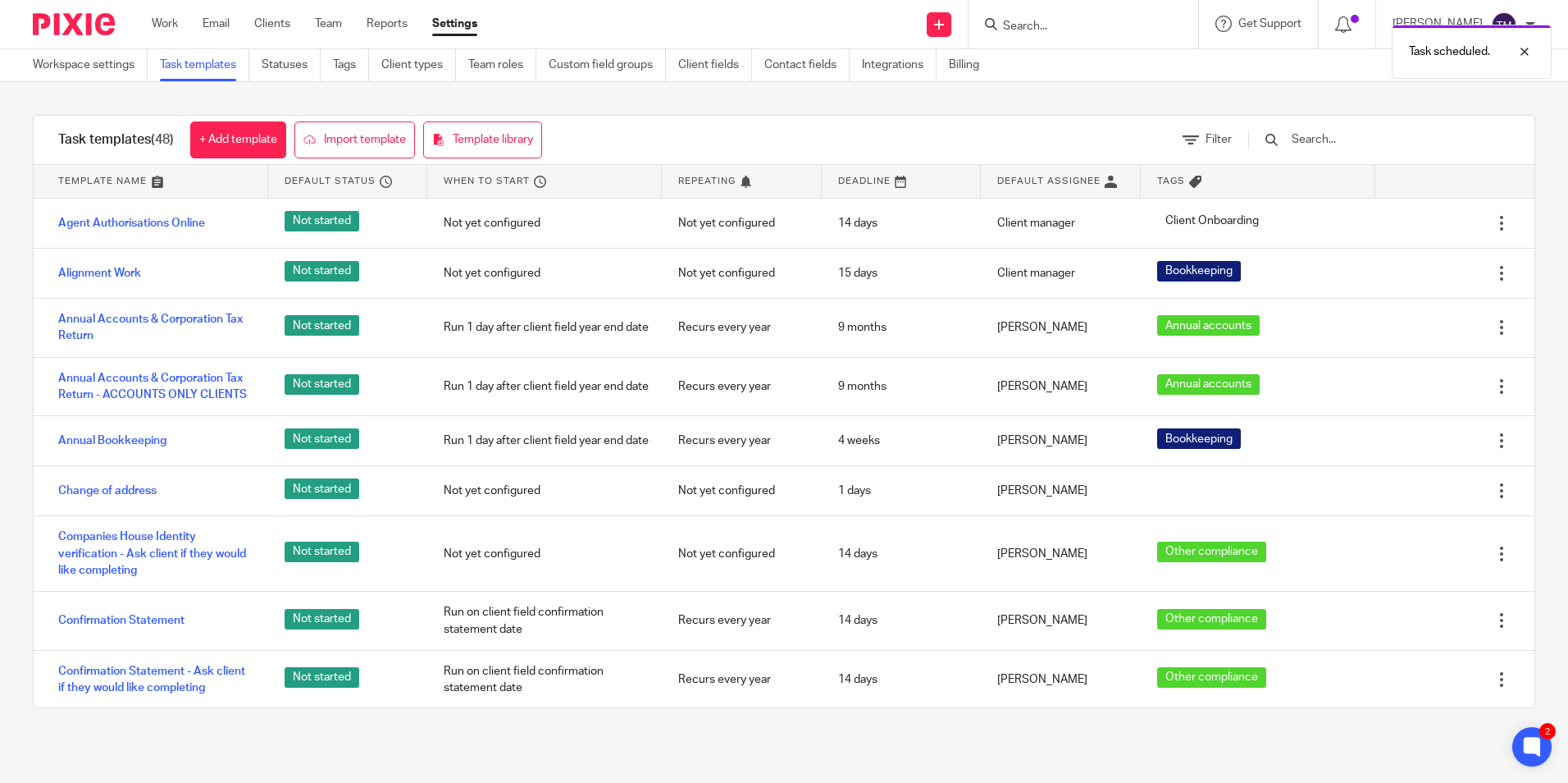
click at [1071, 22] on div "Task scheduled." at bounding box center [1168, 47] width 768 height 63
click at [1053, 26] on input "Search" at bounding box center [1076, 27] width 148 height 15
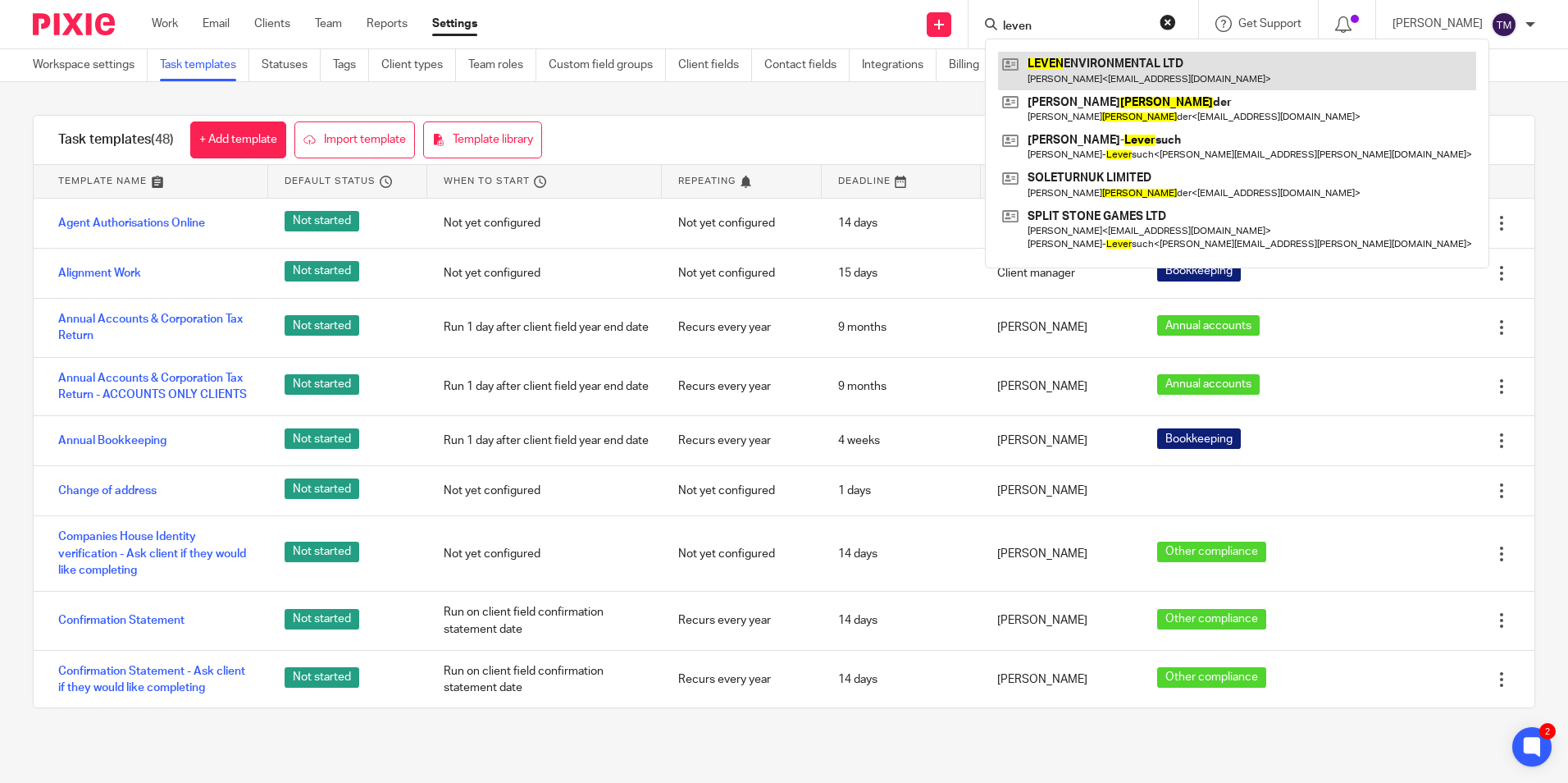
type input "leven"
click at [1083, 62] on link at bounding box center [1237, 71] width 478 height 38
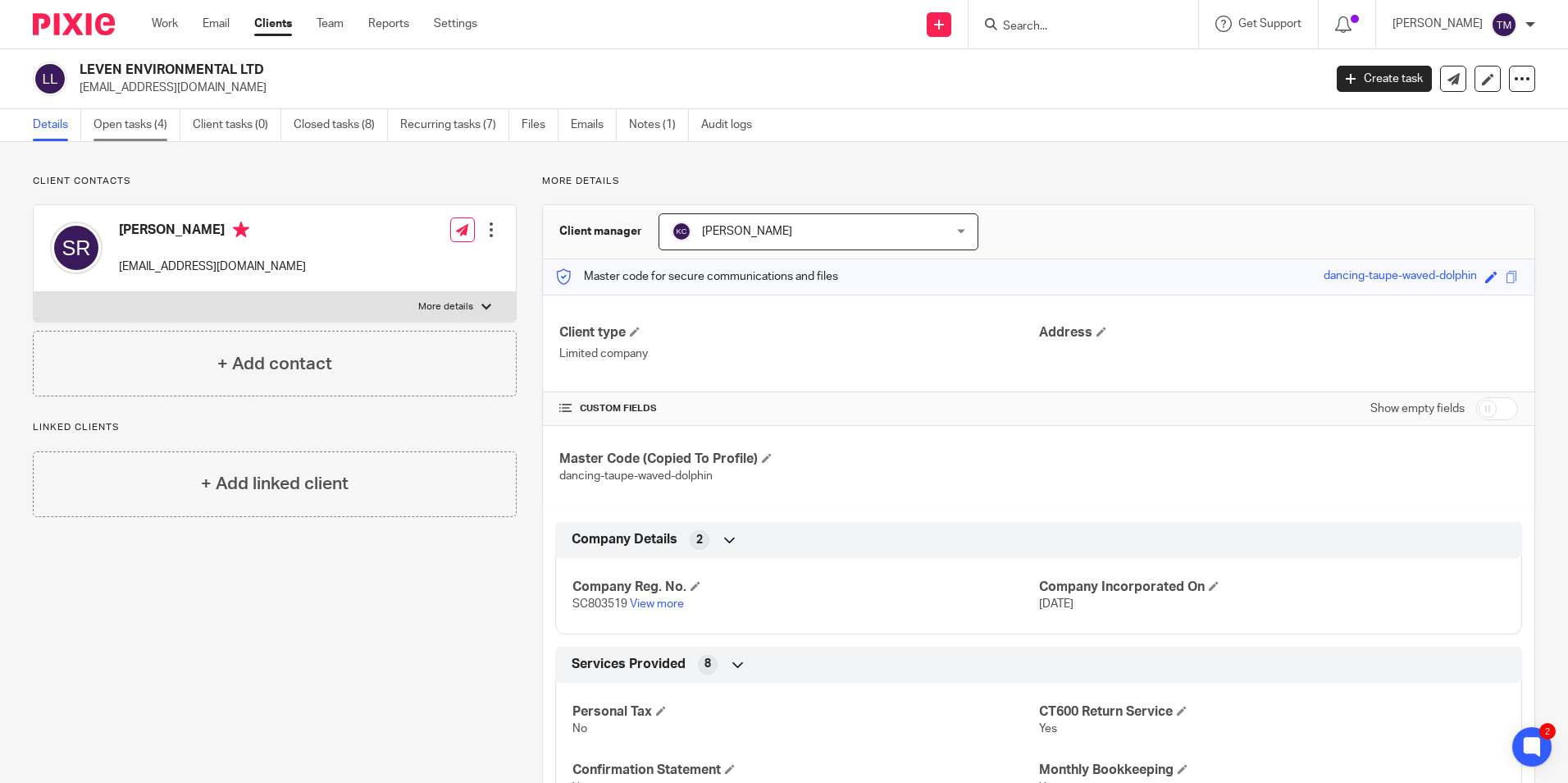
click at [143, 123] on link "Open tasks (4)" at bounding box center [137, 125] width 87 height 32
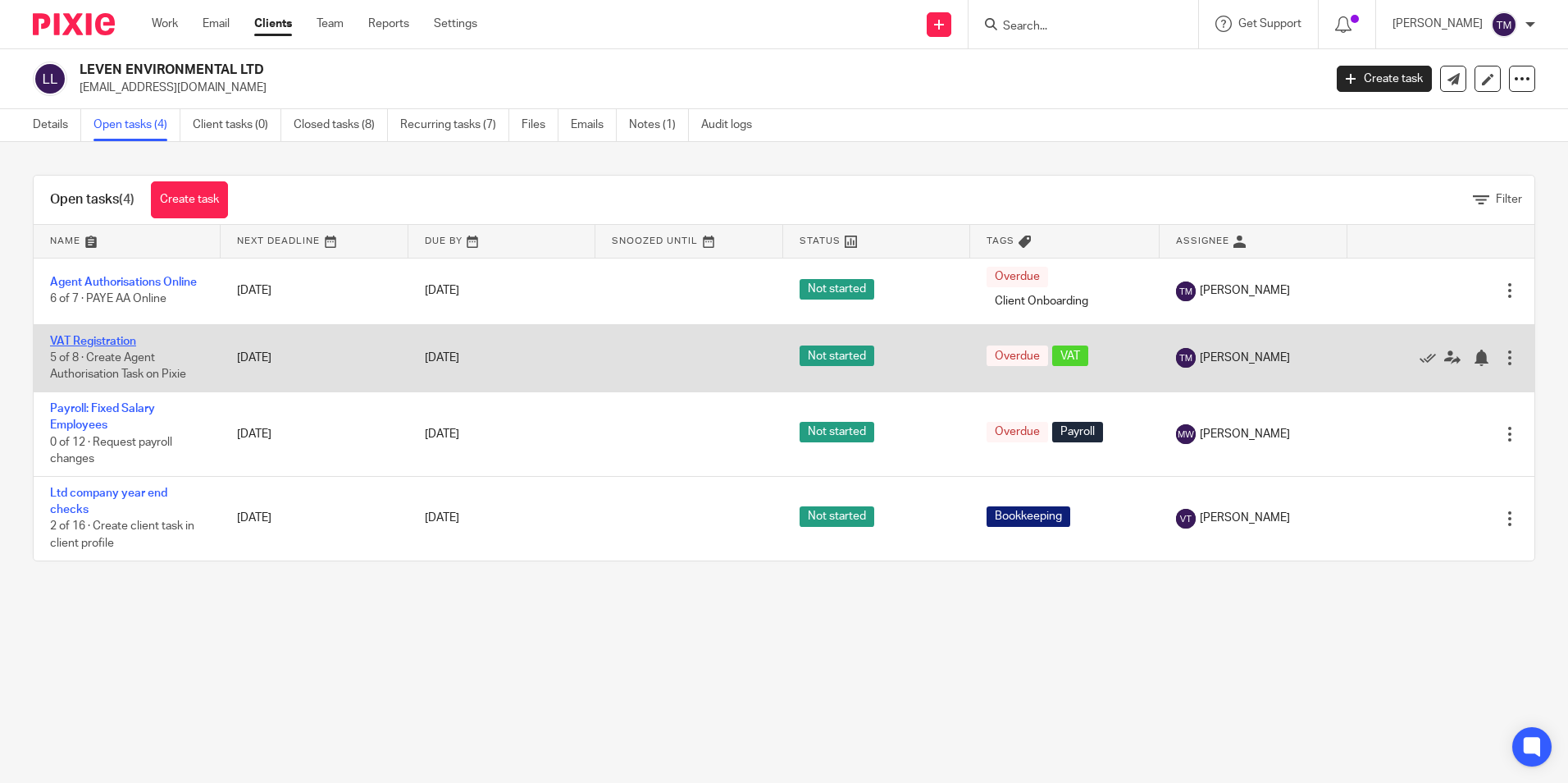
click at [82, 340] on link "VAT Registration" at bounding box center [93, 342] width 86 height 12
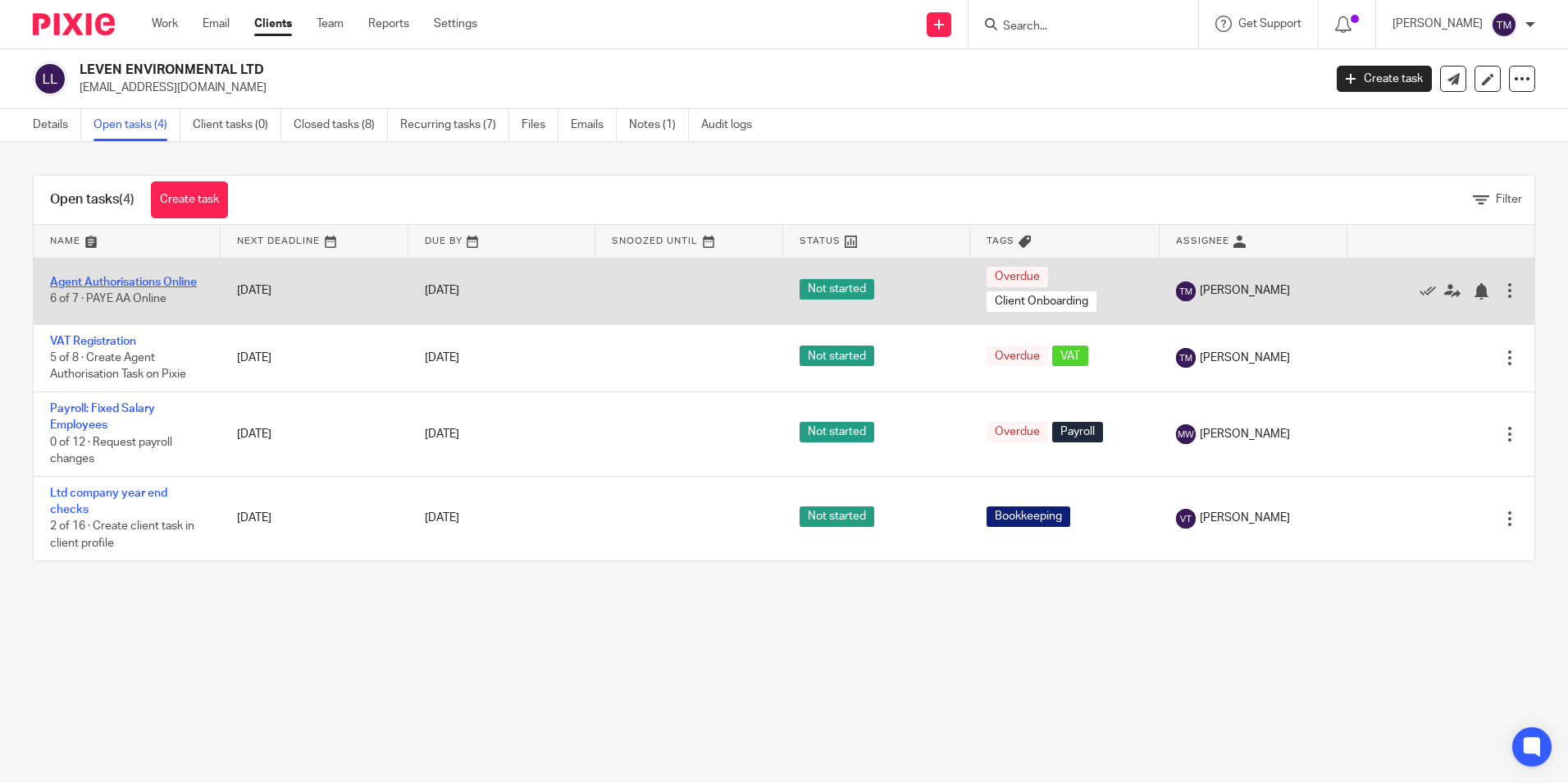
click at [157, 277] on link "Agent Authorisations Online" at bounding box center [123, 282] width 147 height 12
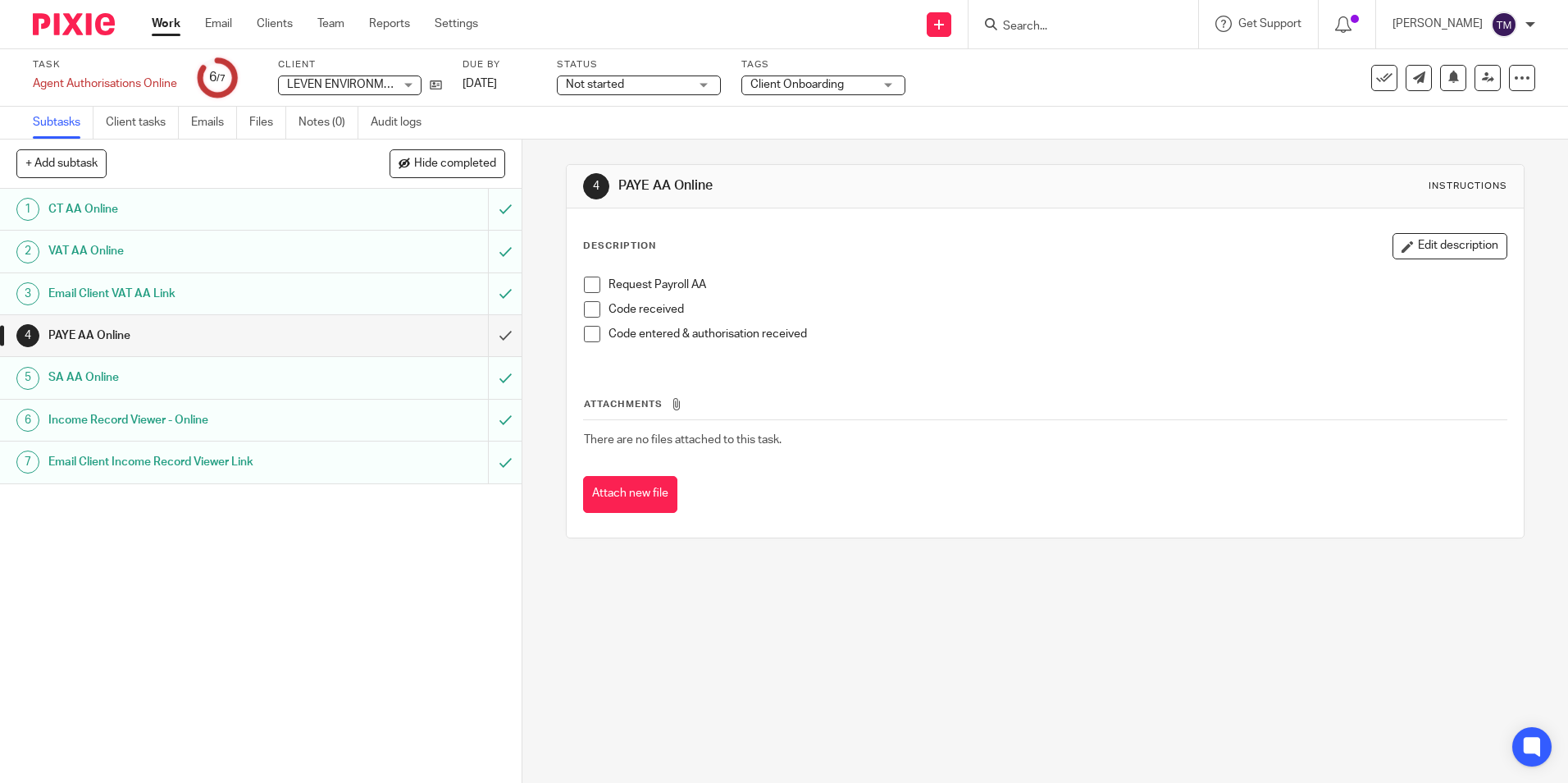
click at [164, 220] on h1 "CT AA Online" at bounding box center [189, 208] width 282 height 25
click at [162, 242] on h1 "VAT AA Online" at bounding box center [189, 250] width 282 height 25
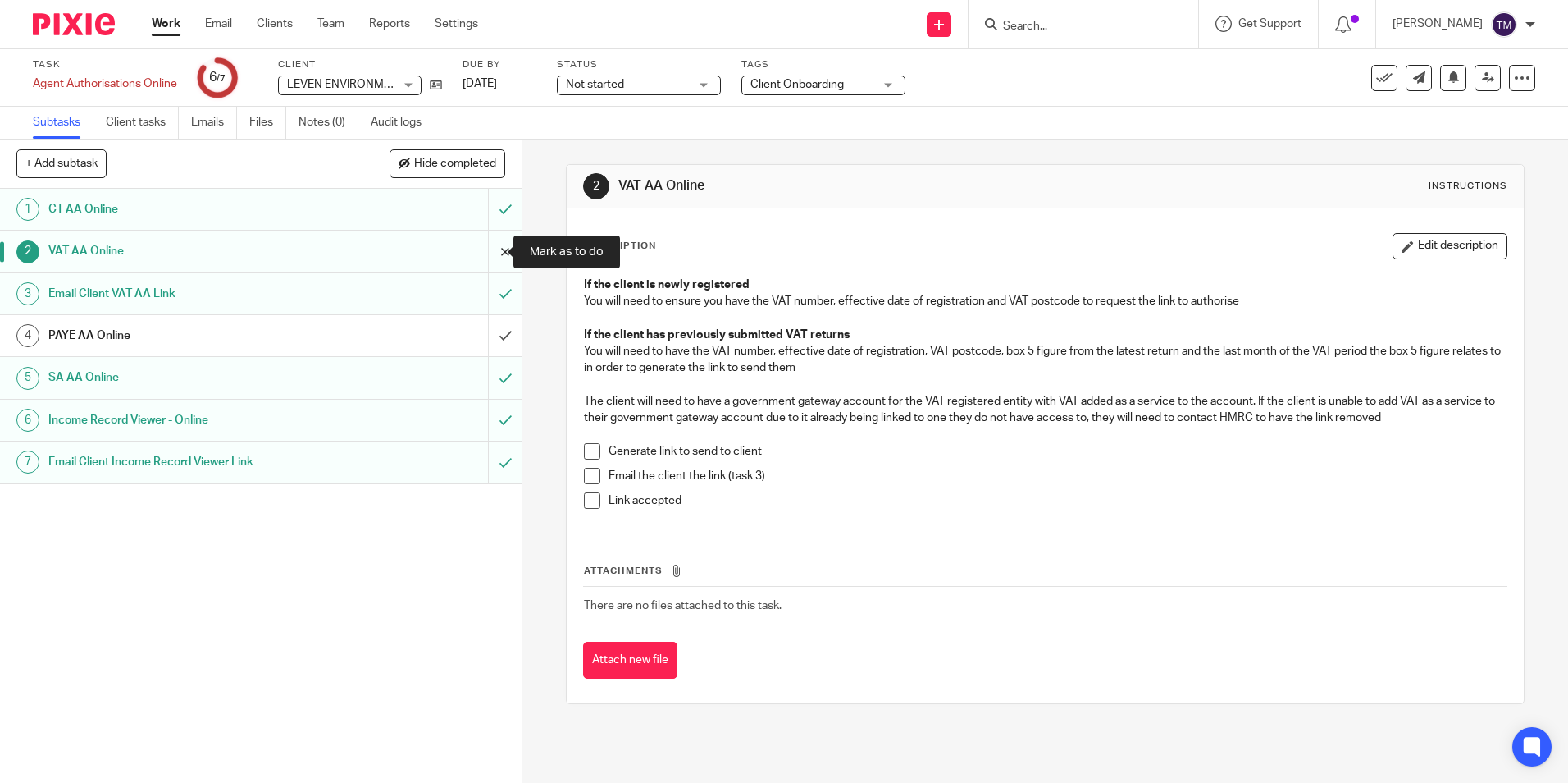
click at [488, 249] on input "submit" at bounding box center [260, 250] width 521 height 41
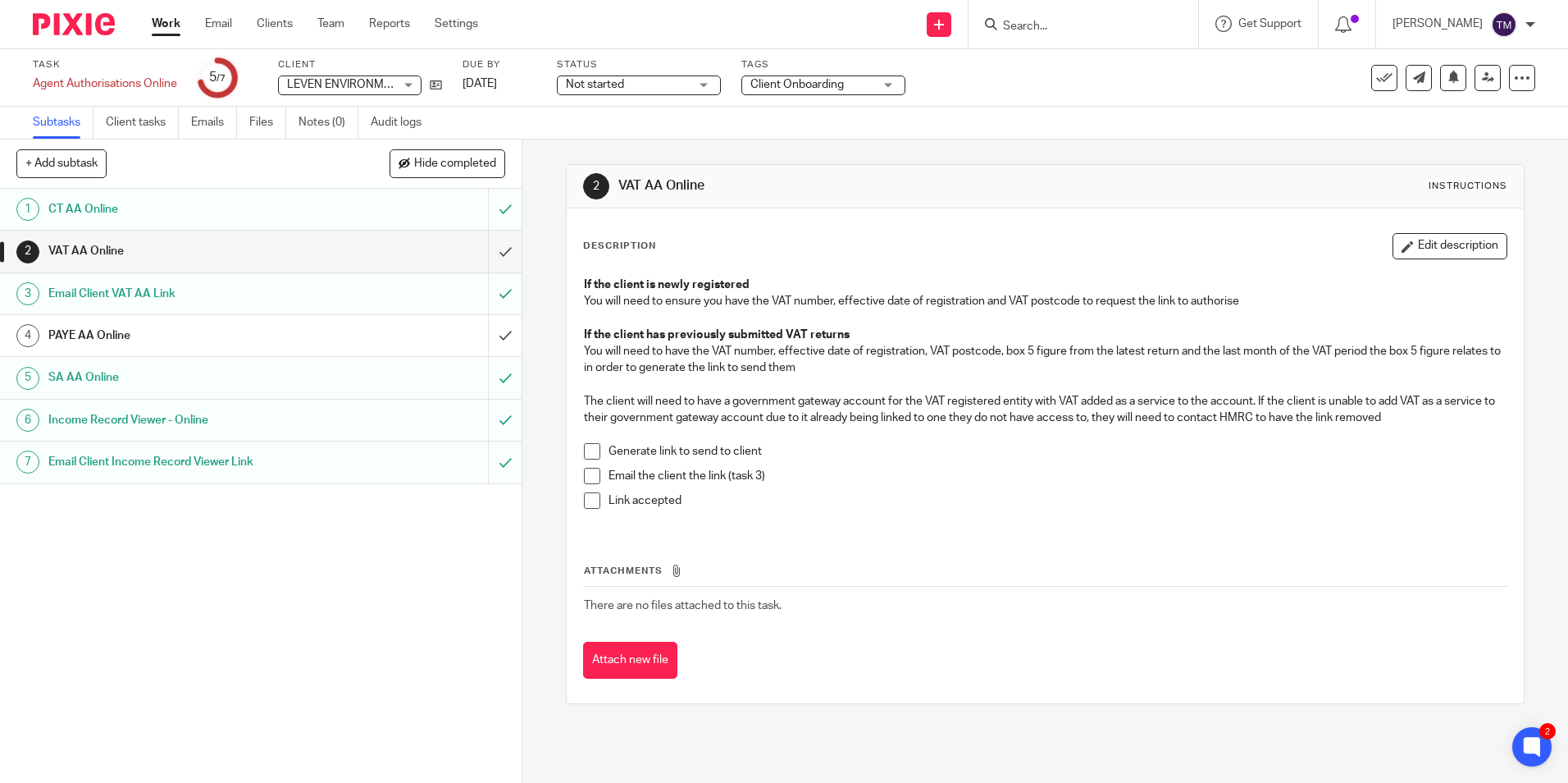
click at [590, 448] on span at bounding box center [592, 451] width 16 height 16
click at [374, 468] on div "Email Client Income Record Viewer Link" at bounding box center [260, 462] width 424 height 25
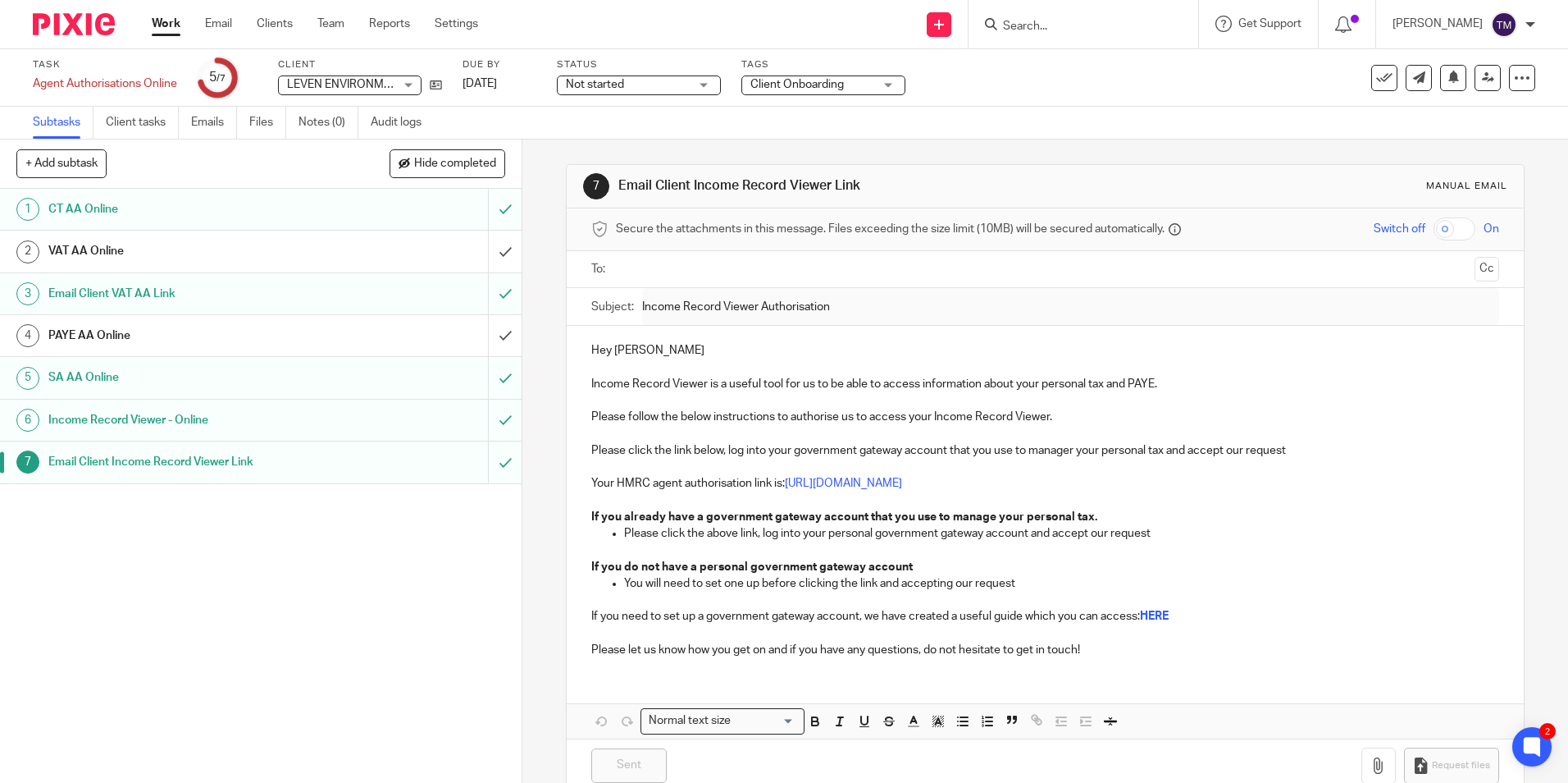
click at [329, 295] on div "Email Client VAT AA Link" at bounding box center [260, 293] width 424 height 25
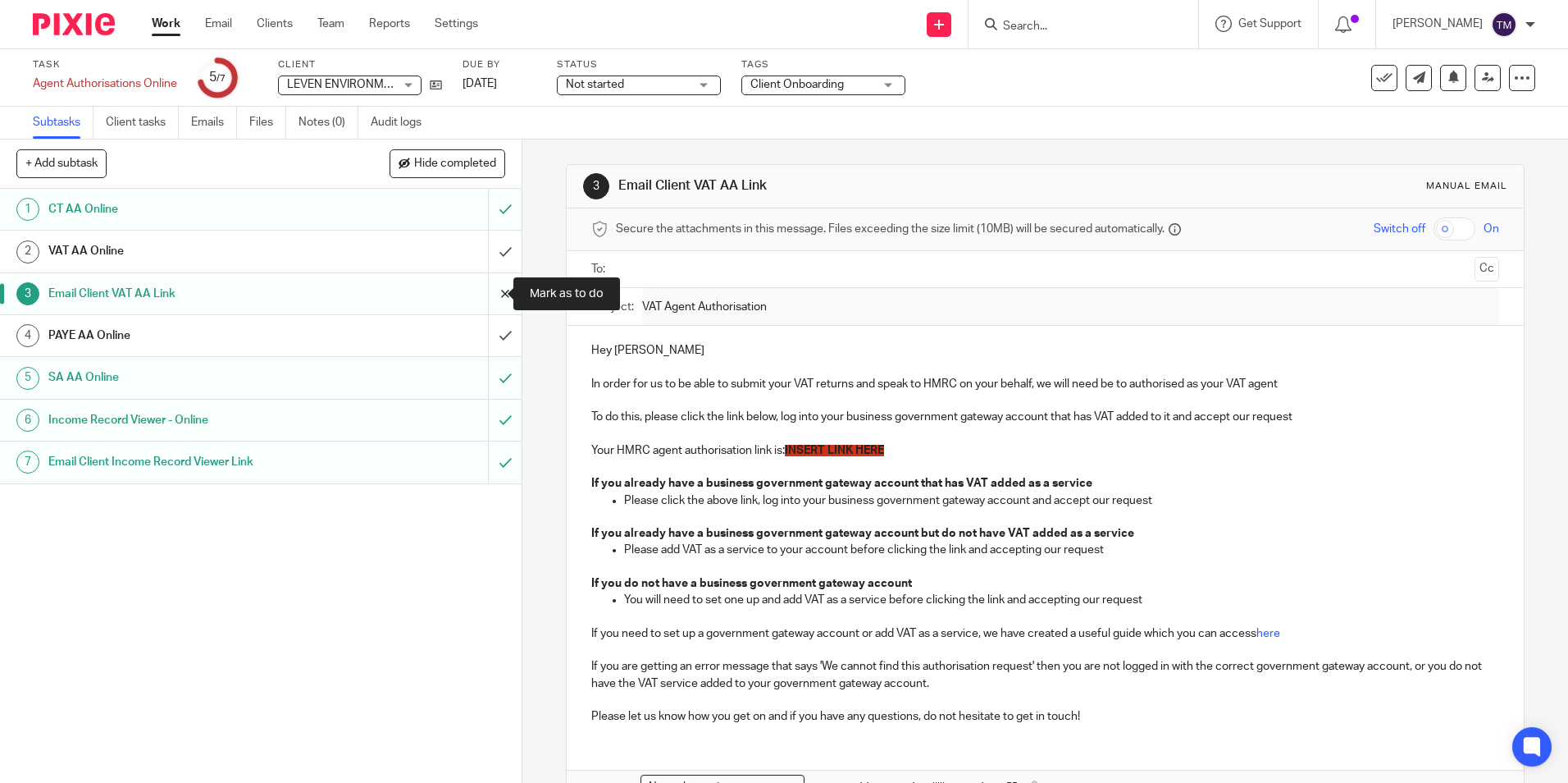
click at [491, 291] on input "submit" at bounding box center [260, 293] width 521 height 41
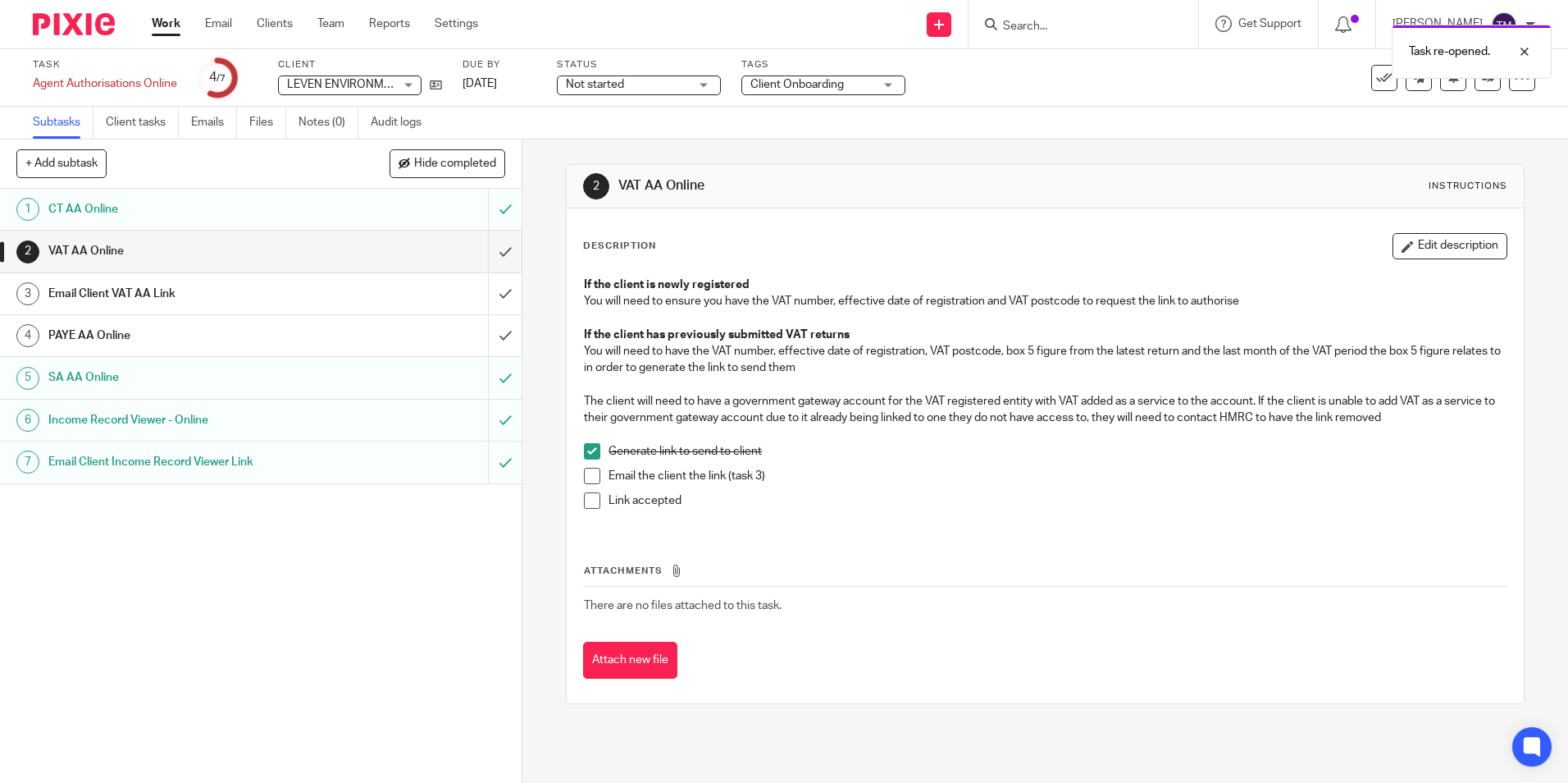
click at [380, 304] on div "Email Client VAT AA Link" at bounding box center [260, 293] width 424 height 25
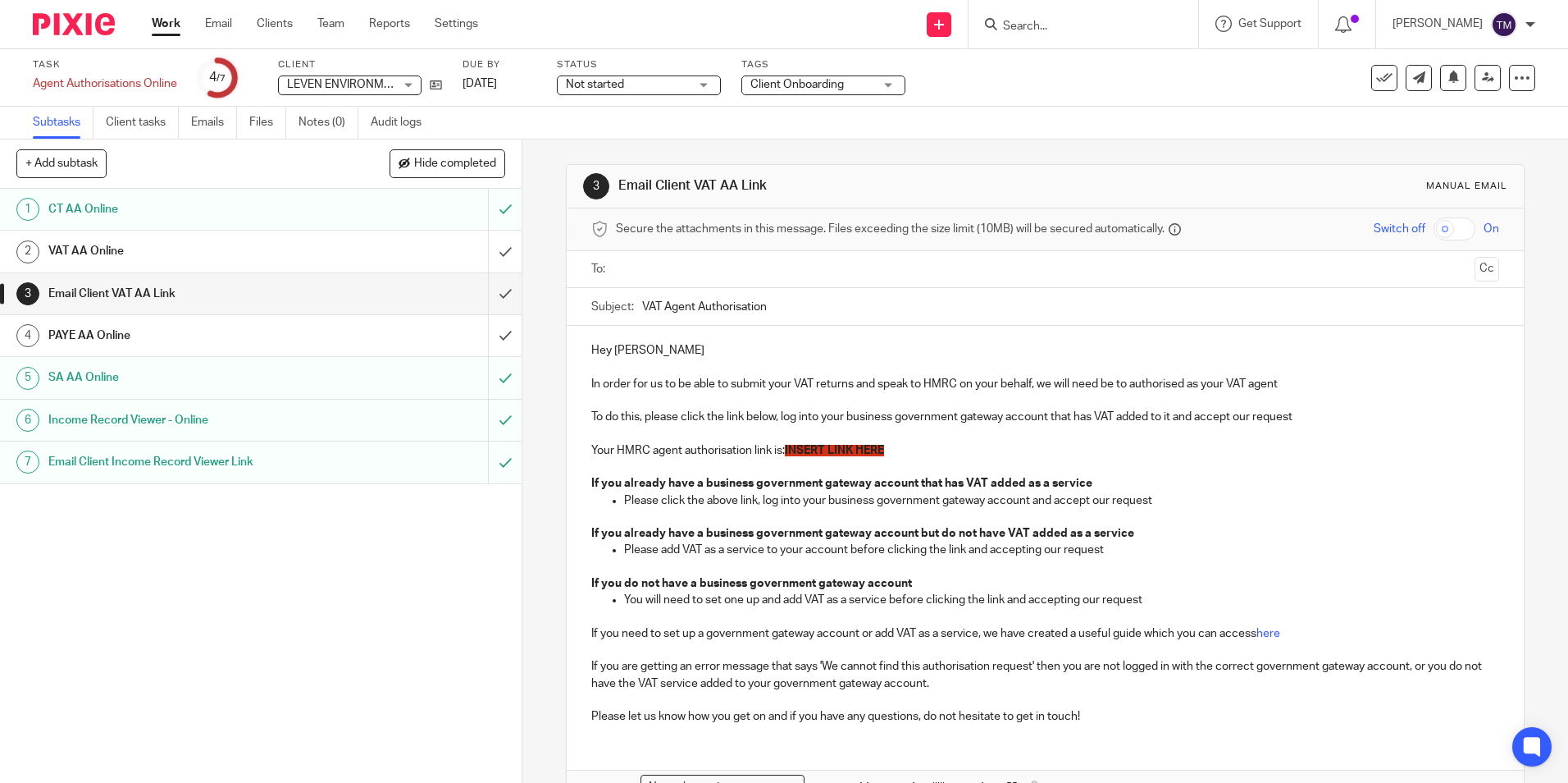
click at [717, 273] on input "text" at bounding box center [1045, 269] width 845 height 19
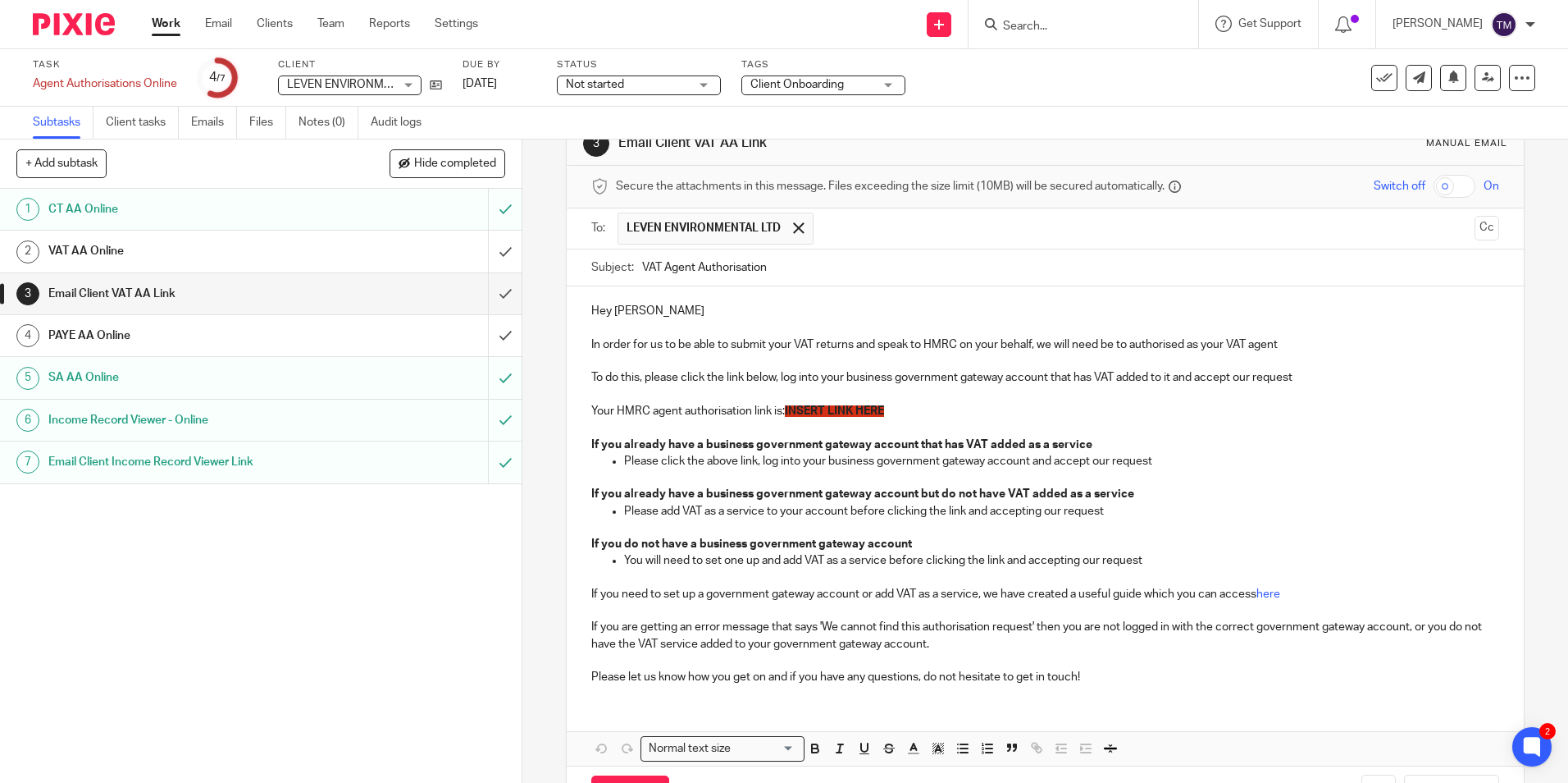
scroll to position [82, 0]
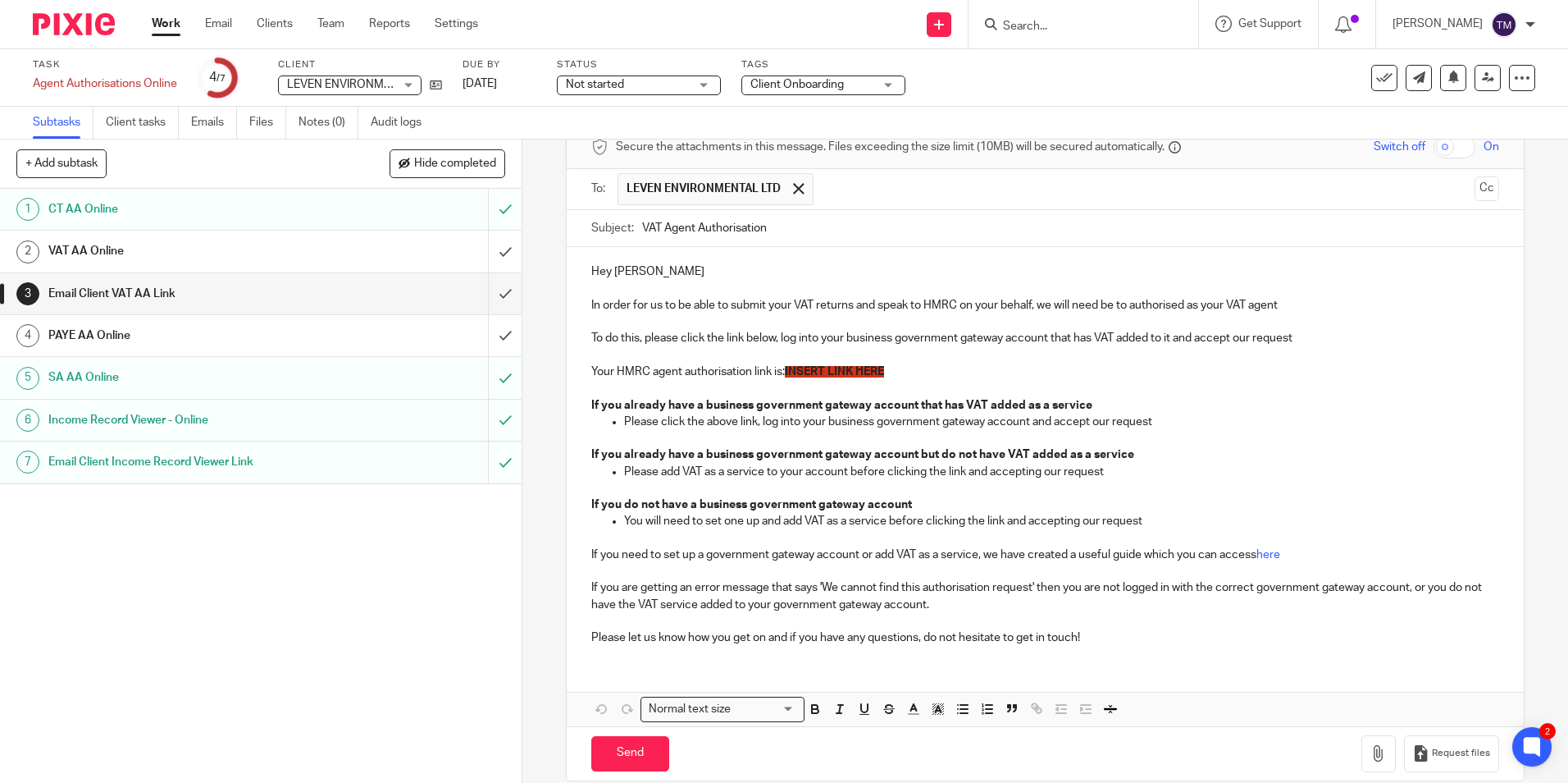
click at [895, 370] on p "Your HMRC agent authorisation link is: INSERT LINK HERE" at bounding box center [1045, 371] width 907 height 16
drag, startPoint x: 893, startPoint y: 372, endPoint x: 785, endPoint y: 375, distance: 108.0
click at [785, 375] on p "Your HMRC agent authorisation link is: INSERT LINK HERE" at bounding box center [1045, 371] width 907 height 16
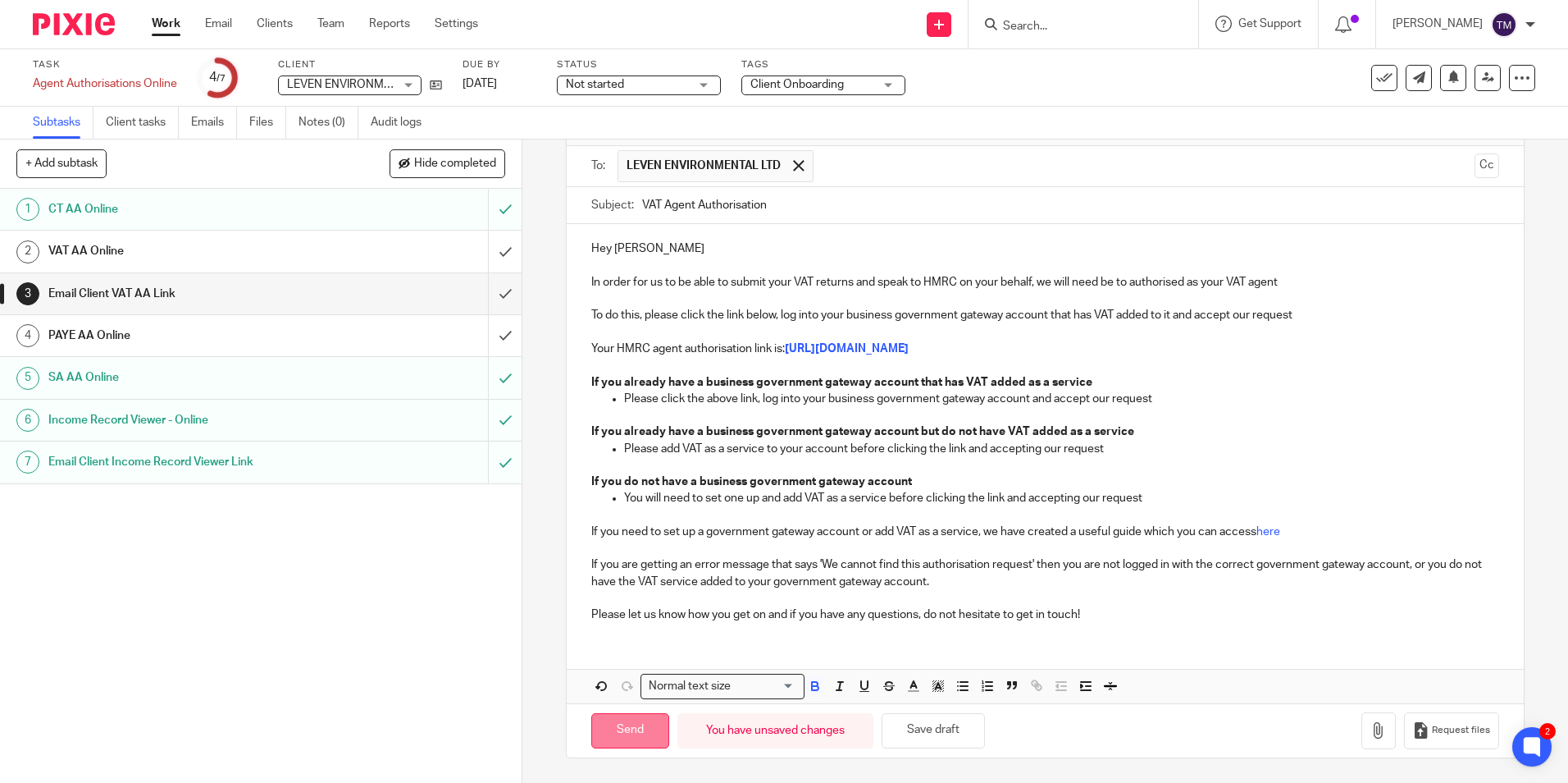
click at [595, 719] on input "Send" at bounding box center [630, 730] width 78 height 35
type input "Sent"
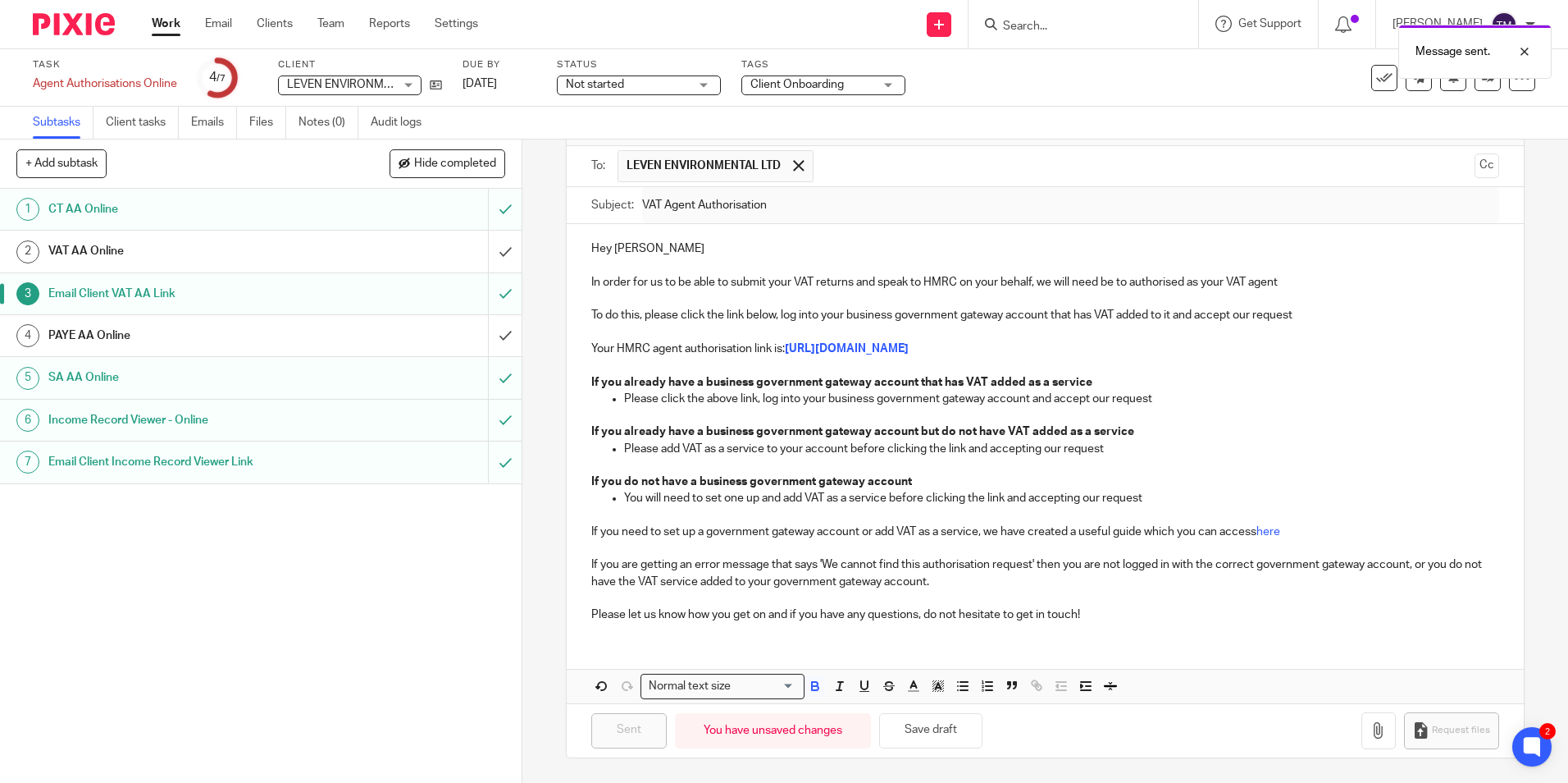
click at [307, 244] on h1 "VAT AA Online" at bounding box center [189, 250] width 282 height 25
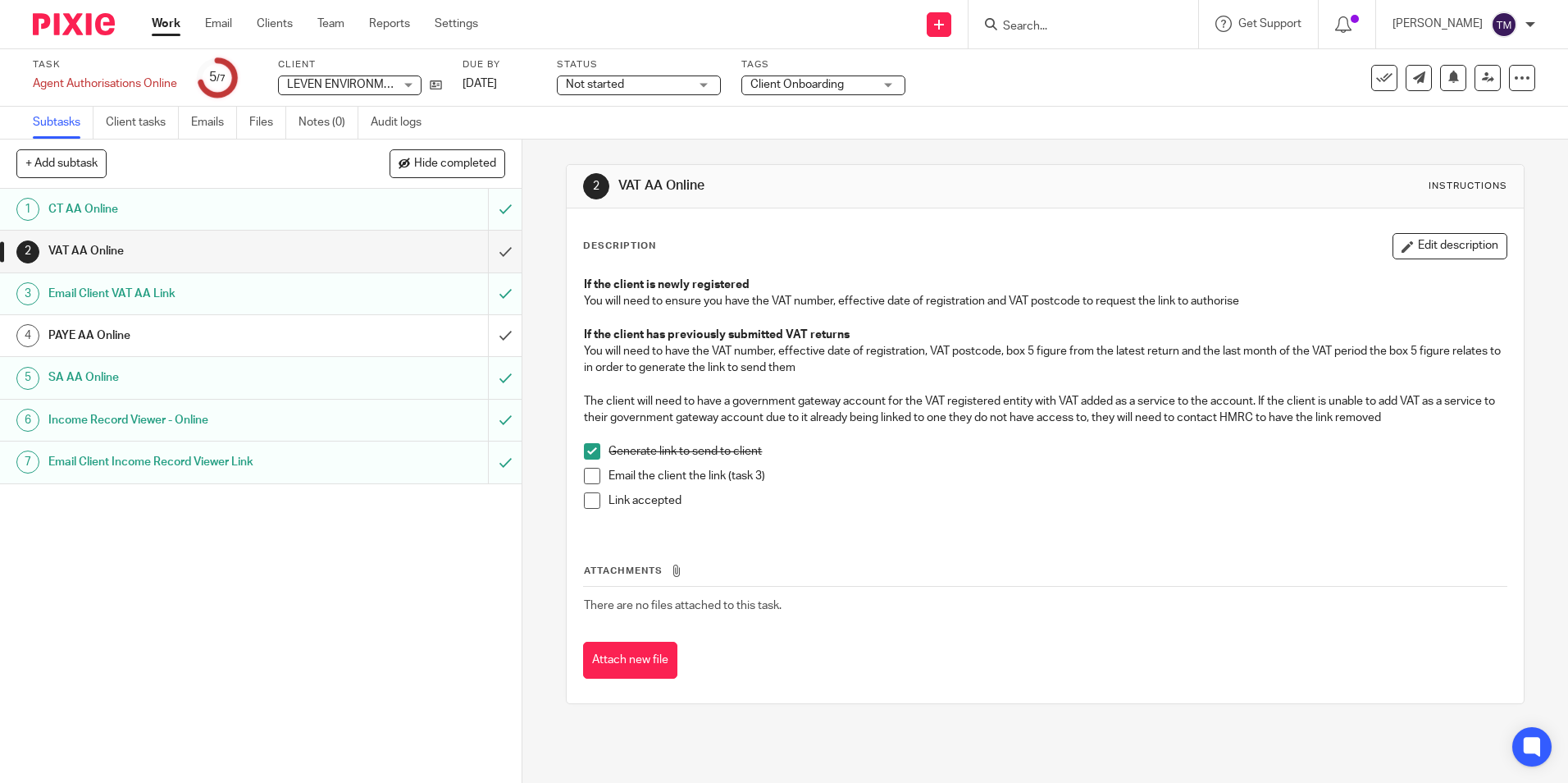
click at [589, 471] on span at bounding box center [592, 476] width 16 height 16
click at [1061, 22] on input "Search" at bounding box center [1076, 27] width 148 height 15
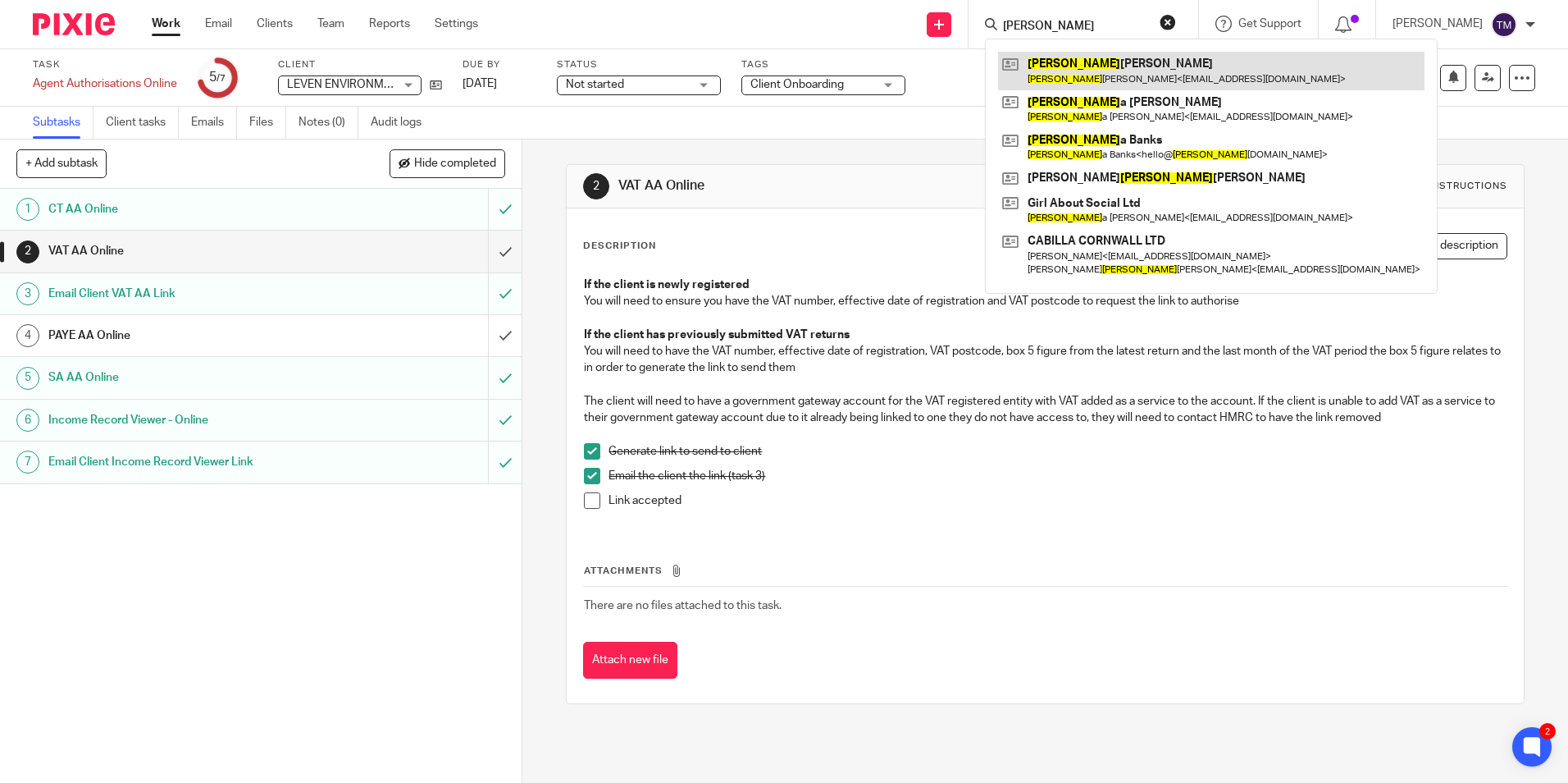
type input "karen"
click at [1140, 77] on link at bounding box center [1211, 71] width 427 height 38
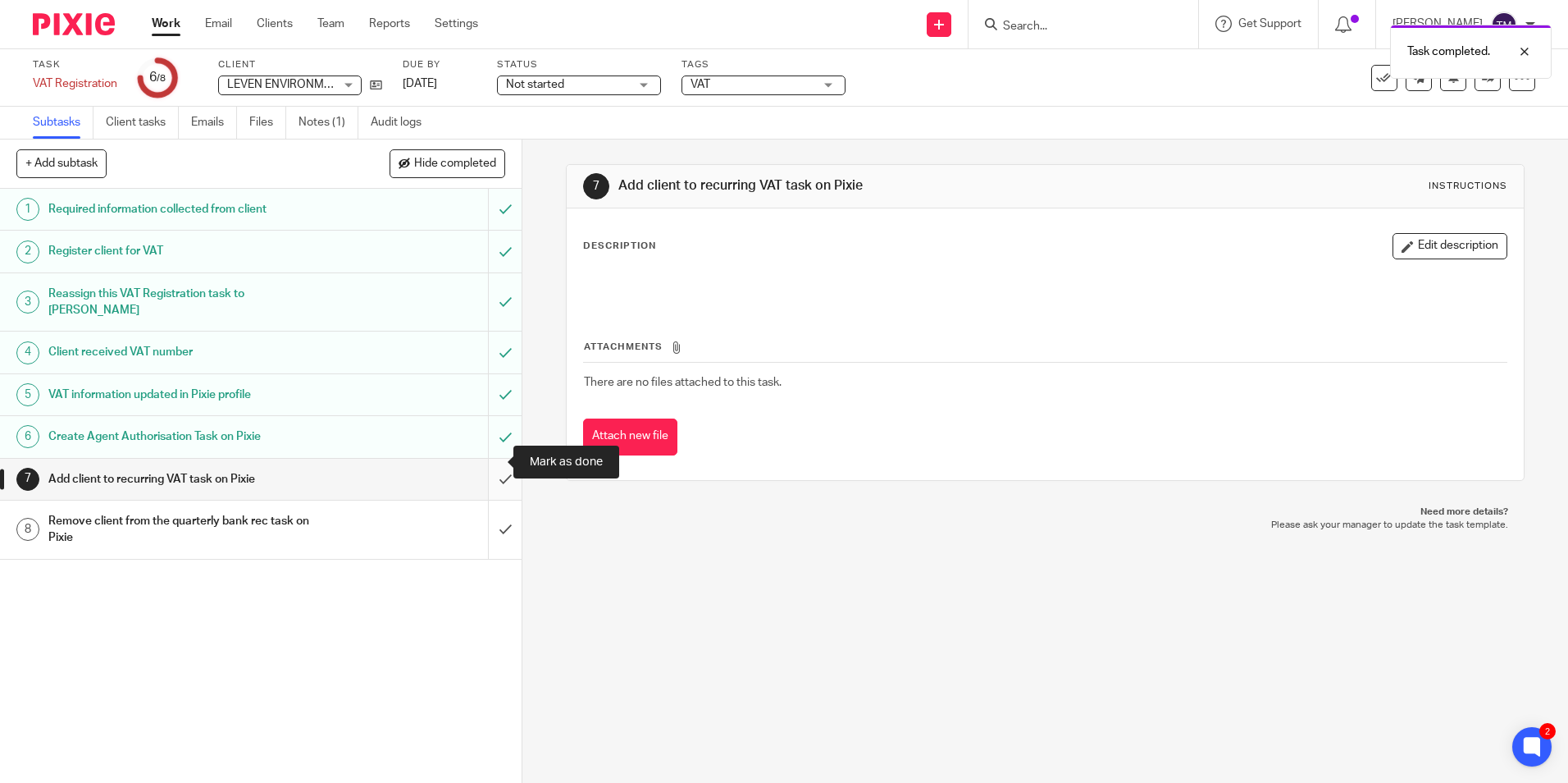
click at [487, 465] on input "submit" at bounding box center [260, 479] width 521 height 41
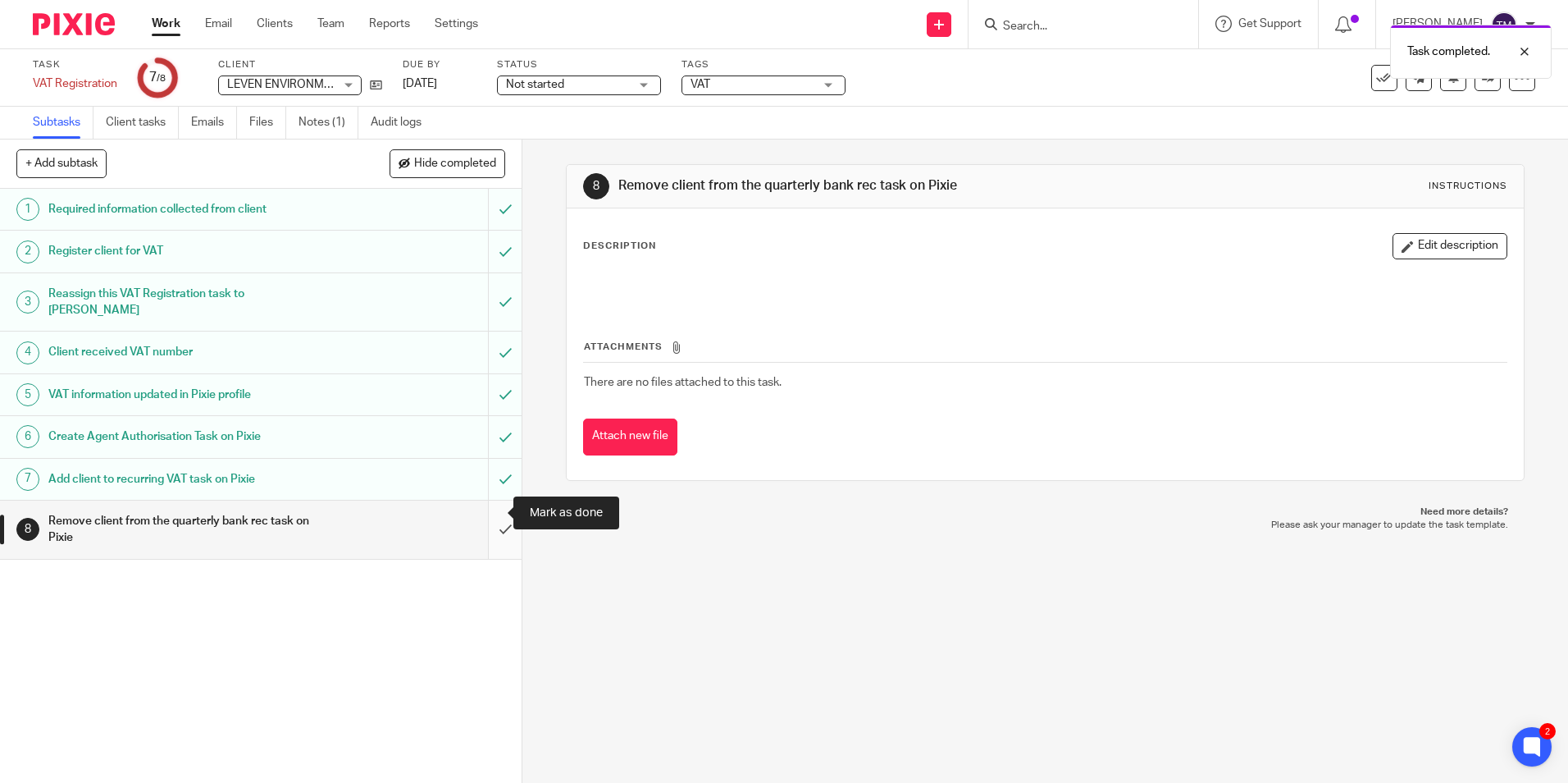
click at [491, 509] on input "submit" at bounding box center [260, 530] width 521 height 58
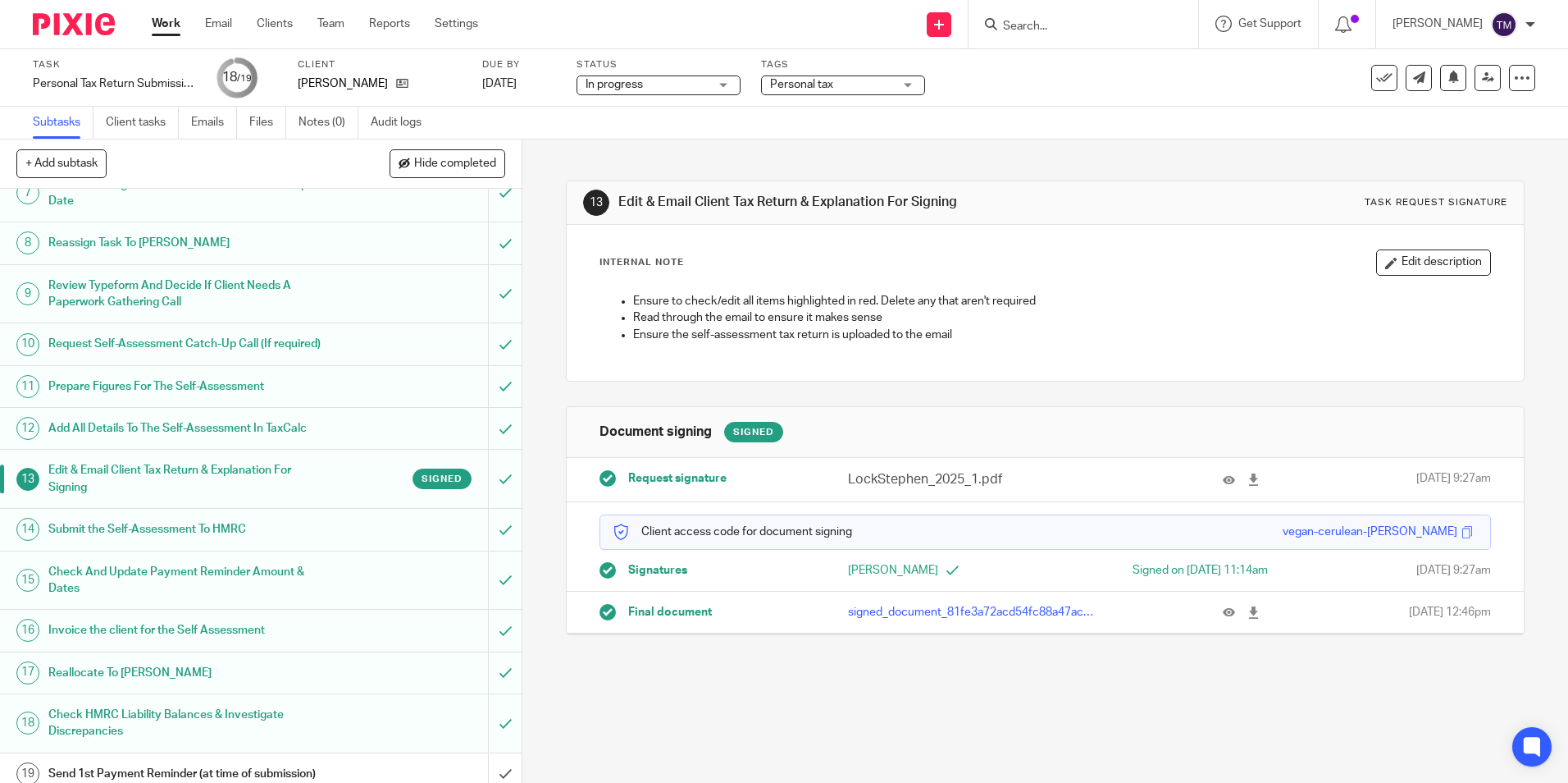
scroll to position [353, 0]
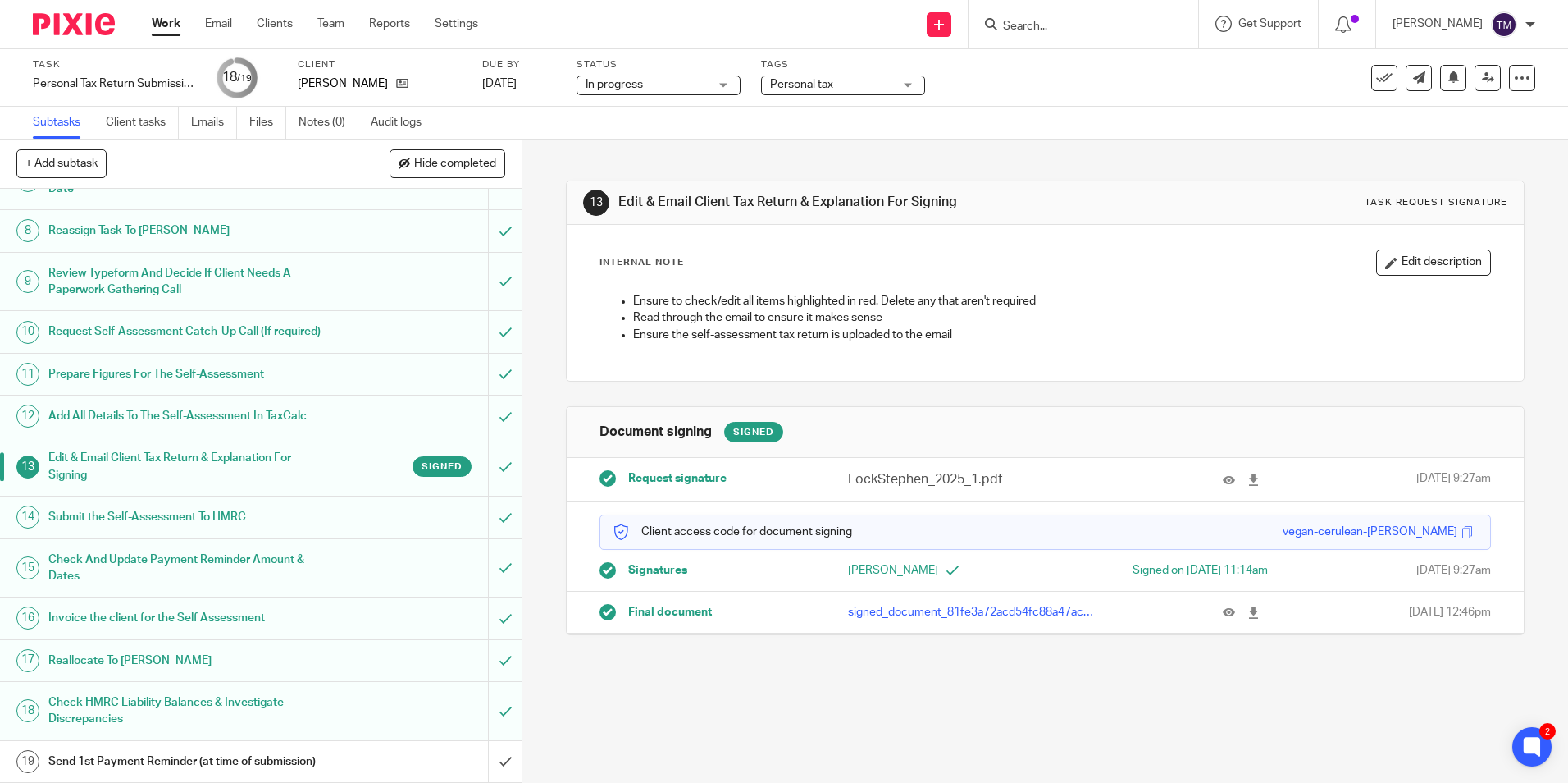
click at [402, 757] on div "Send 1st Payment Reminder (at time of submission)" at bounding box center [260, 761] width 424 height 25
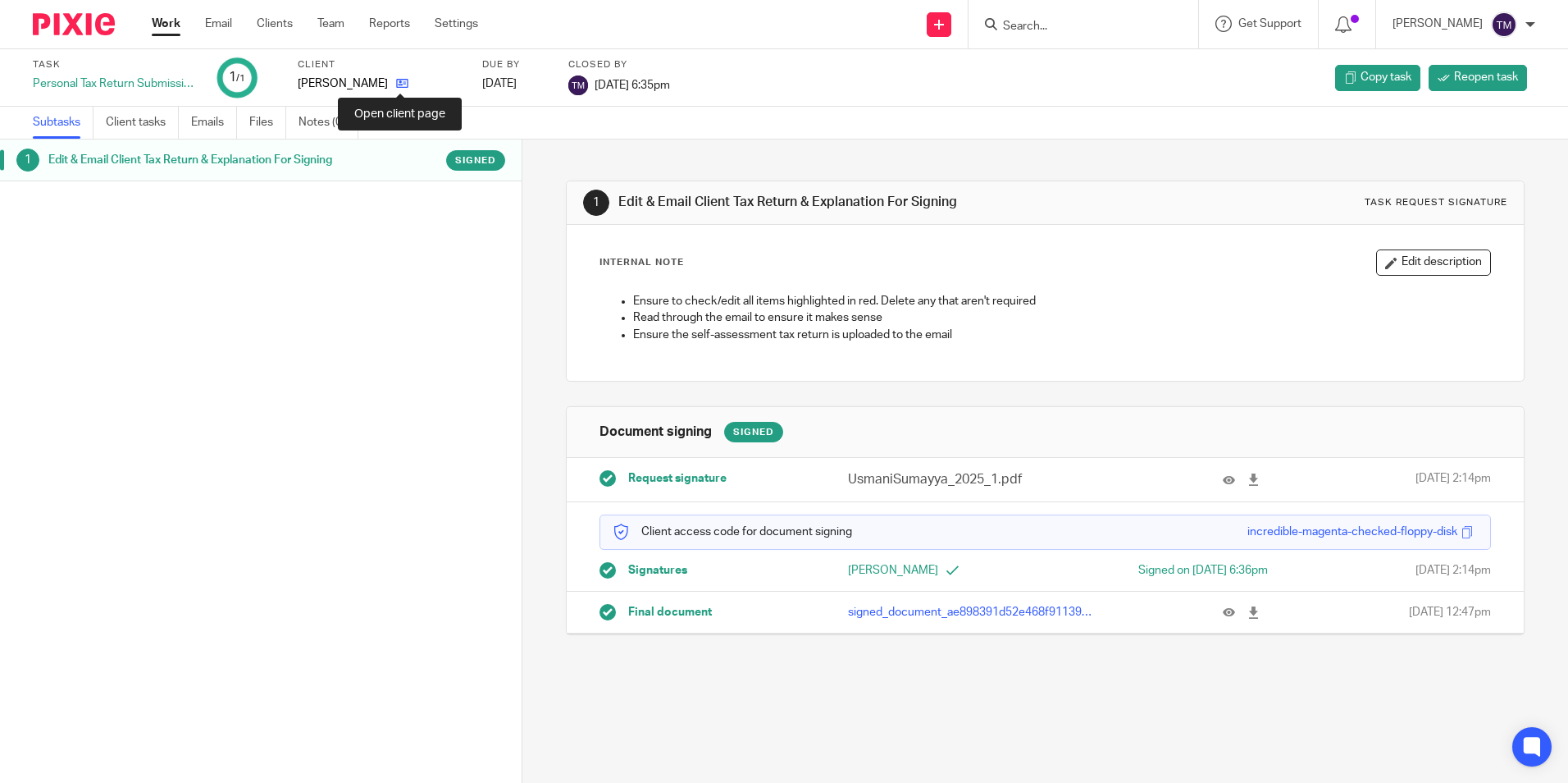
click at [397, 81] on icon at bounding box center [402, 83] width 12 height 12
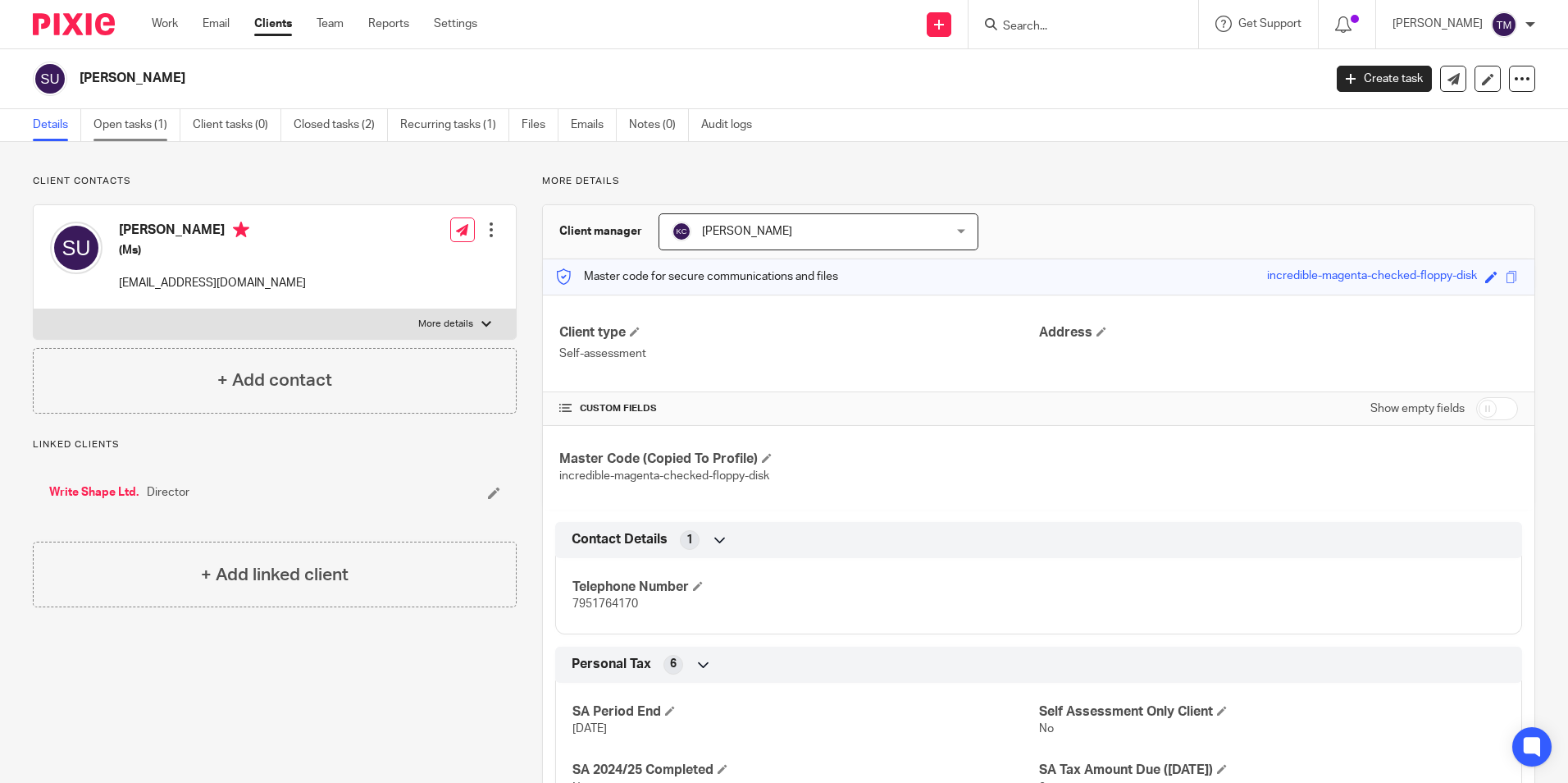
click at [146, 125] on link "Open tasks (1)" at bounding box center [137, 125] width 87 height 32
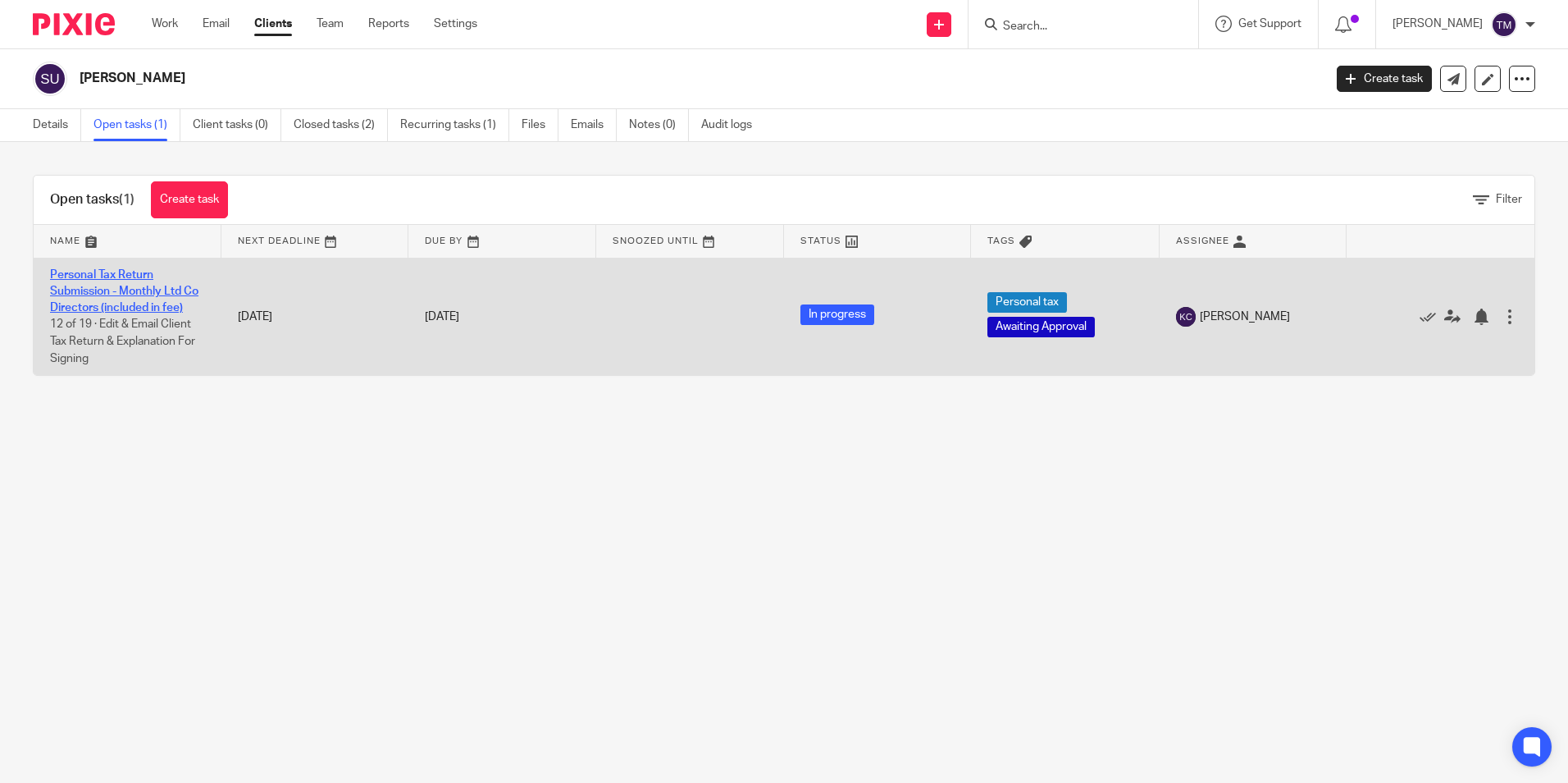
click at [146, 291] on link "Personal Tax Return Submission - Monthly Ltd Co Directors (included in fee)" at bounding box center [124, 291] width 149 height 45
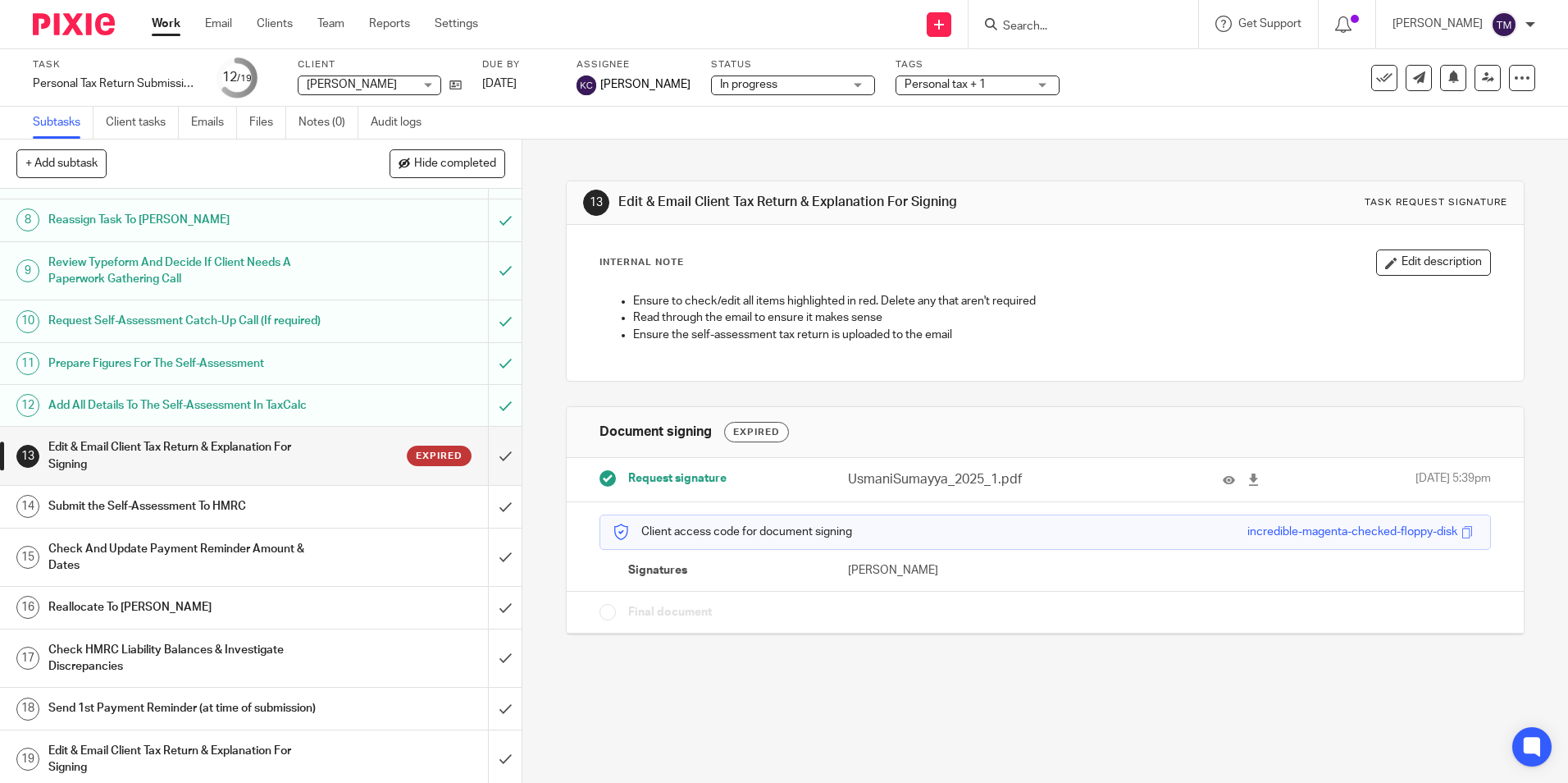
scroll to position [369, 0]
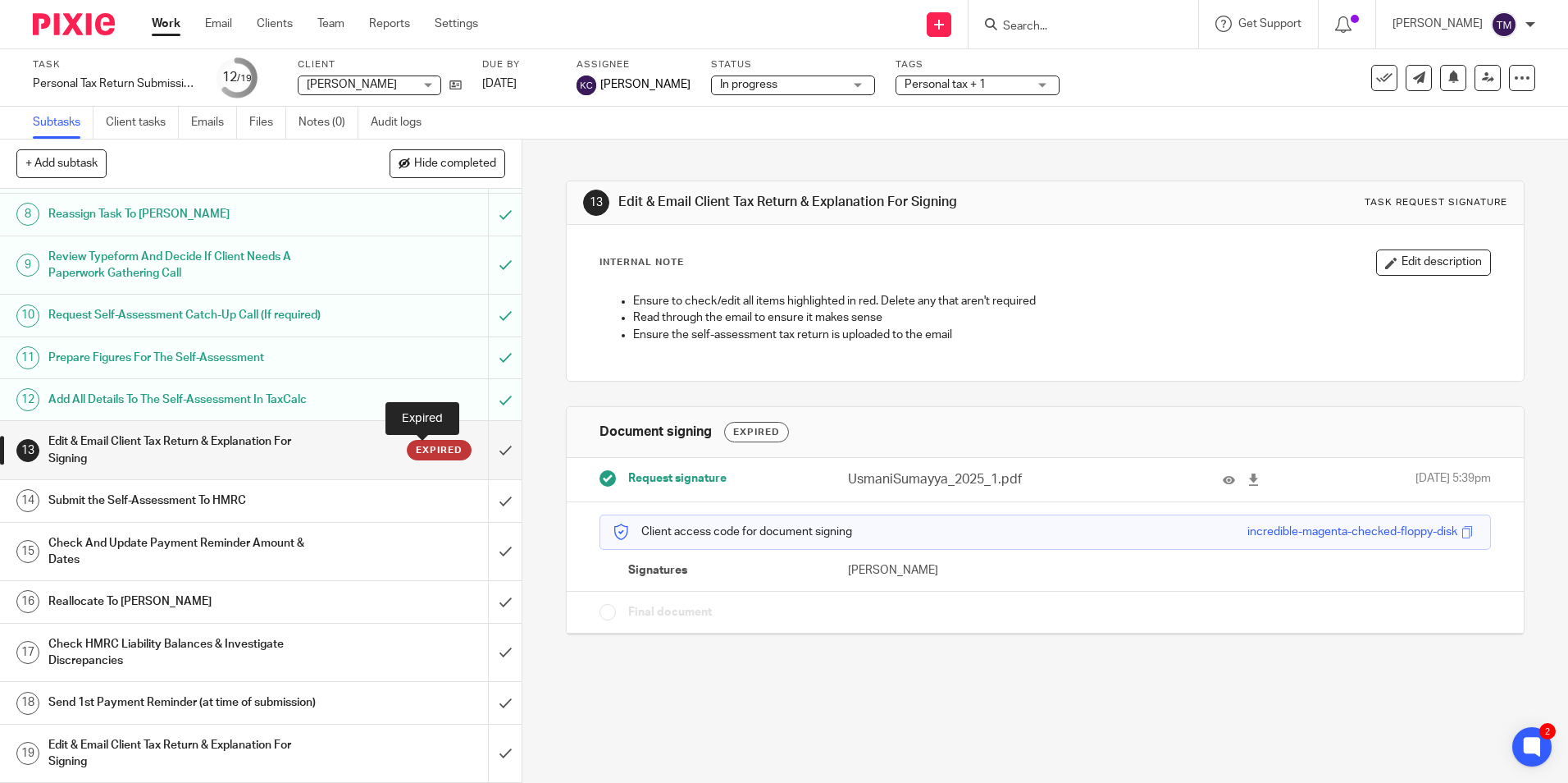
click at [419, 454] on span "Expired" at bounding box center [439, 450] width 47 height 14
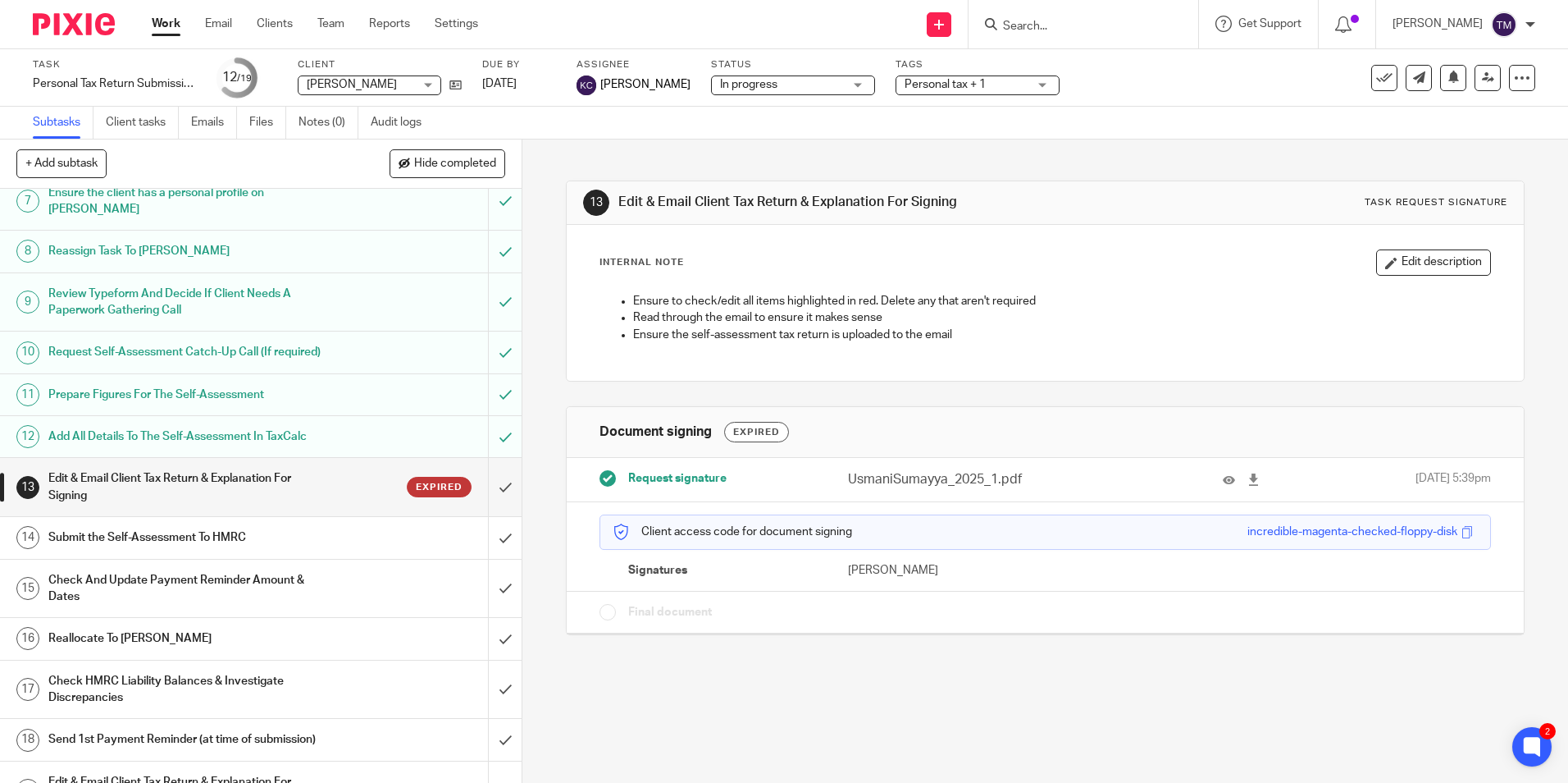
scroll to position [369, 0]
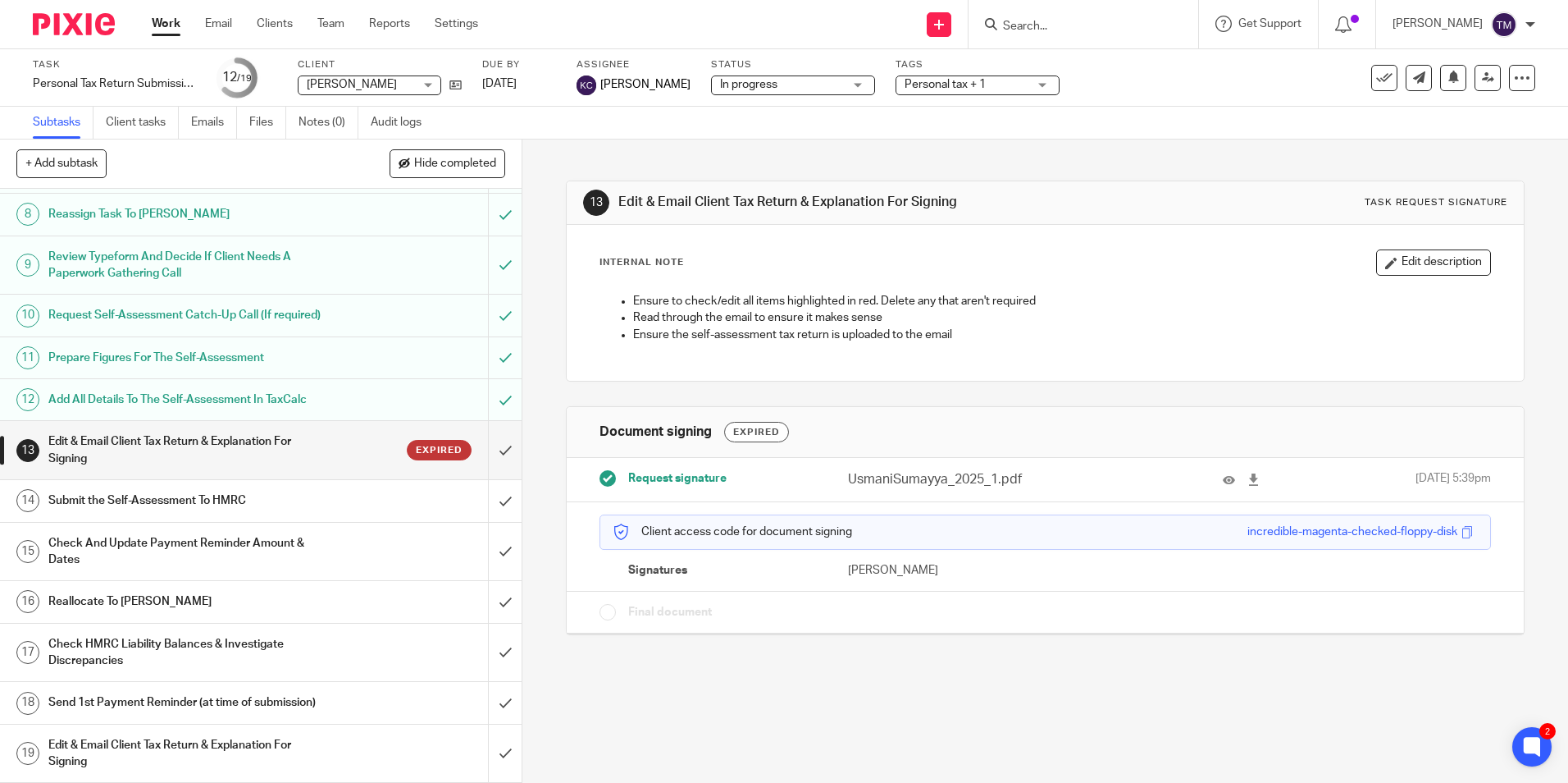
click at [656, 611] on span "Final document" at bounding box center [670, 612] width 84 height 16
click at [610, 613] on div at bounding box center [607, 612] width 16 height 16
click at [1247, 475] on icon at bounding box center [1253, 480] width 12 height 12
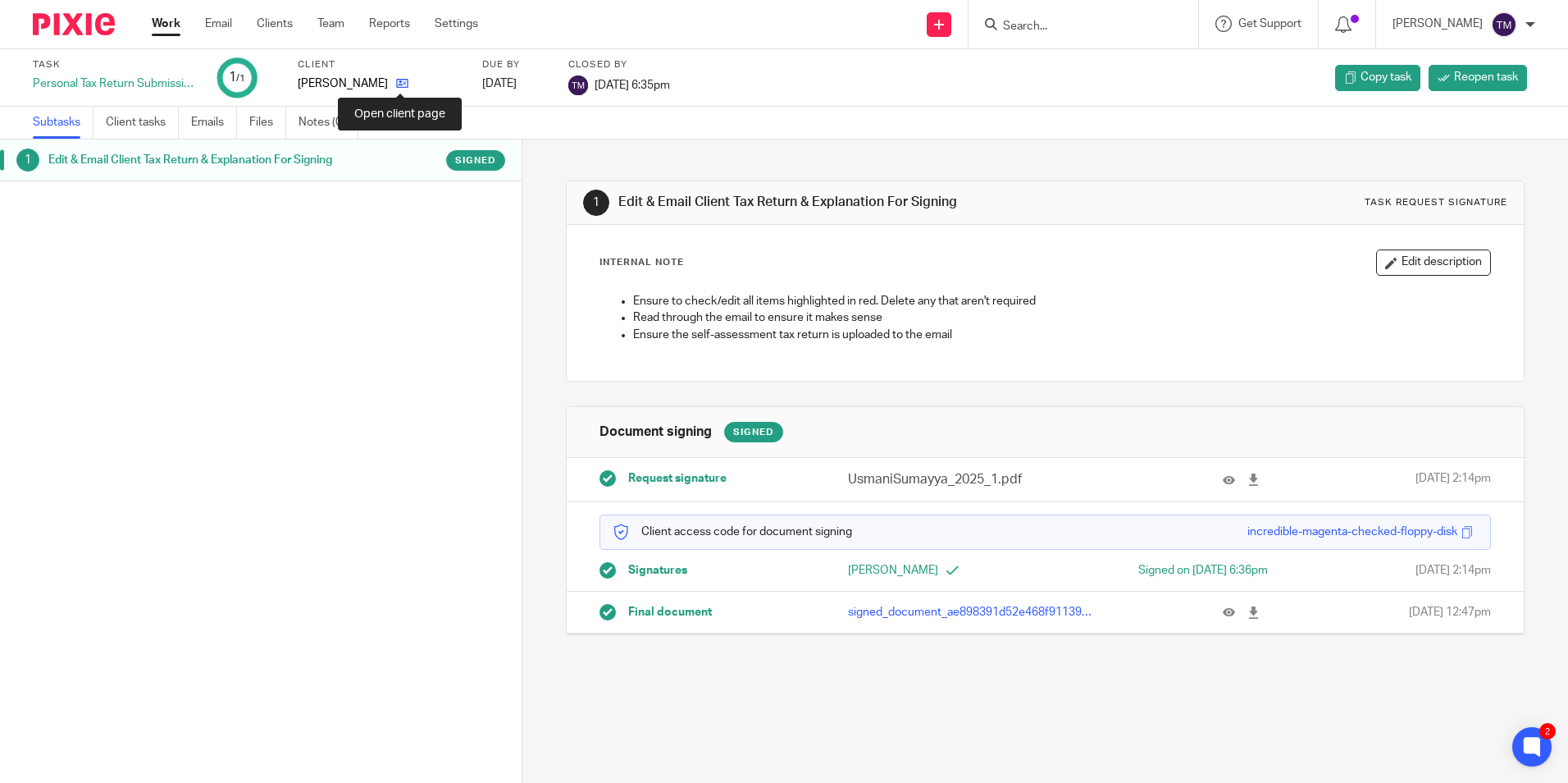
click at [397, 80] on icon at bounding box center [402, 83] width 12 height 12
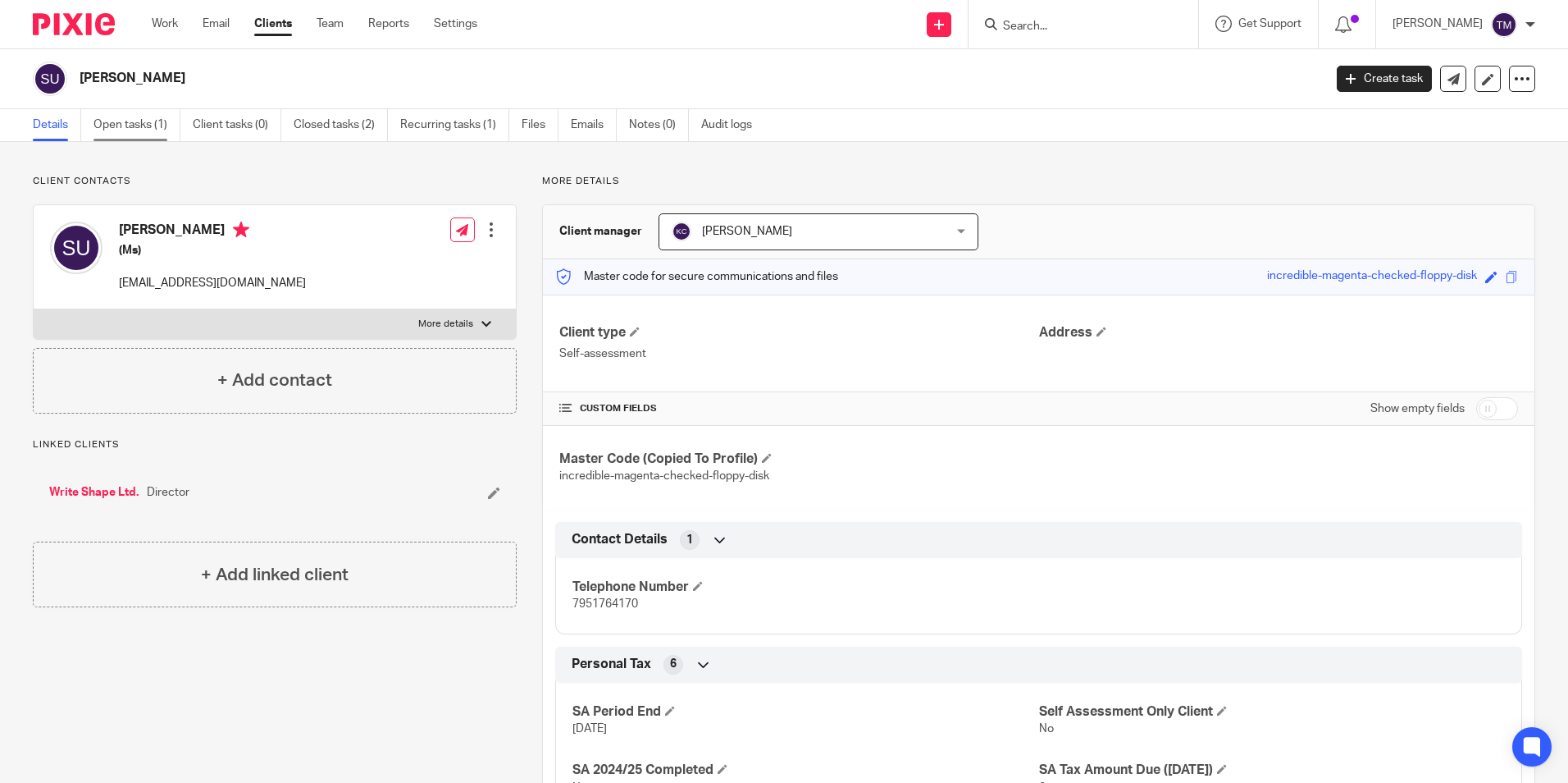
click at [109, 121] on link "Open tasks (1)" at bounding box center [137, 125] width 87 height 32
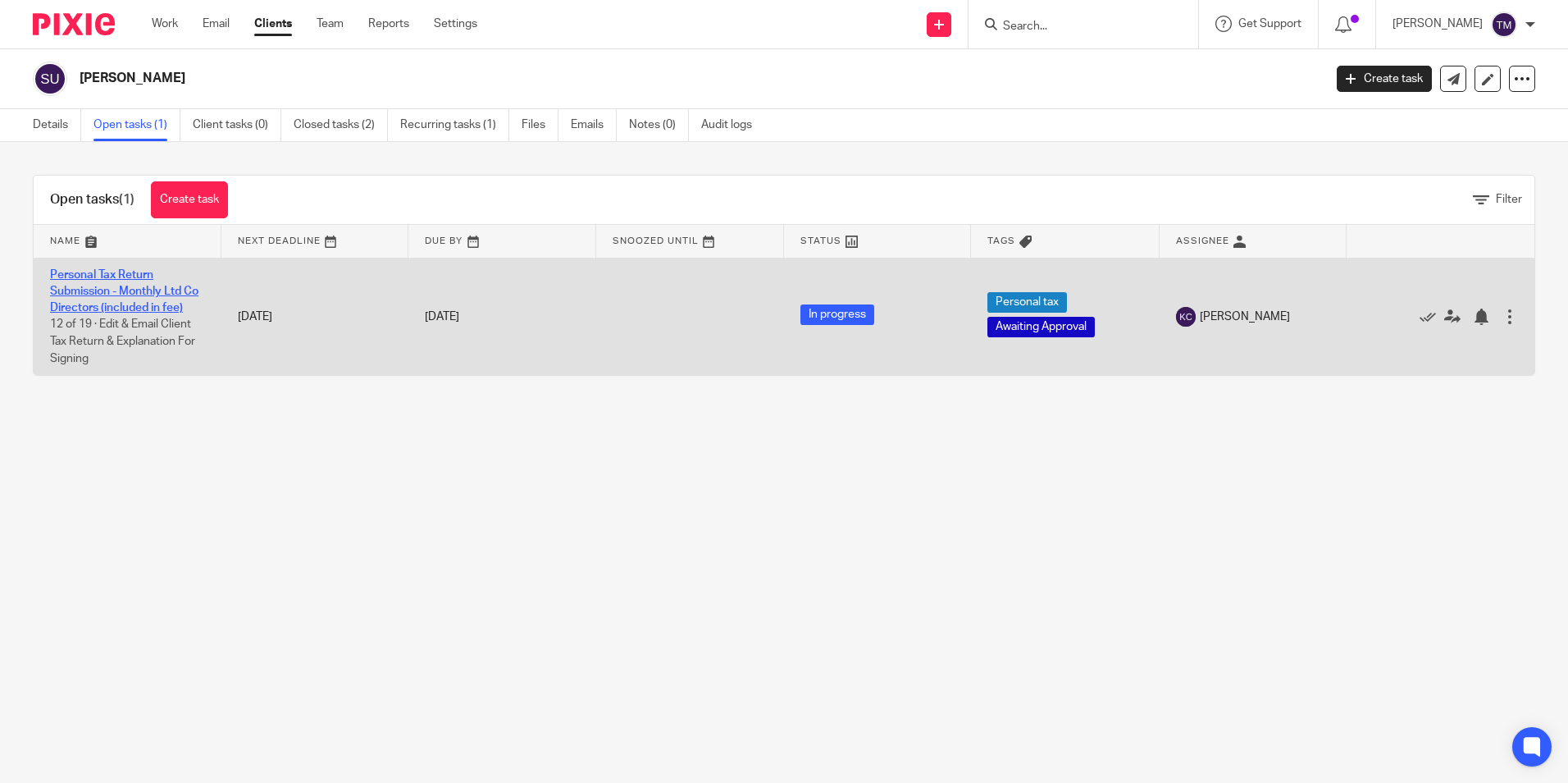
click at [112, 306] on link "Personal Tax Return Submission - Monthly Ltd Co Directors (included in fee)" at bounding box center [124, 291] width 149 height 45
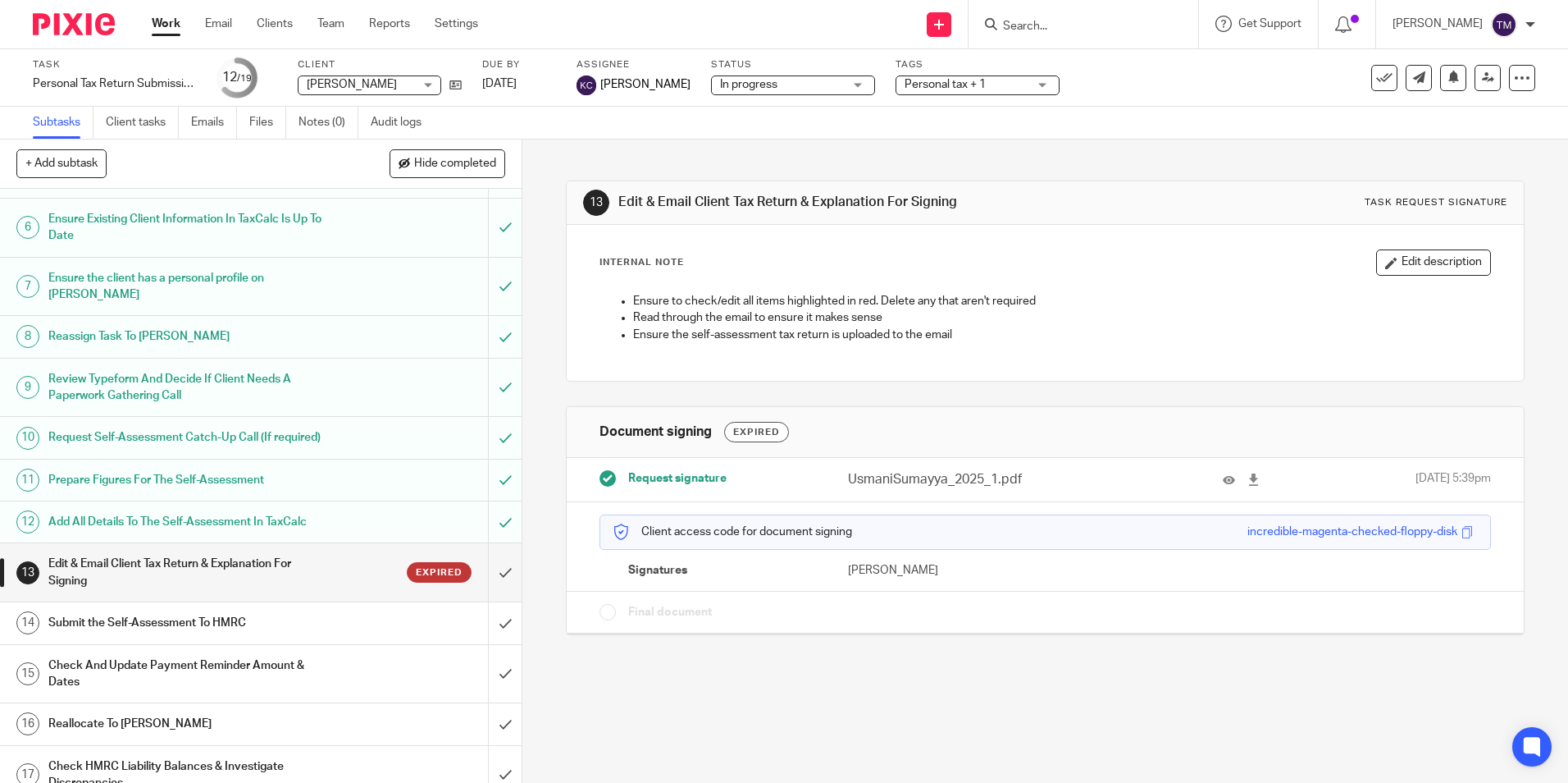
scroll to position [369, 0]
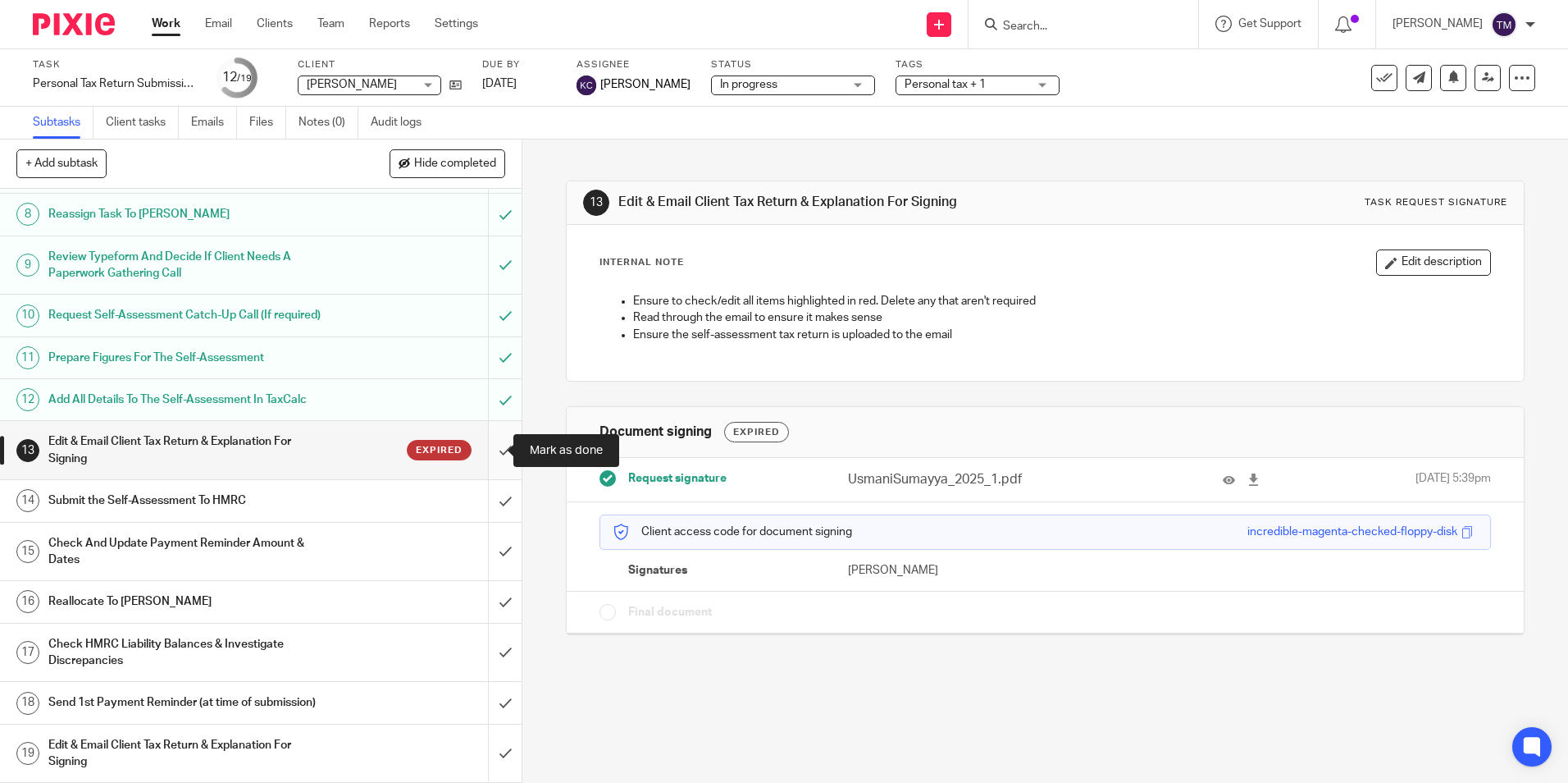
click at [480, 446] on input "submit" at bounding box center [260, 450] width 521 height 58
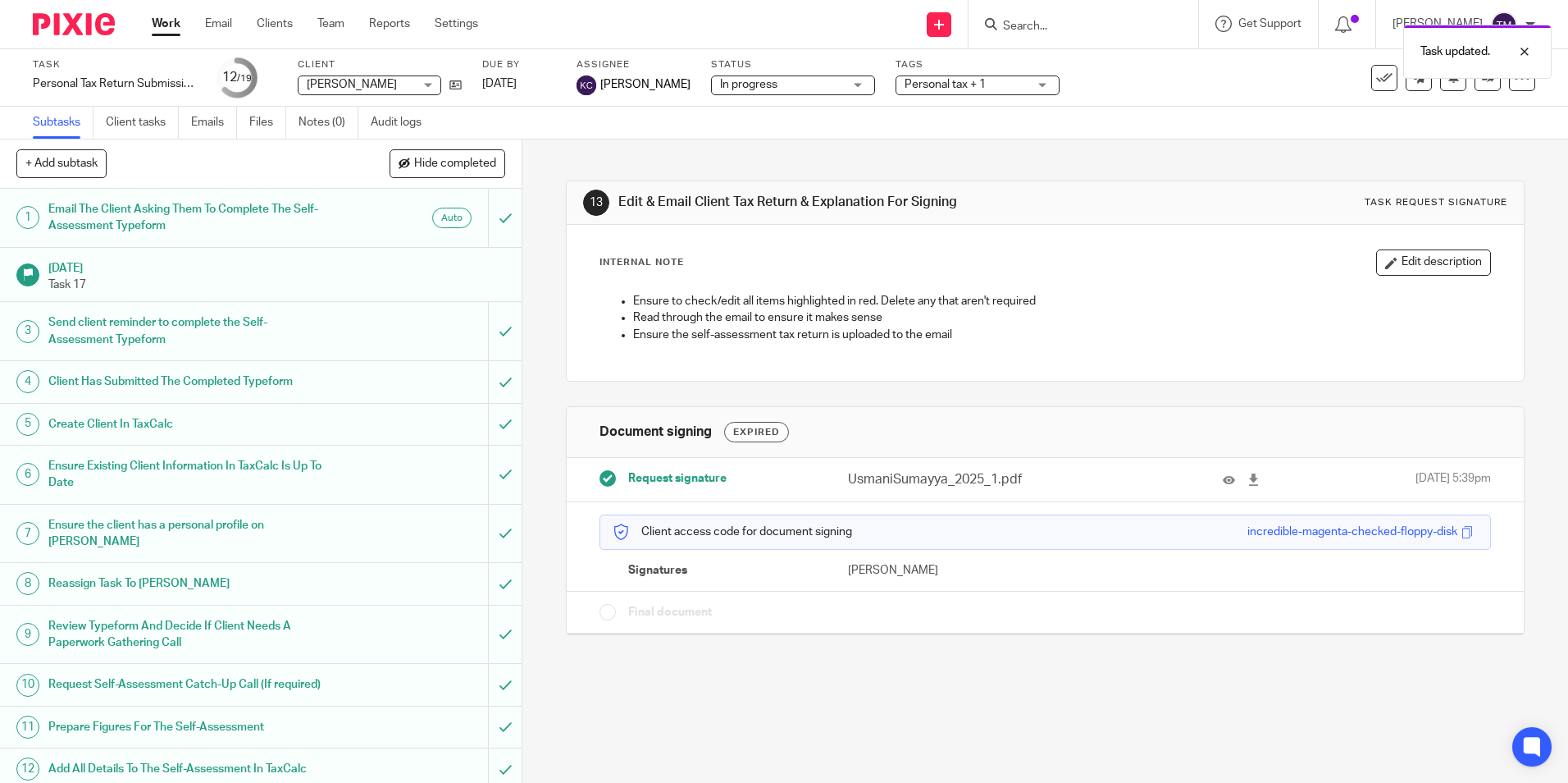
scroll to position [369, 0]
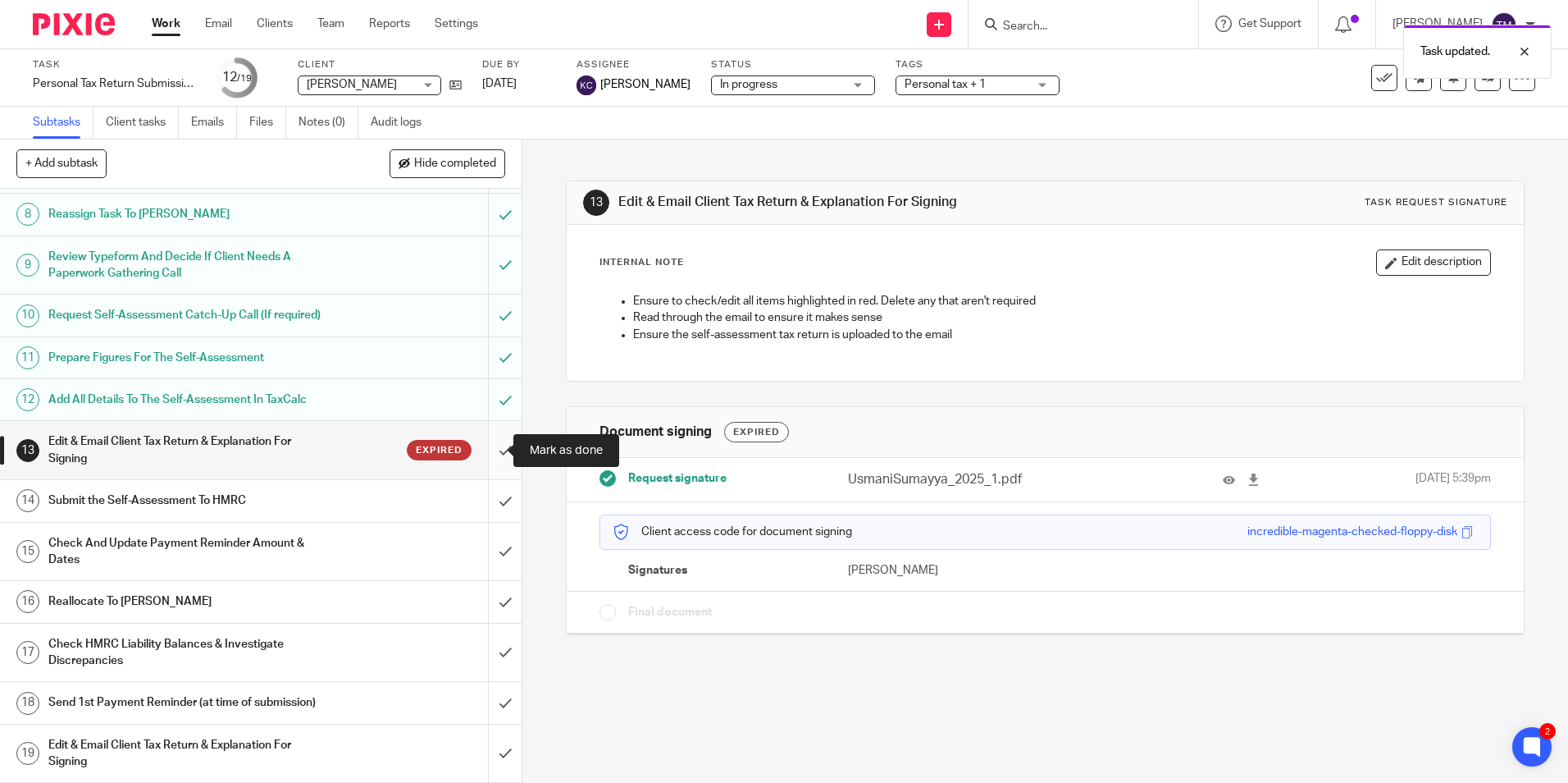
click at [483, 452] on input "submit" at bounding box center [260, 450] width 521 height 58
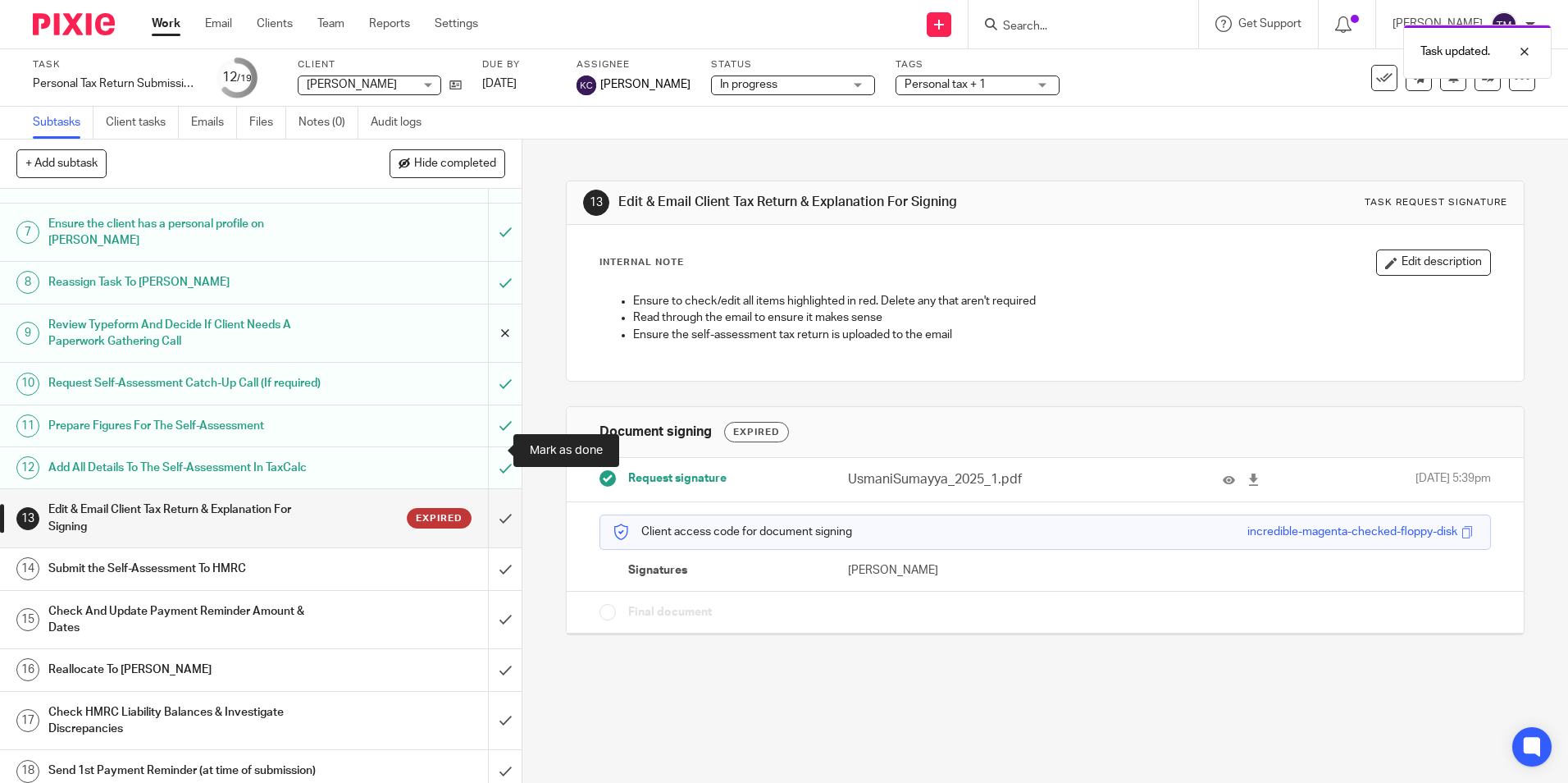
scroll to position [369, 0]
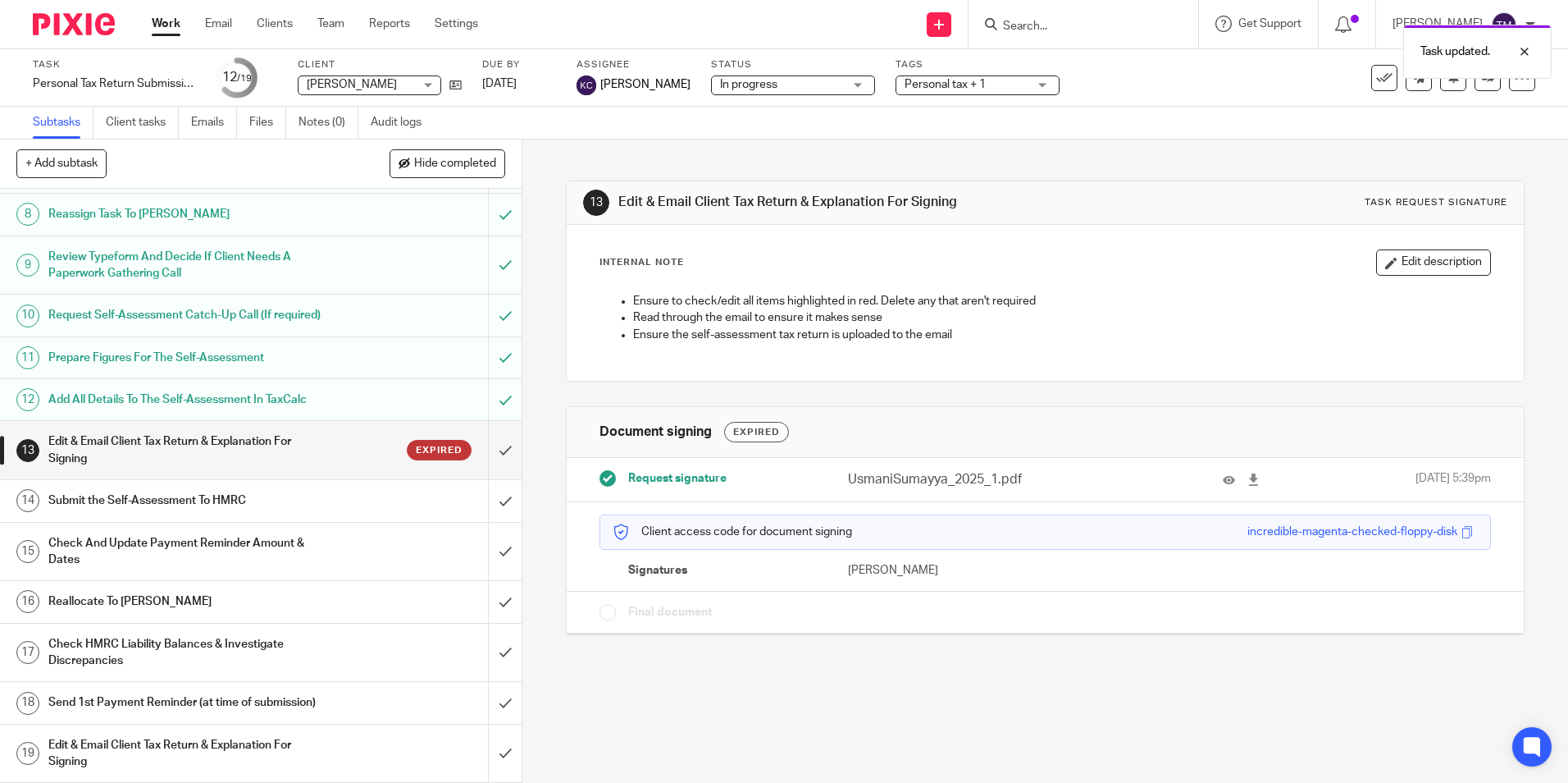
click at [401, 503] on div "Submit the Self-Assessment To HMRC" at bounding box center [260, 501] width 424 height 25
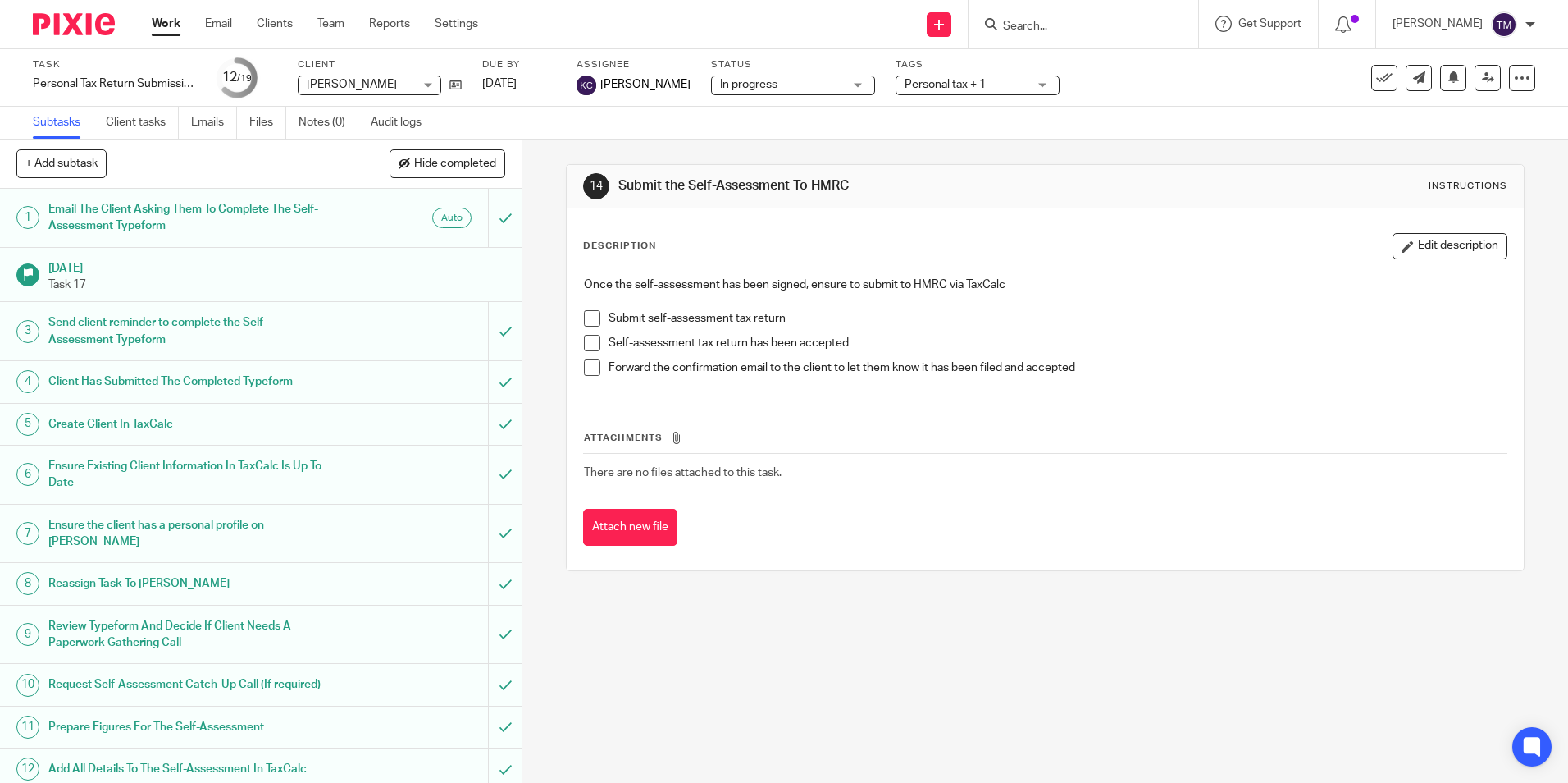
scroll to position [369, 0]
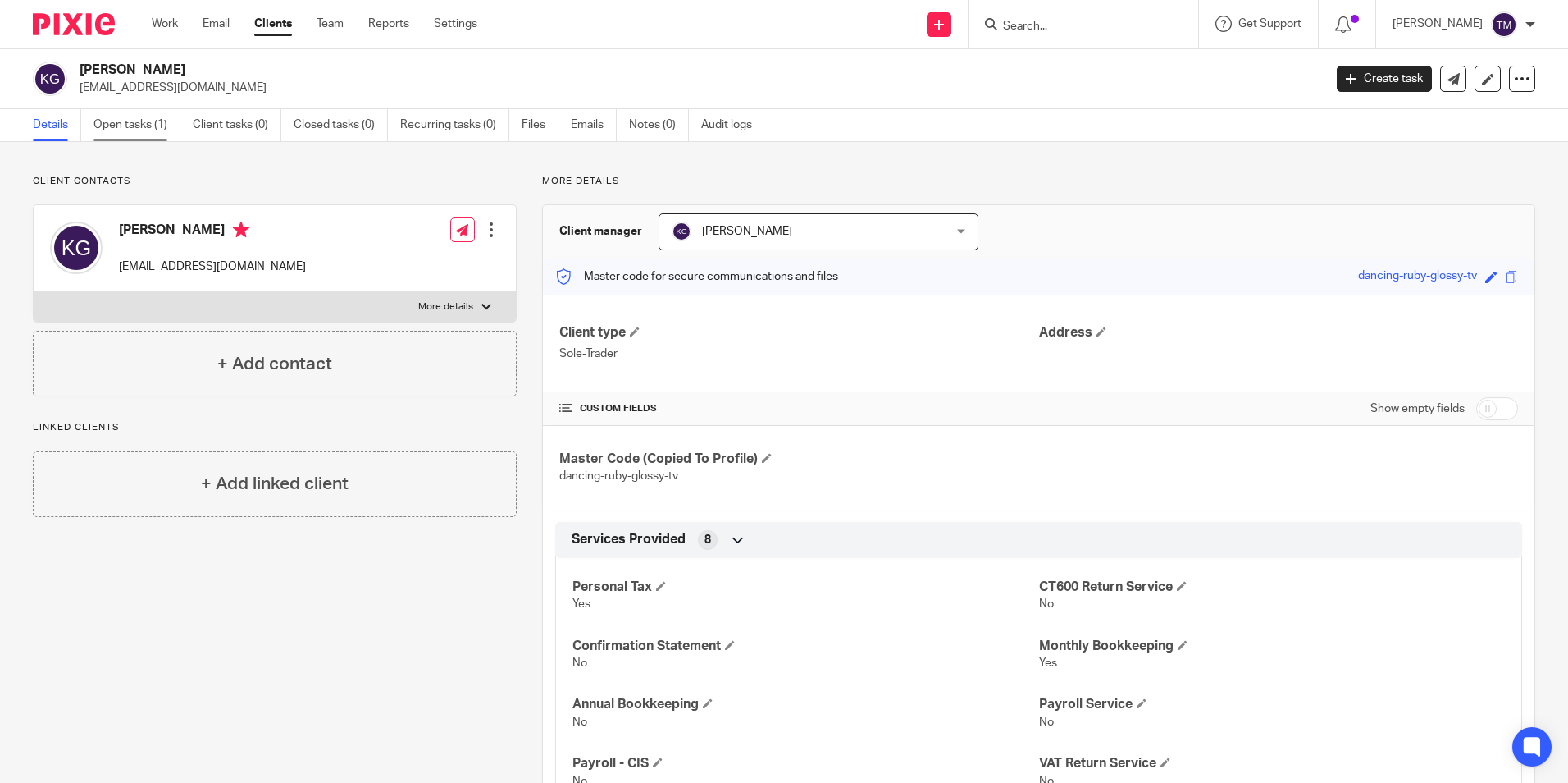
click at [123, 122] on link "Open tasks (1)" at bounding box center [137, 125] width 87 height 32
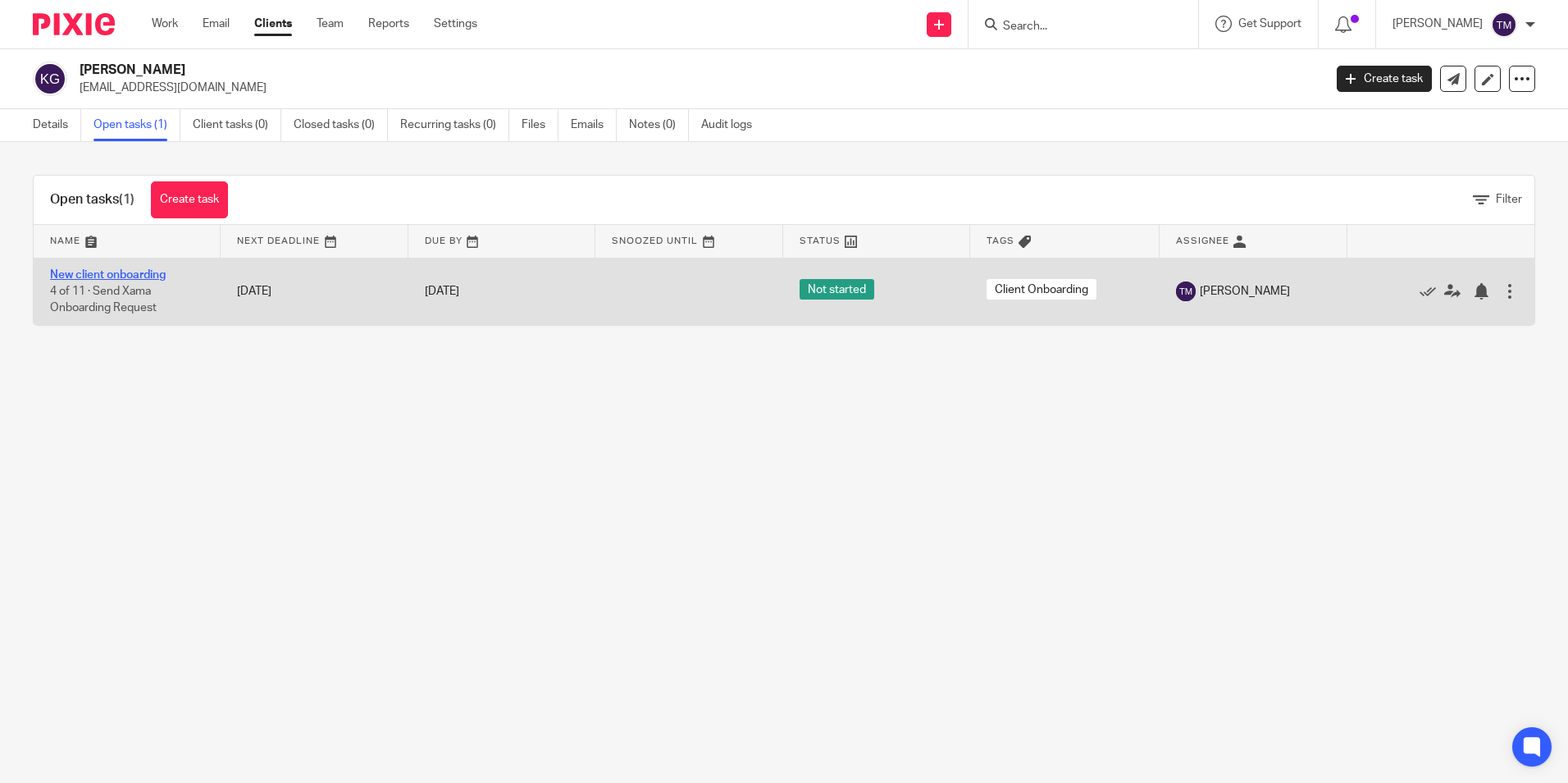
click at [143, 274] on link "New client onboarding" at bounding box center [108, 275] width 116 height 12
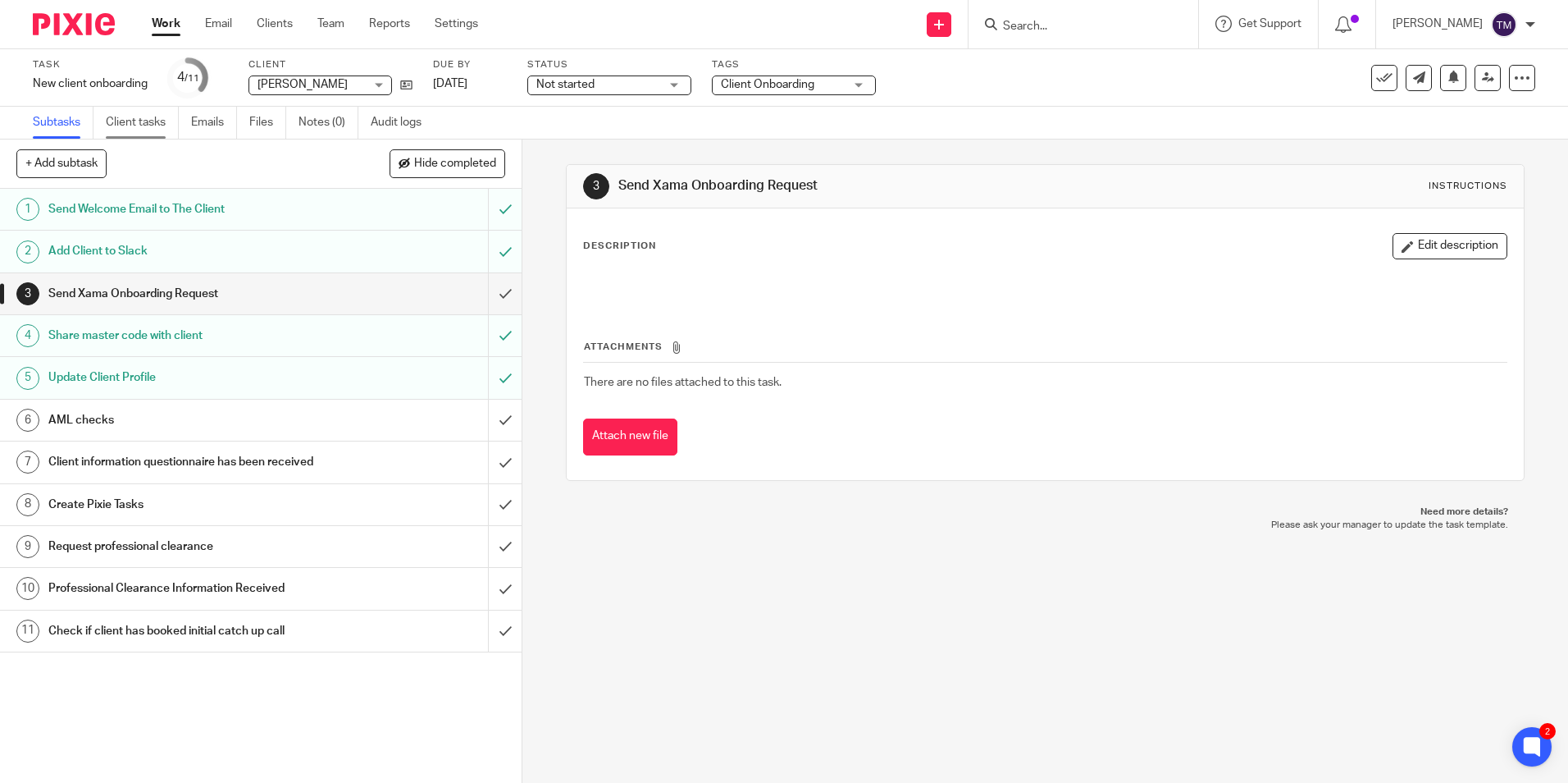
click at [157, 129] on link "Client tasks" at bounding box center [142, 123] width 73 height 32
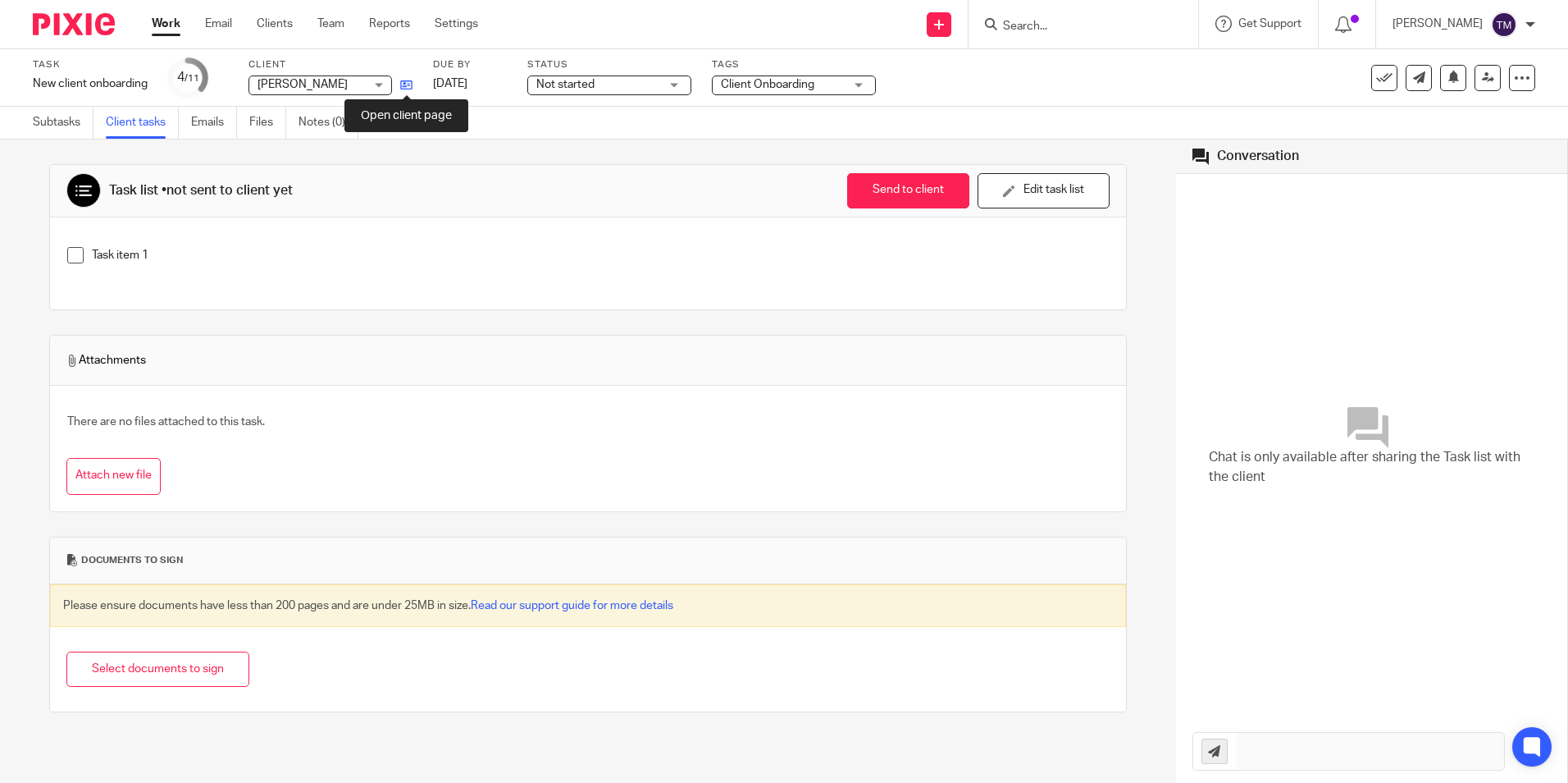
click at [402, 86] on icon at bounding box center [407, 85] width 12 height 12
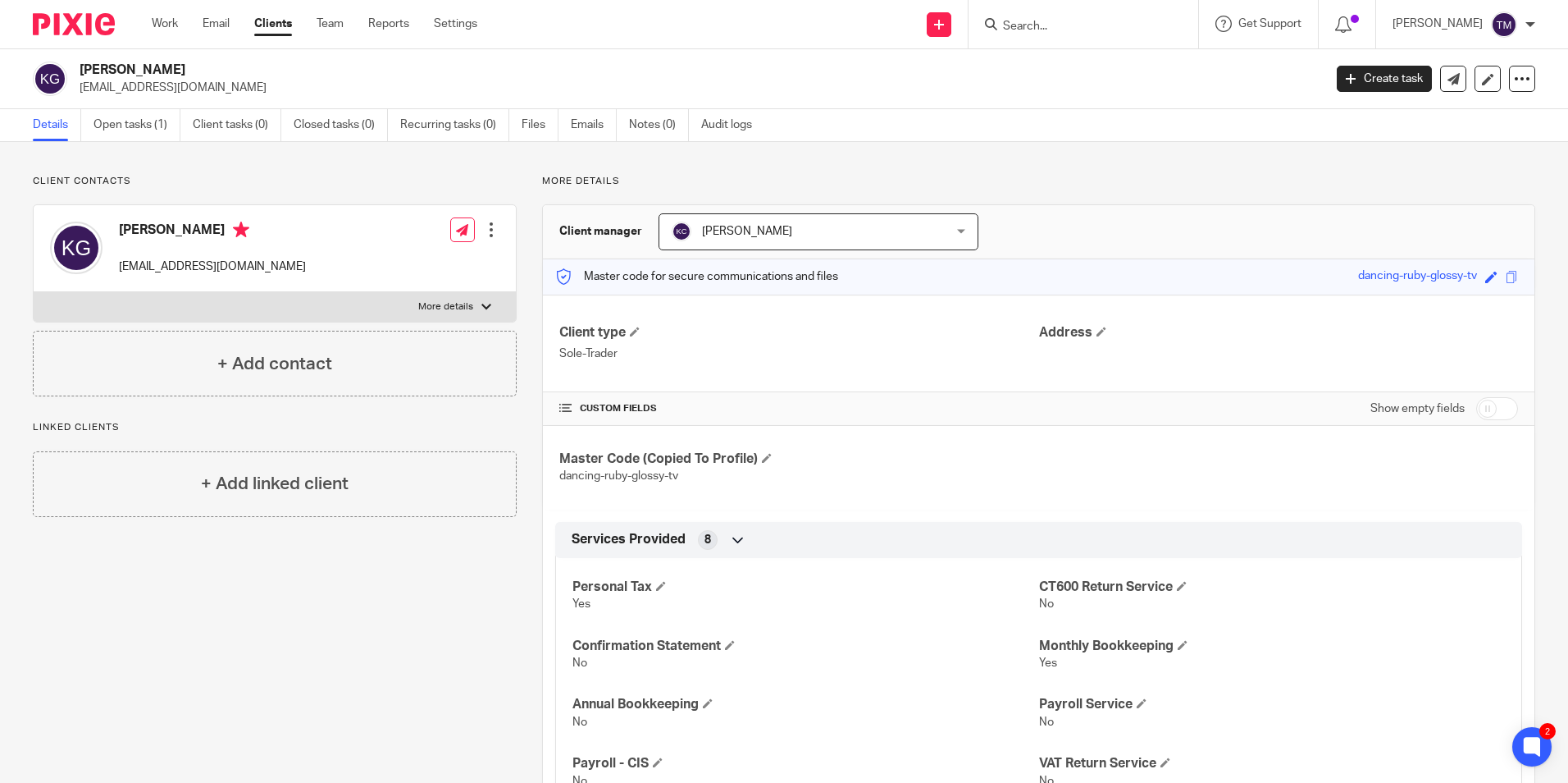
click at [1073, 29] on input "Search" at bounding box center [1076, 27] width 148 height 15
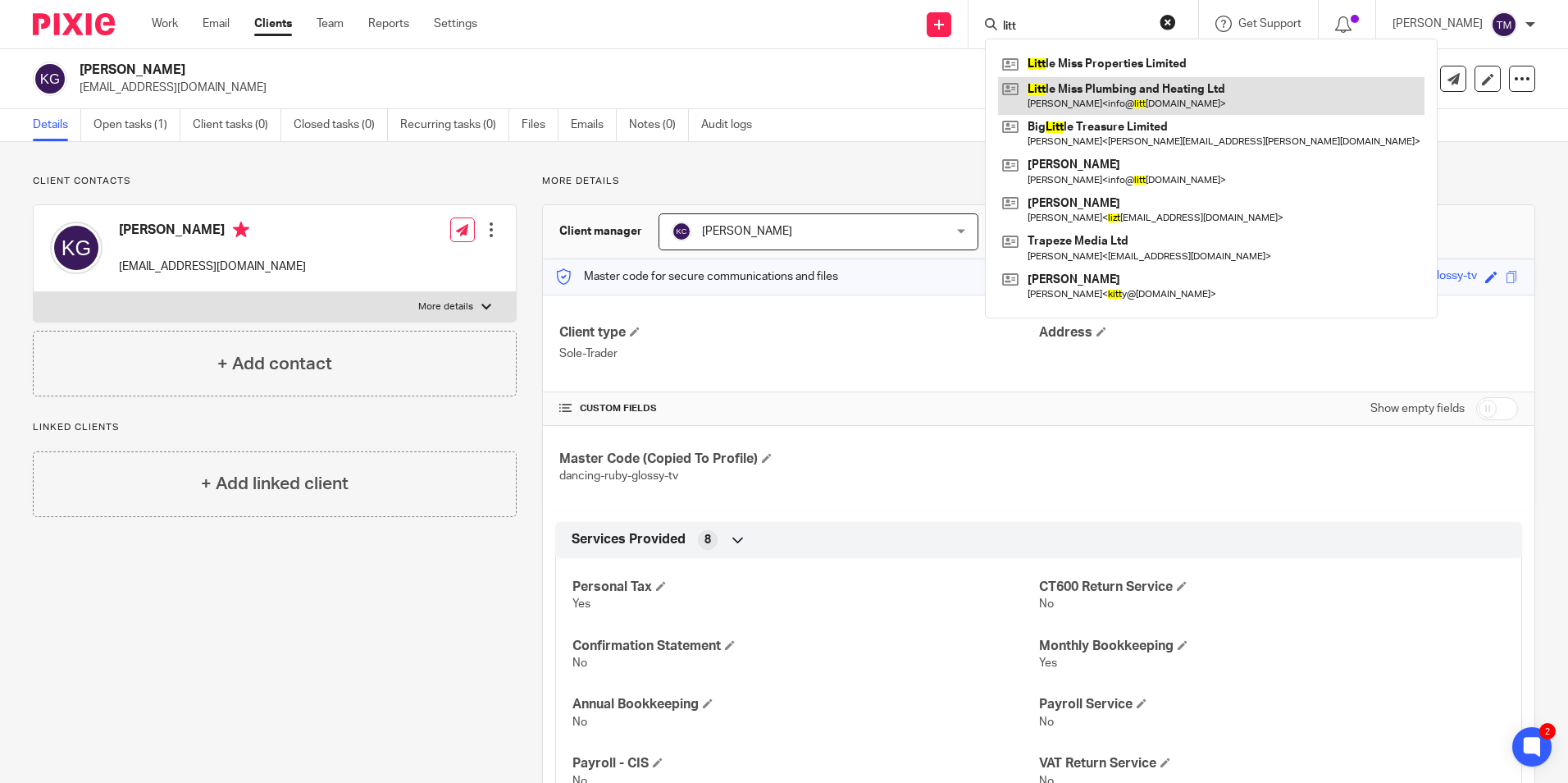
type input "litt"
click at [1065, 93] on link at bounding box center [1211, 96] width 427 height 38
